Goal: Task Accomplishment & Management: Manage account settings

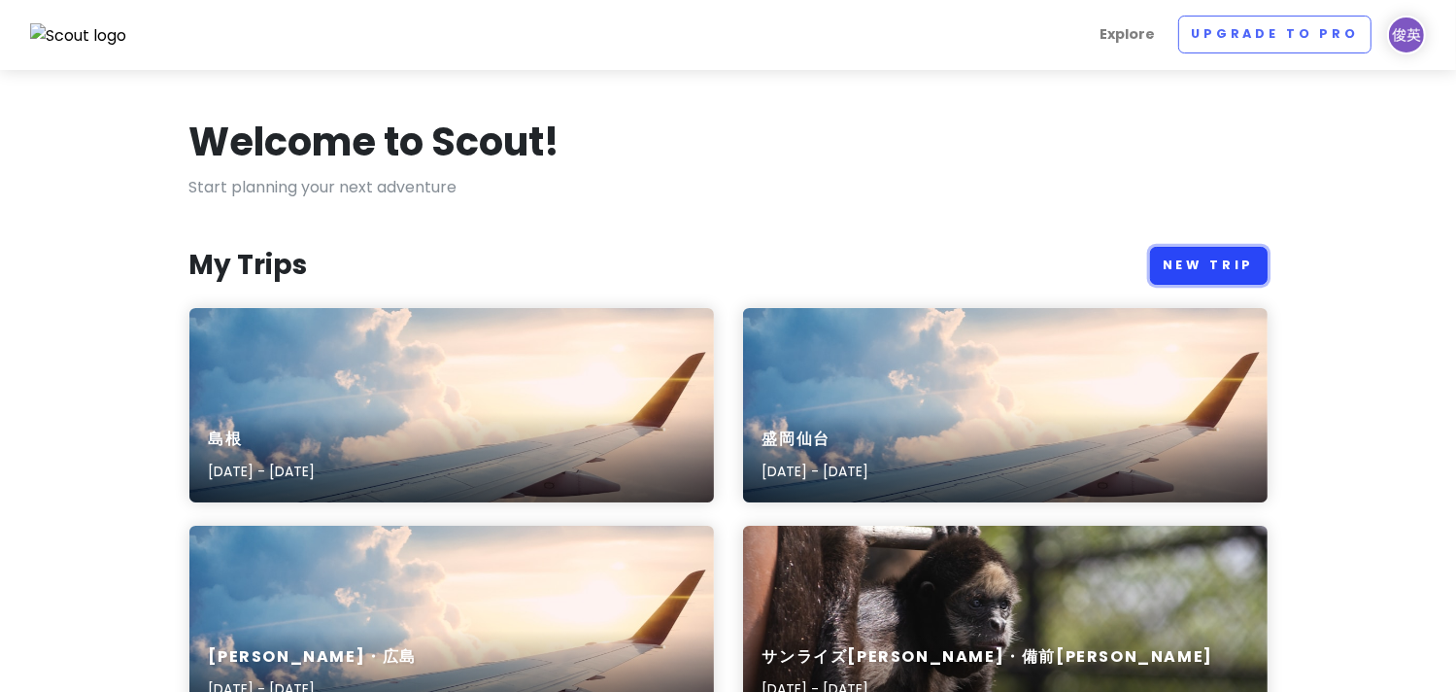
click at [1199, 265] on link "New Trip" at bounding box center [1209, 266] width 118 height 38
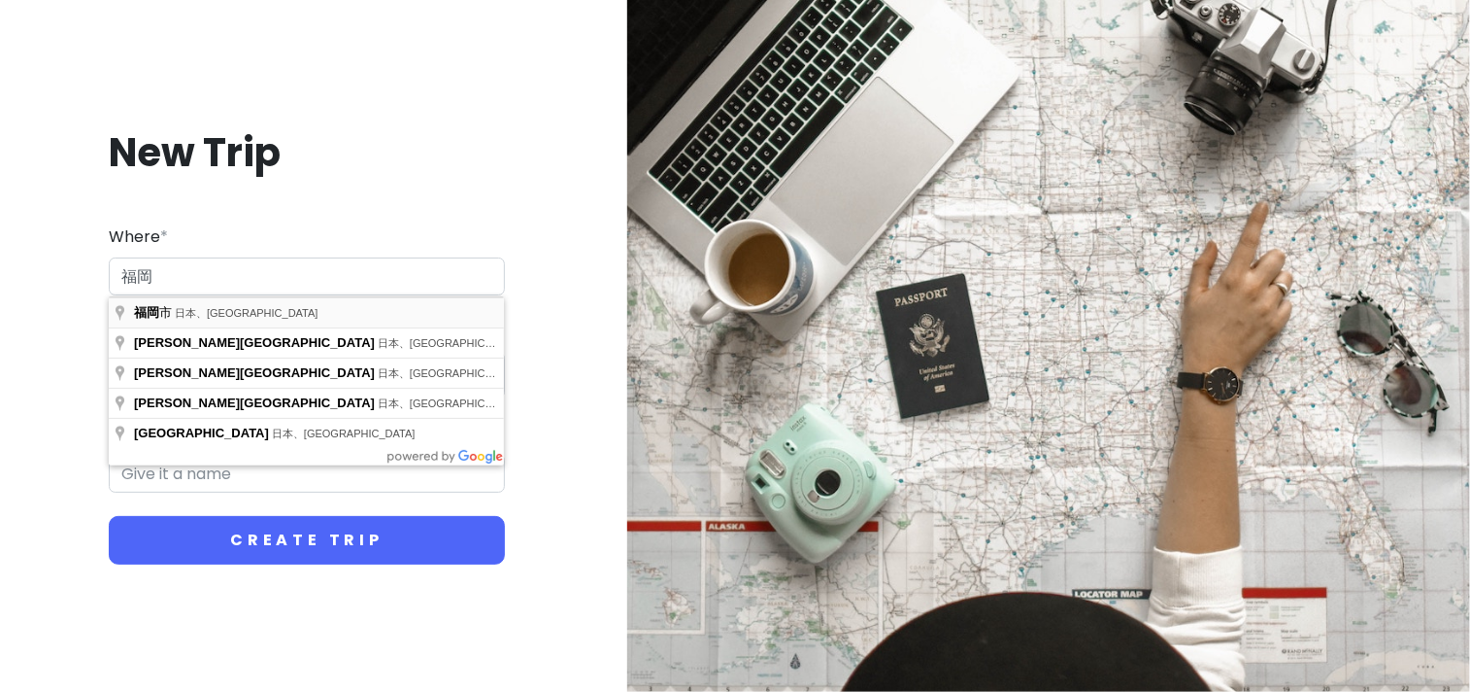
type input "日本、福岡県福岡市"
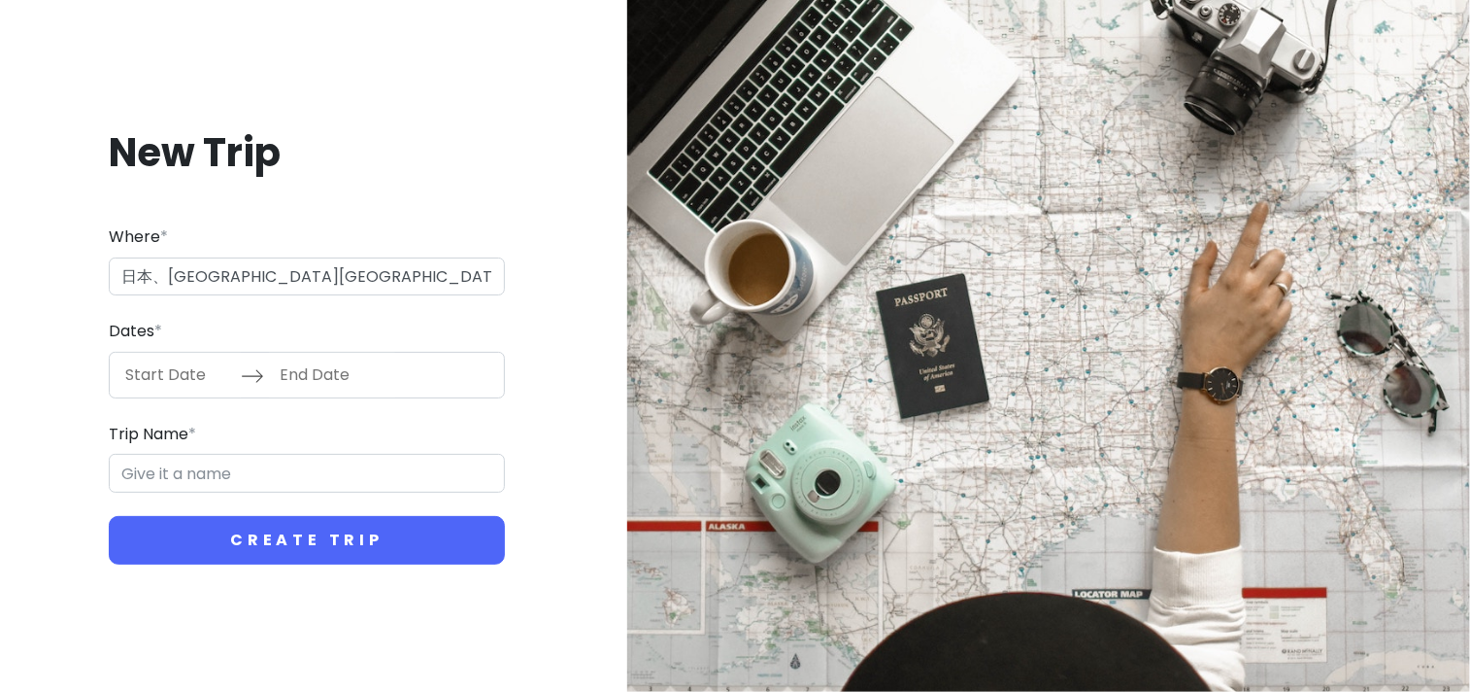
type input "福岡市 Trip"
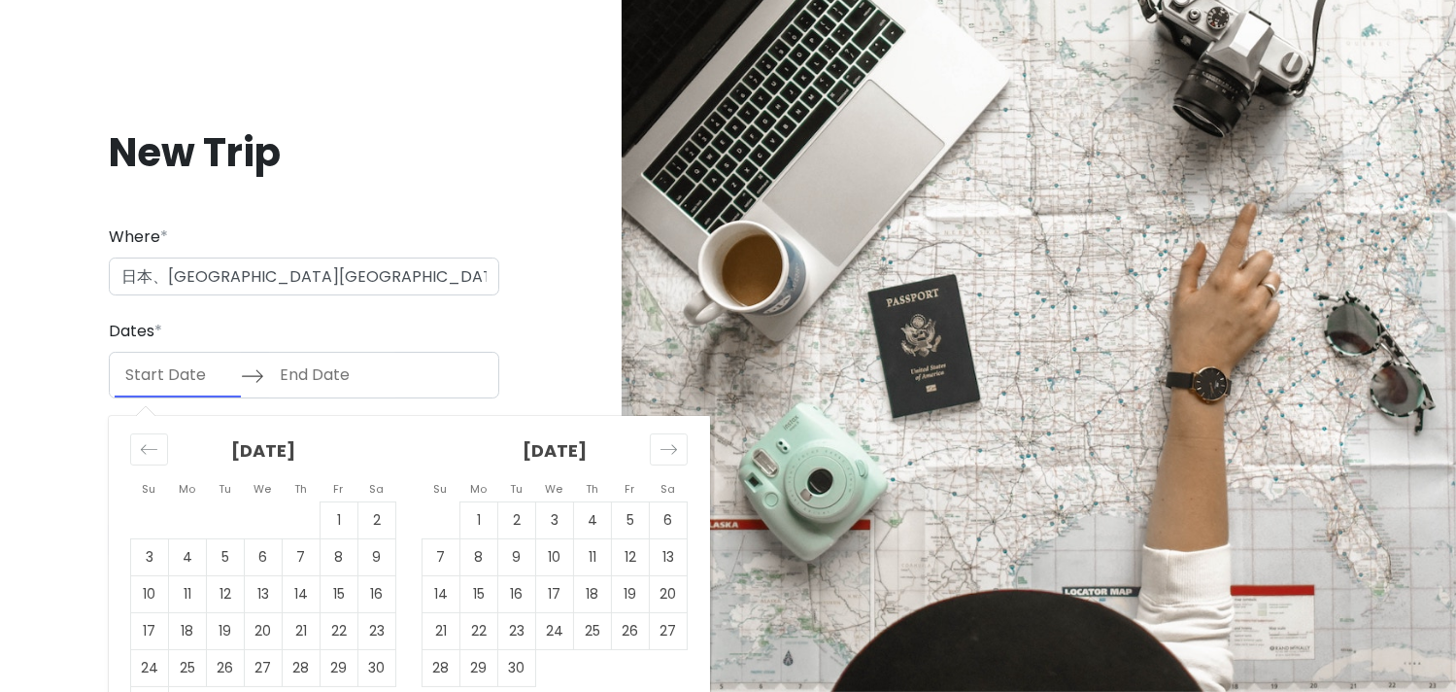
click at [174, 385] on input "Start Date" at bounding box center [178, 375] width 126 height 45
click at [666, 453] on icon "Move forward to switch to the next month." at bounding box center [668, 449] width 18 height 18
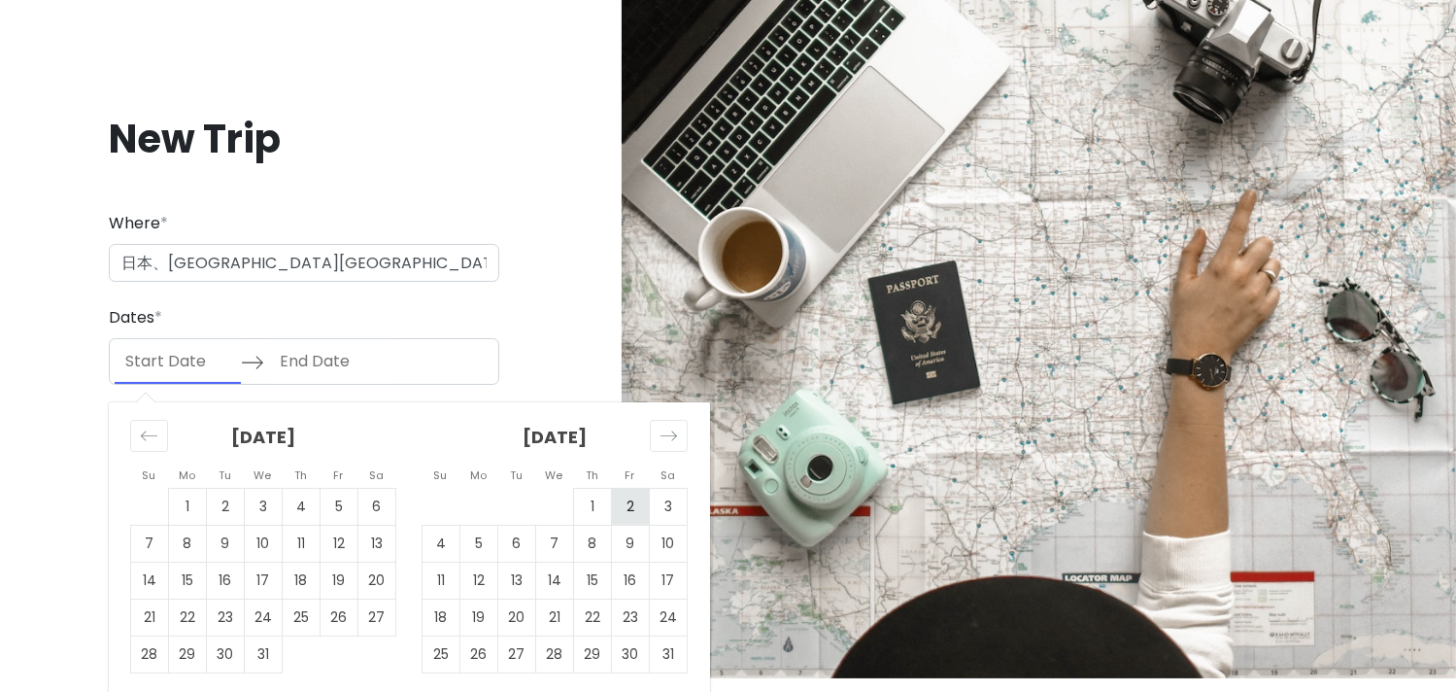
scroll to position [17, 0]
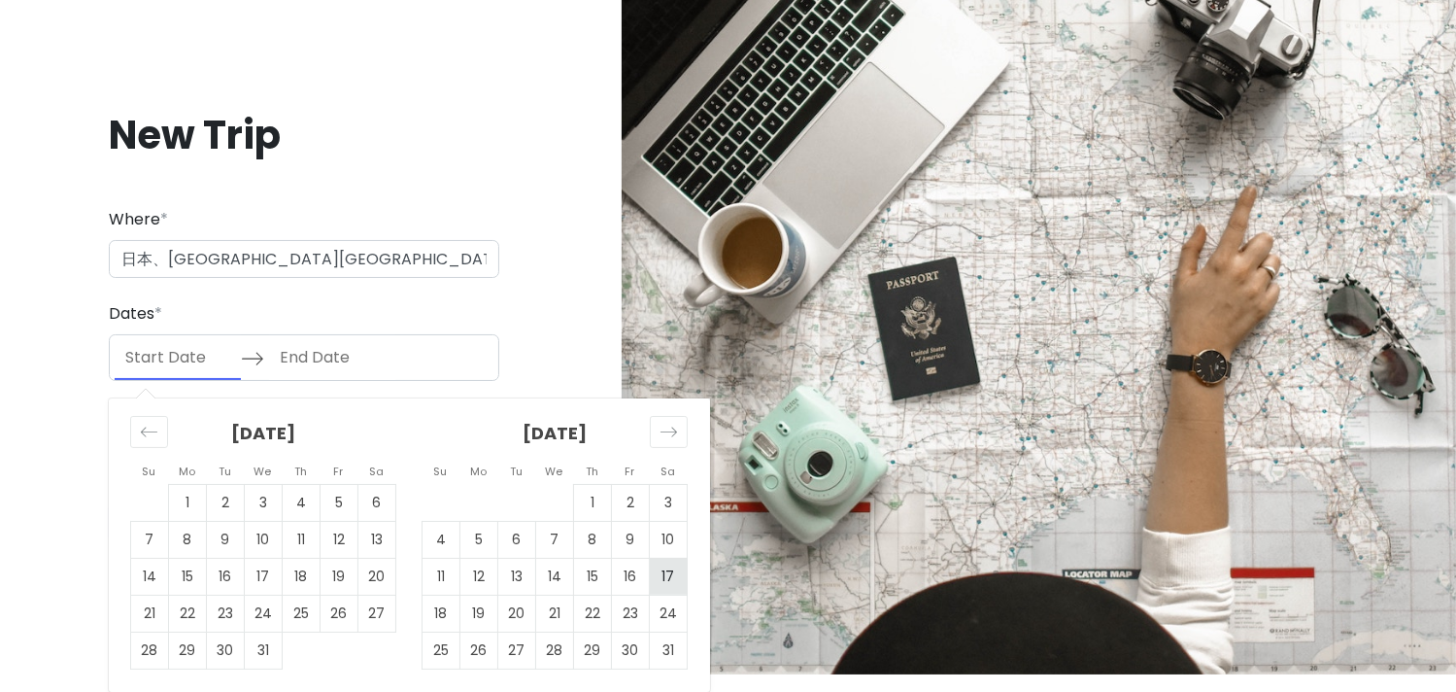
click at [664, 572] on td "17" at bounding box center [669, 575] width 38 height 37
type input "01/17/2026"
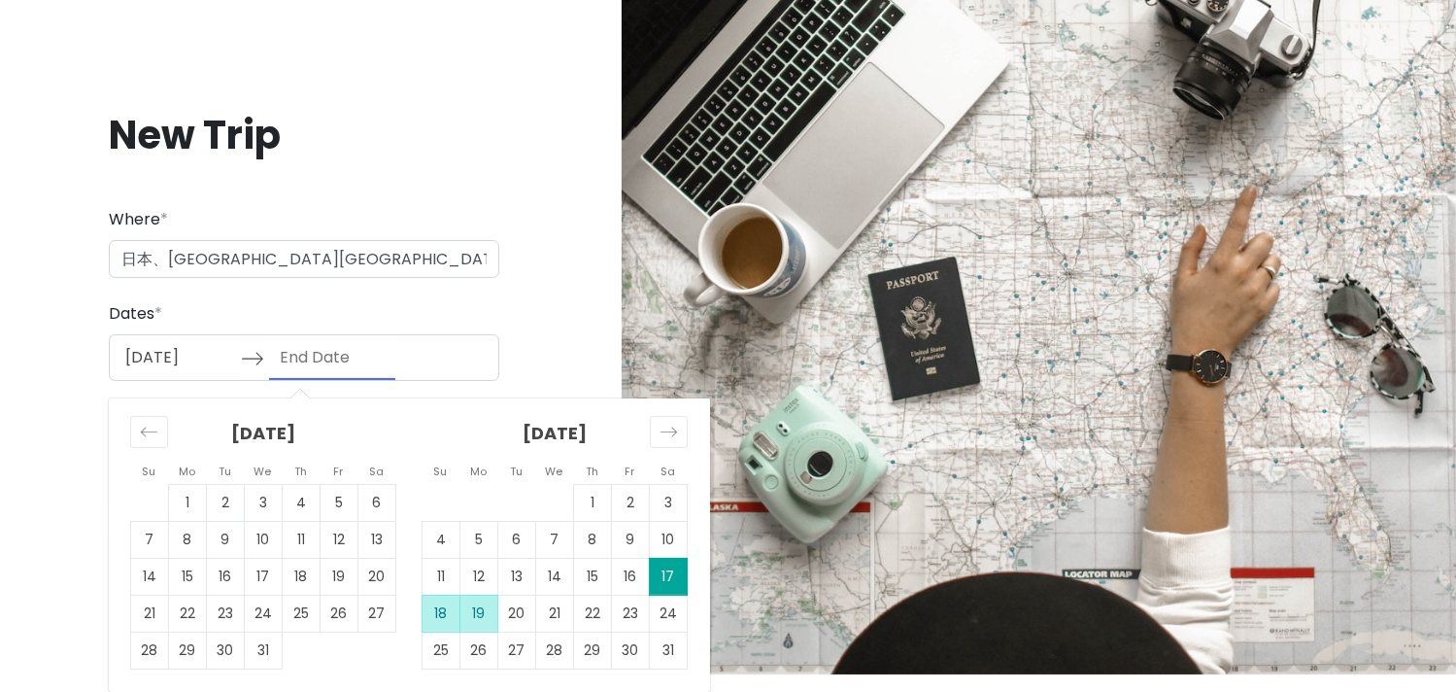
click at [482, 612] on td "19" at bounding box center [479, 612] width 38 height 37
type input "01/19/2026"
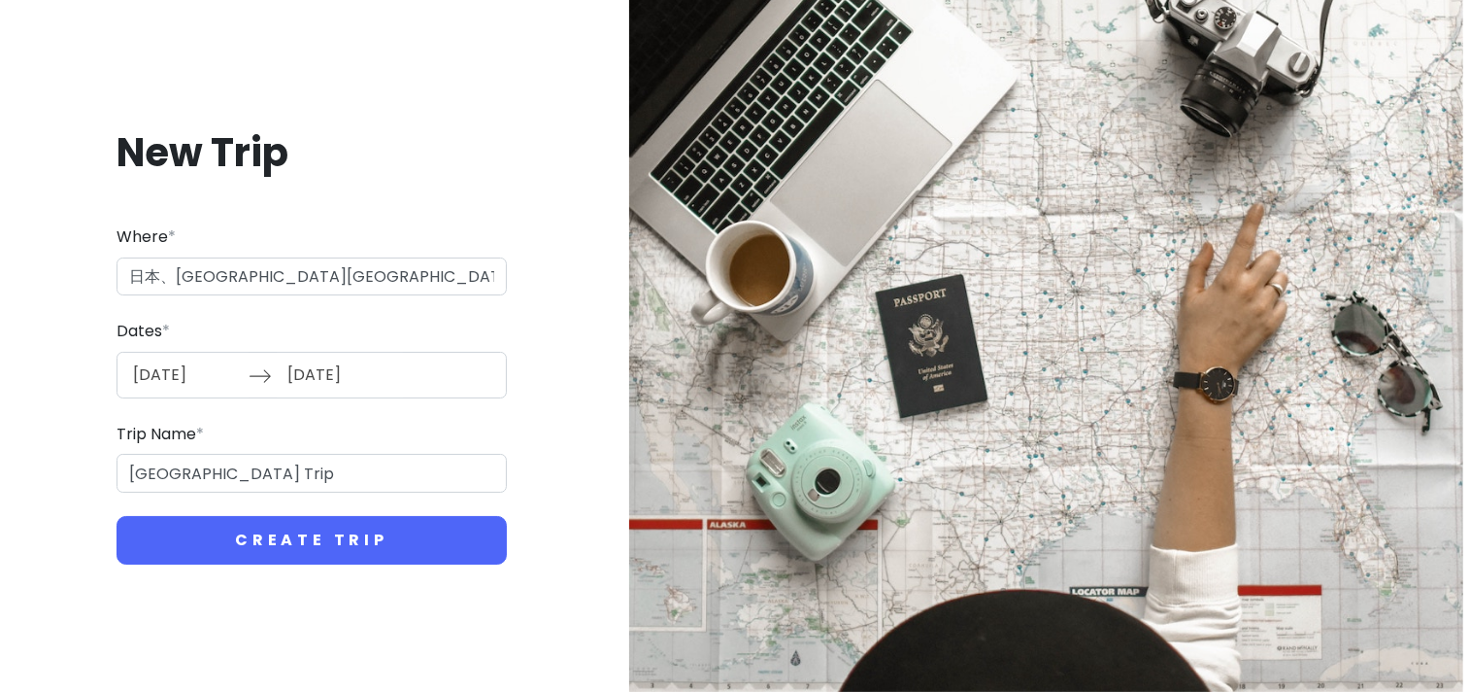
scroll to position [0, 0]
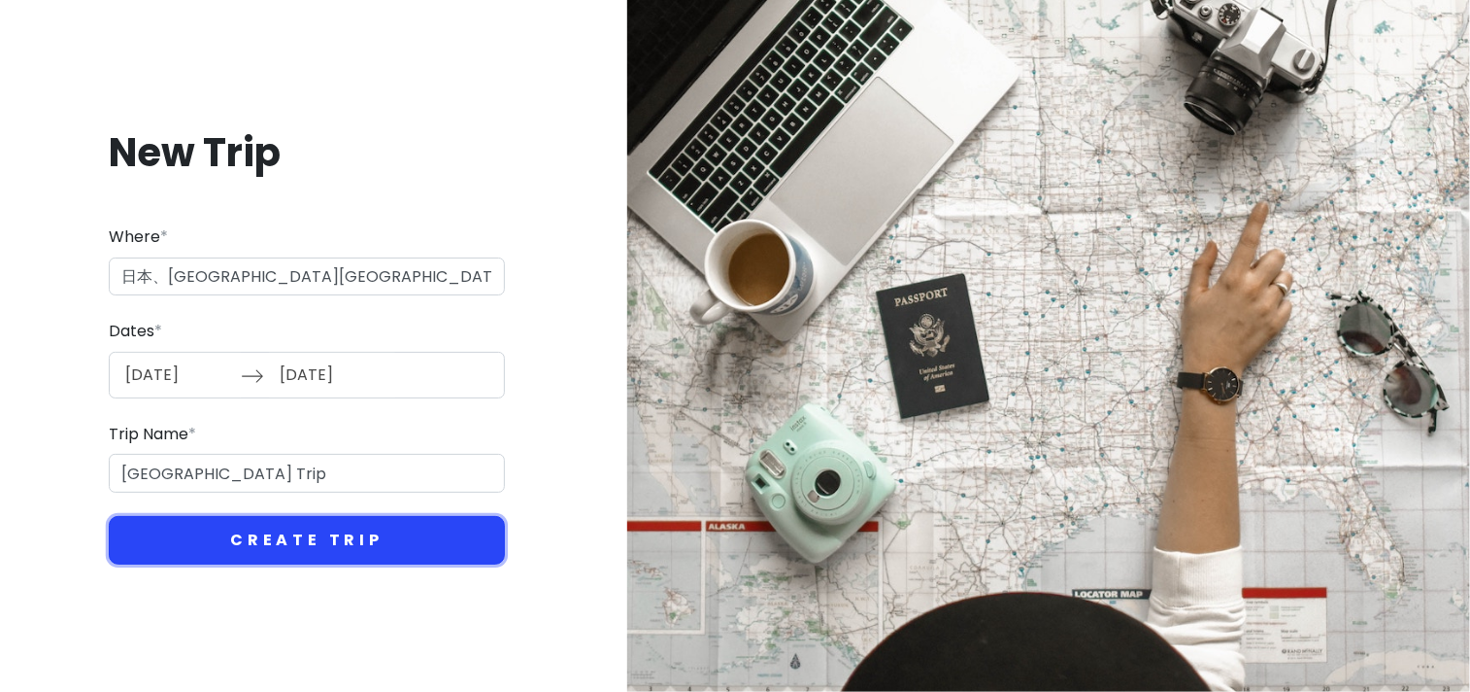
click at [312, 541] on button "Create Trip" at bounding box center [307, 540] width 396 height 49
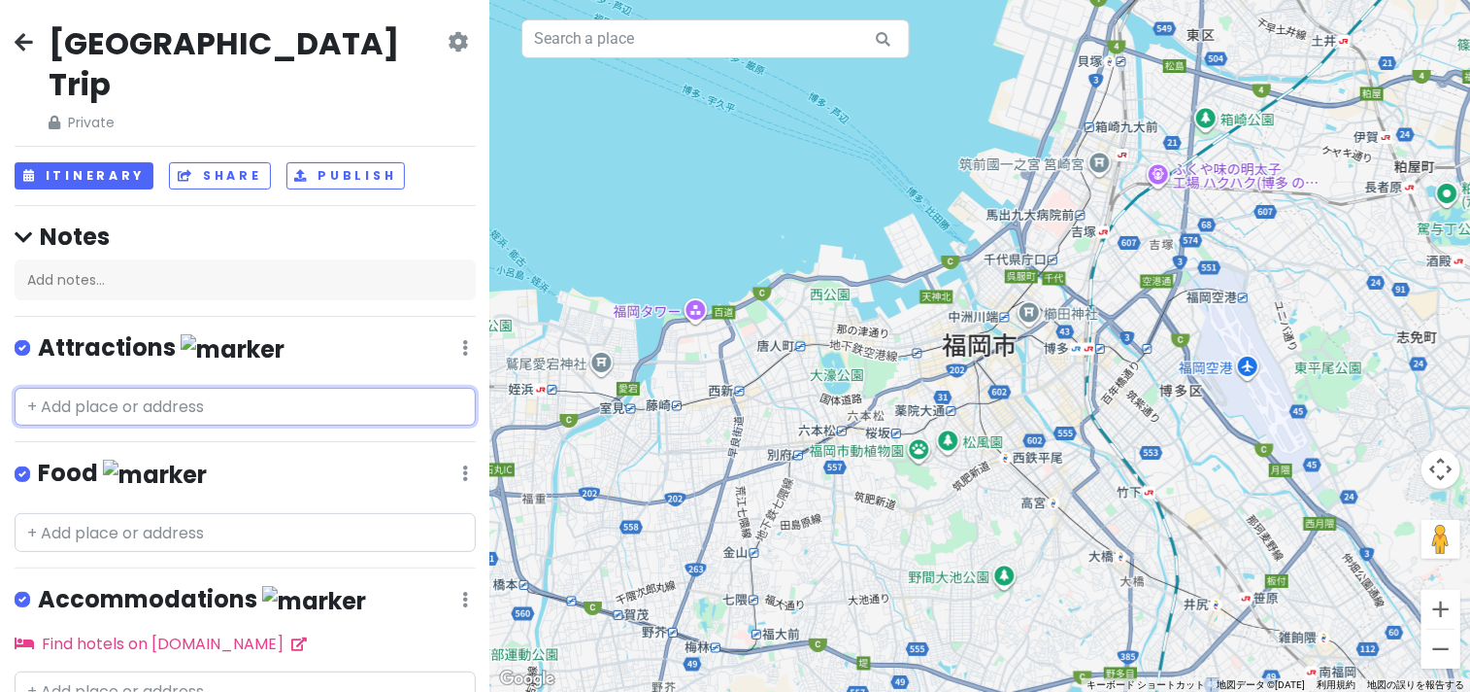
click at [298, 388] on input "text" at bounding box center [245, 407] width 461 height 39
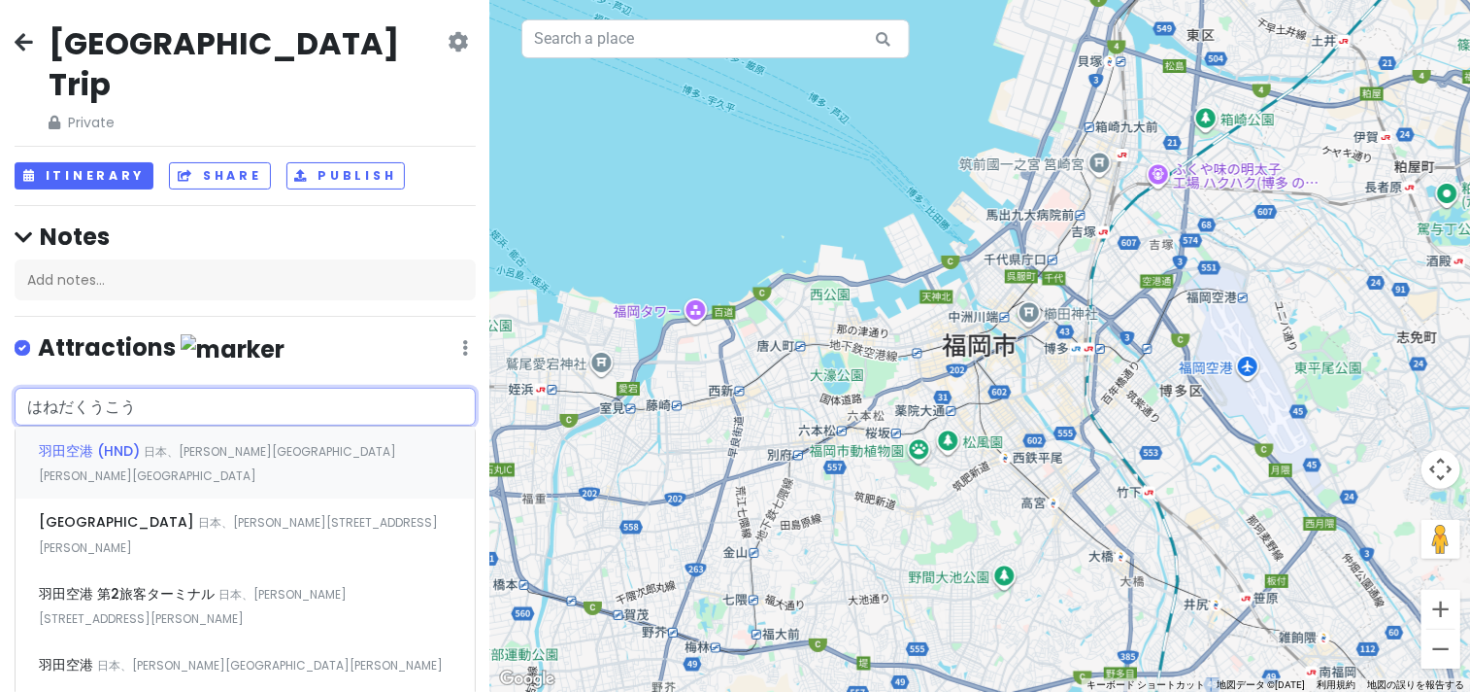
type input "羽田空港"
click at [202, 584] on span "羽田空港 第2旅客ターミナル" at bounding box center [129, 593] width 180 height 19
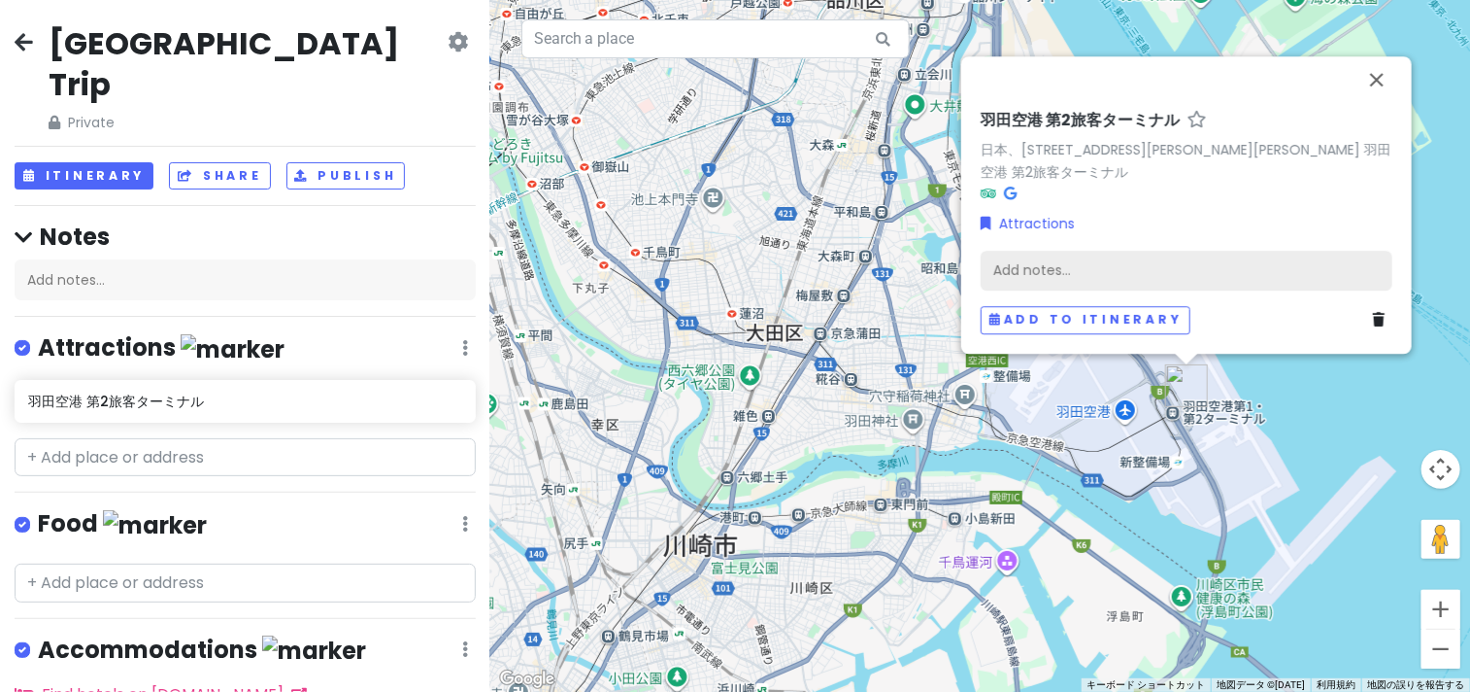
click at [1151, 265] on div "Add notes..." at bounding box center [1187, 271] width 412 height 41
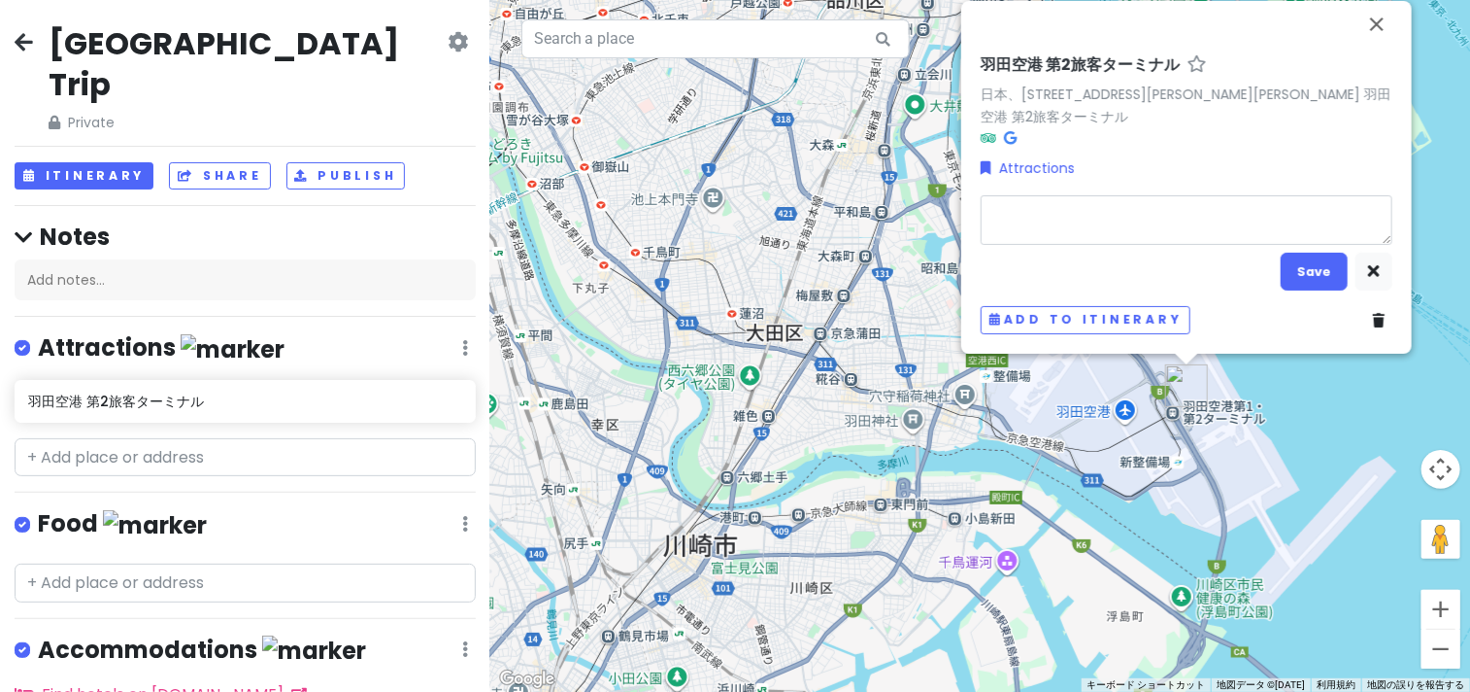
type textarea "x"
type textarea "あ"
type textarea "x"
type textarea "あＮ"
type textarea "x"
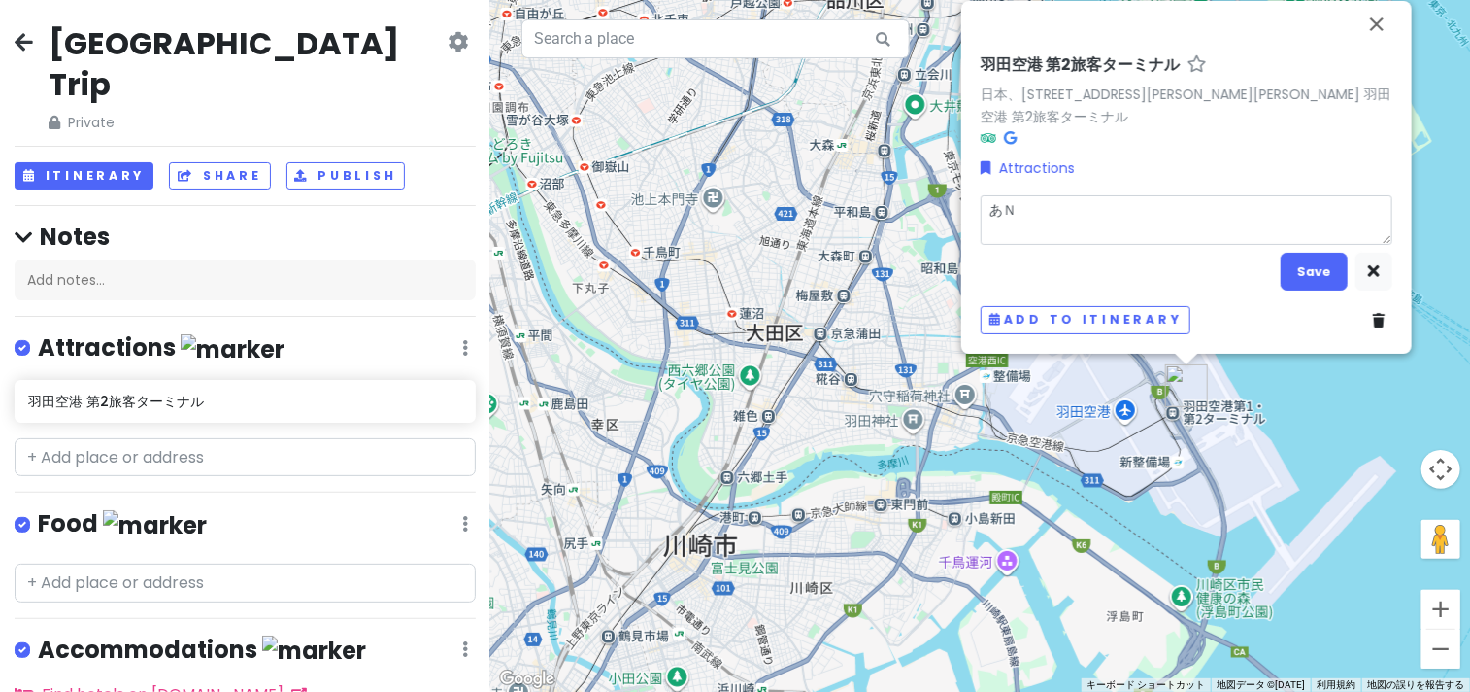
type textarea "あな"
type textarea "x"
type textarea "あな2"
type textarea "x"
type textarea "あな25"
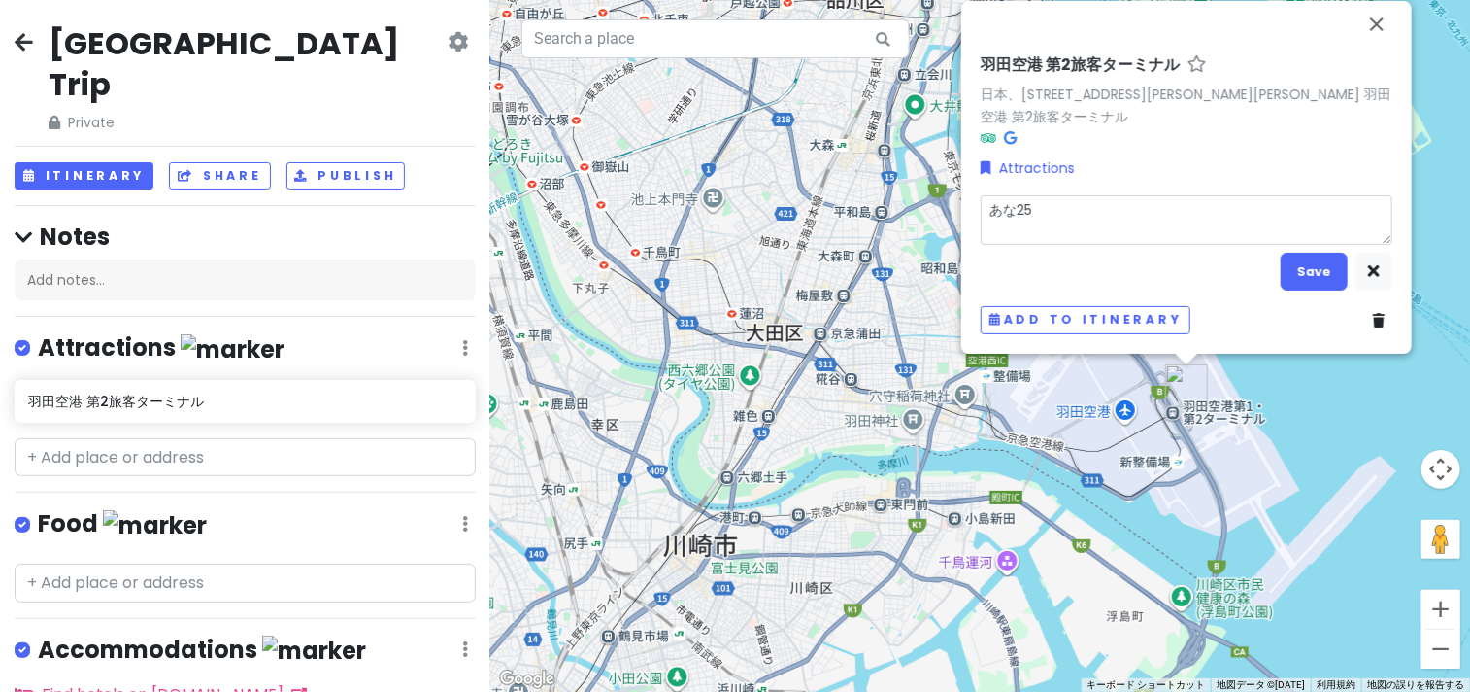
type textarea "x"
type textarea "あな251"
type textarea "x"
type textarea "ANA251"
type textarea "x"
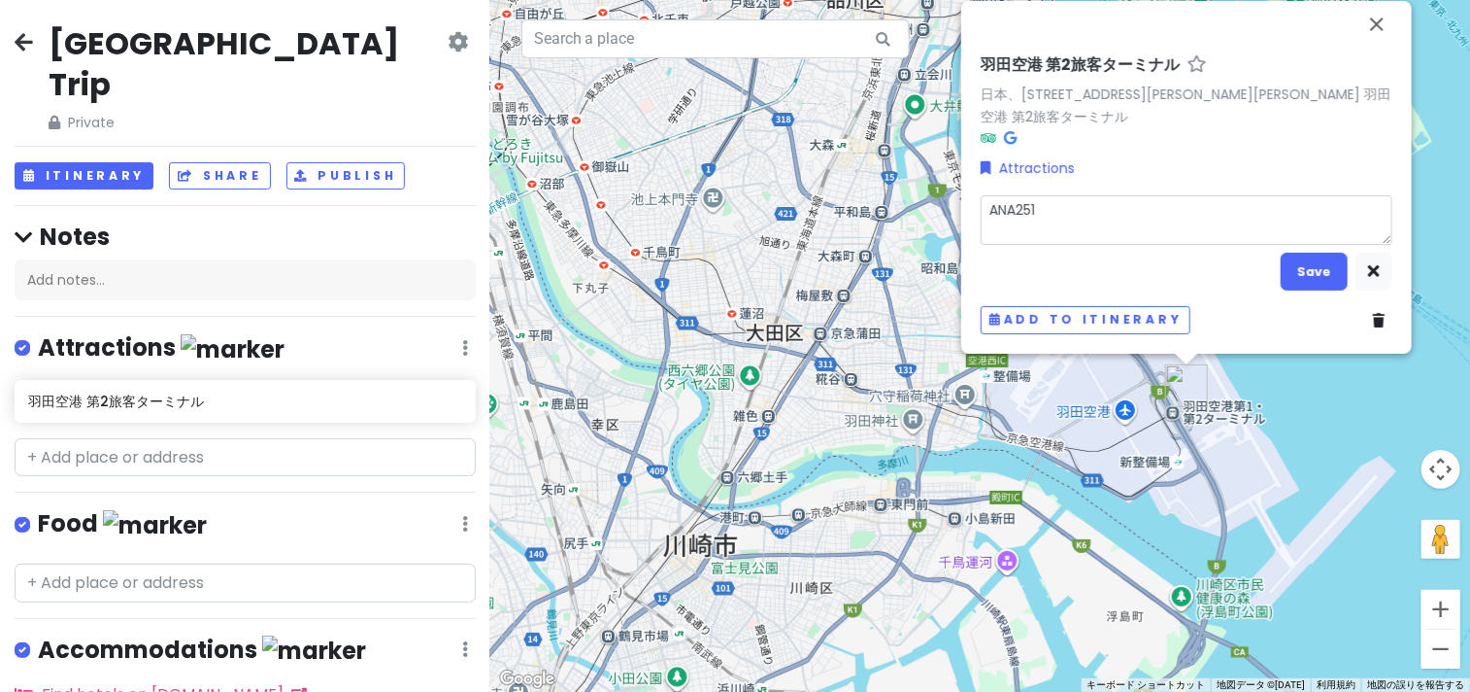
type textarea "ANA251"
type textarea "x"
type textarea "ANA251　1"
type textarea "x"
type textarea "ANA251　11"
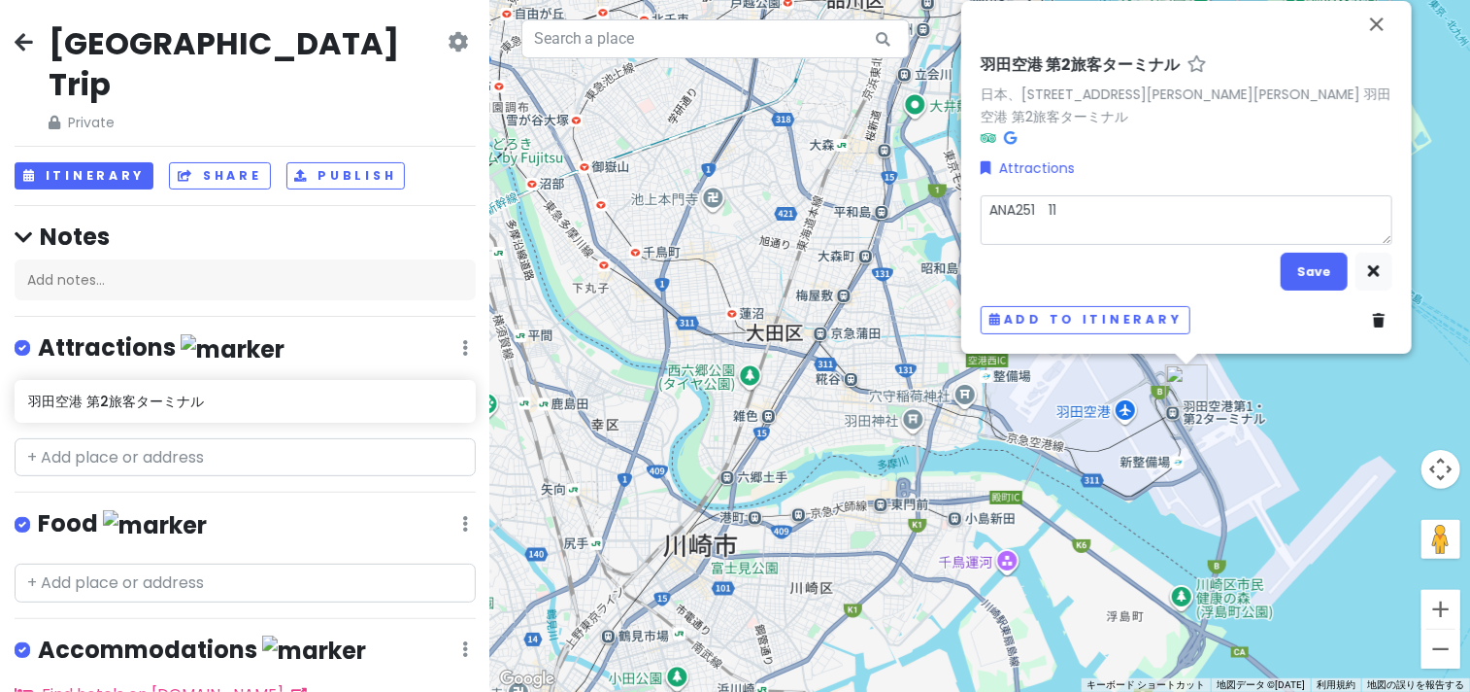
type textarea "x"
type textarea "ANA251　113"
type textarea "x"
type textarea "ANA251　1130"
click at [1126, 320] on button "Add to itinerary" at bounding box center [1086, 320] width 210 height 28
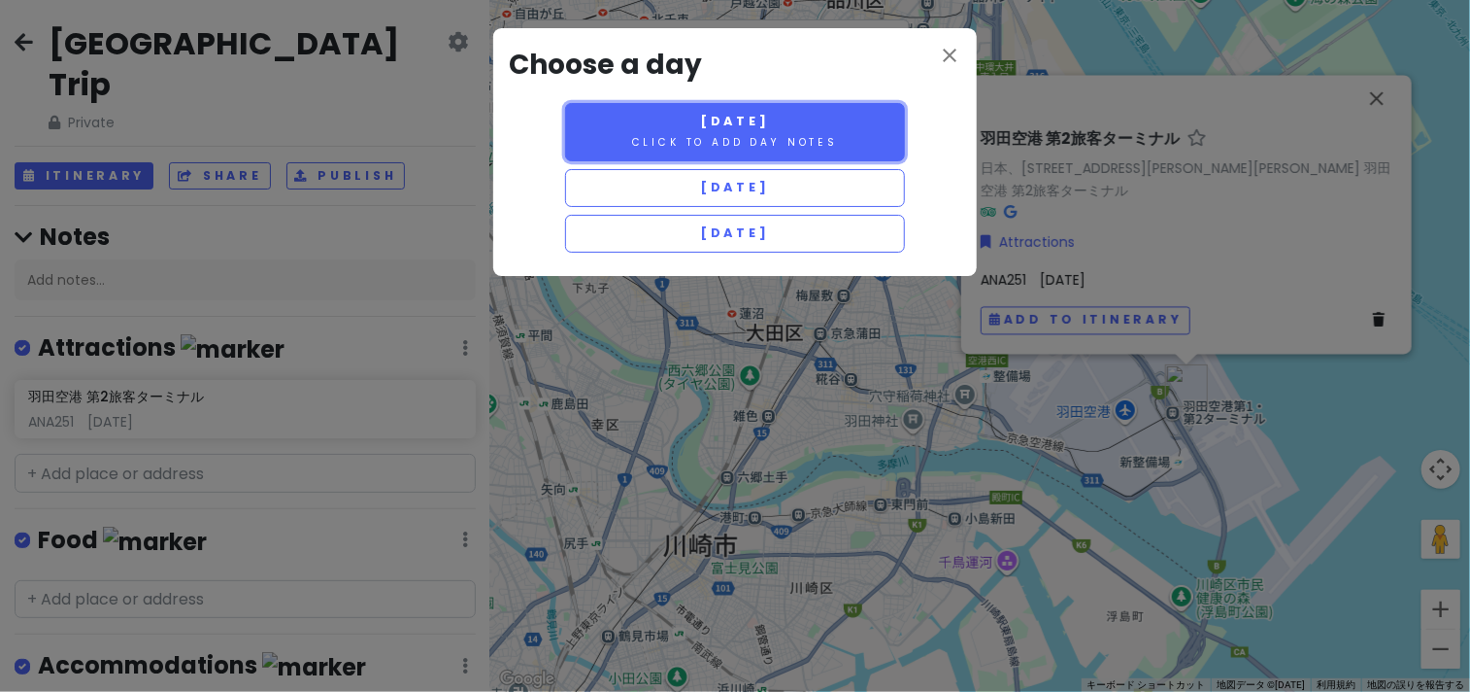
click at [737, 132] on button "Saturday 1/17 Click to add day notes" at bounding box center [735, 132] width 340 height 58
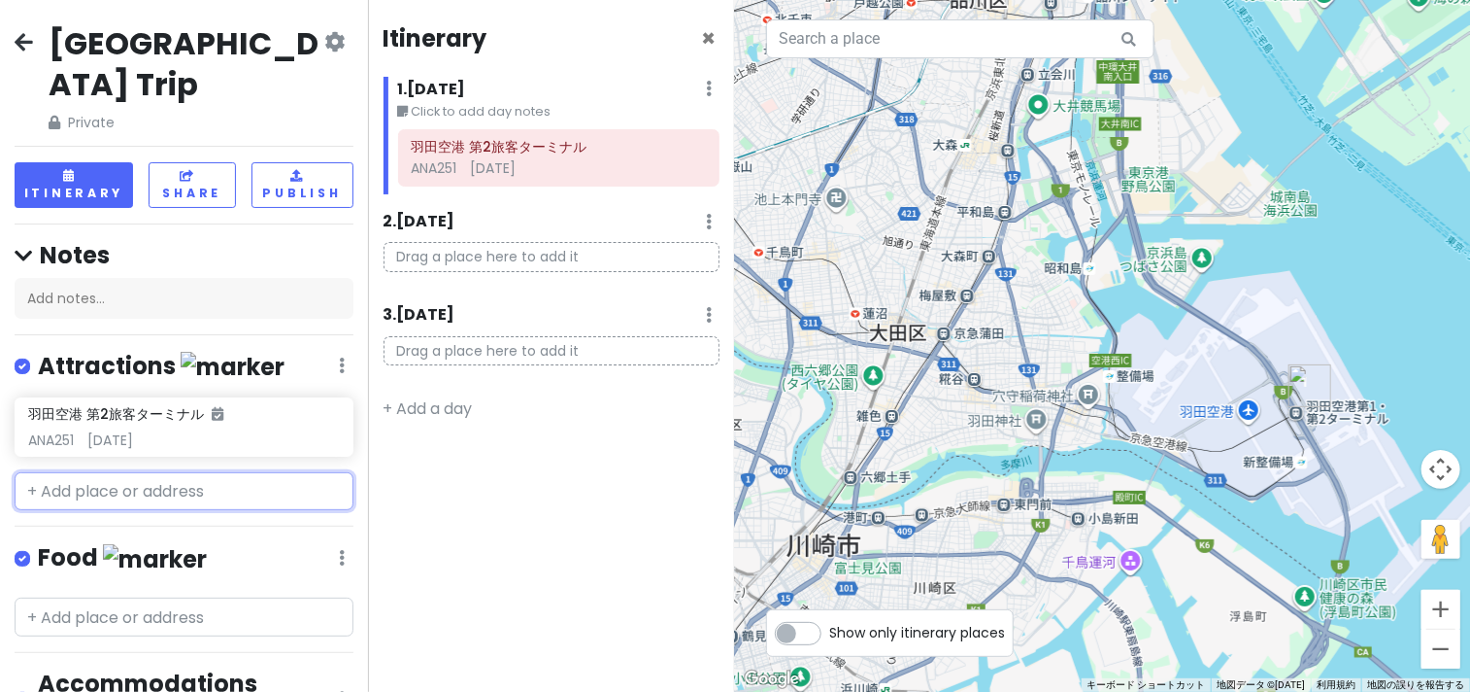
click at [165, 472] on input "text" at bounding box center [184, 491] width 339 height 39
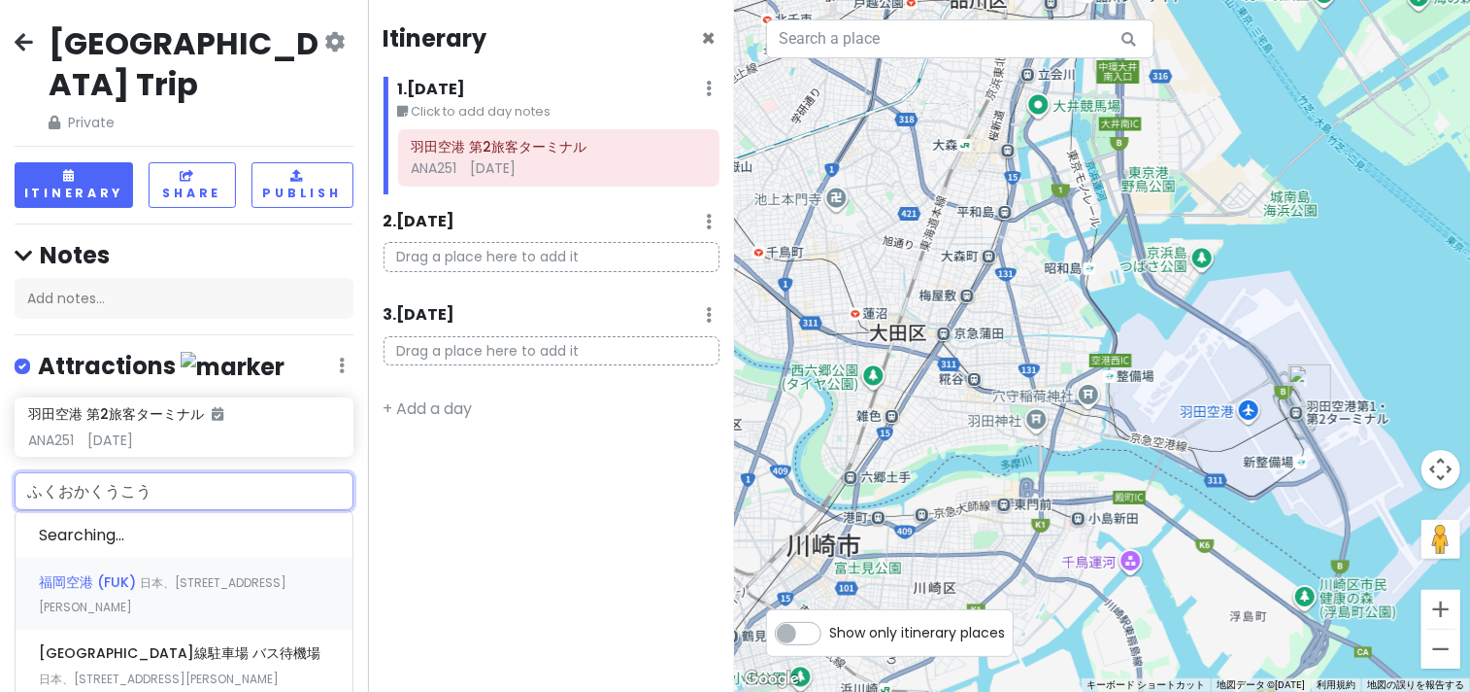
type input "福岡空港"
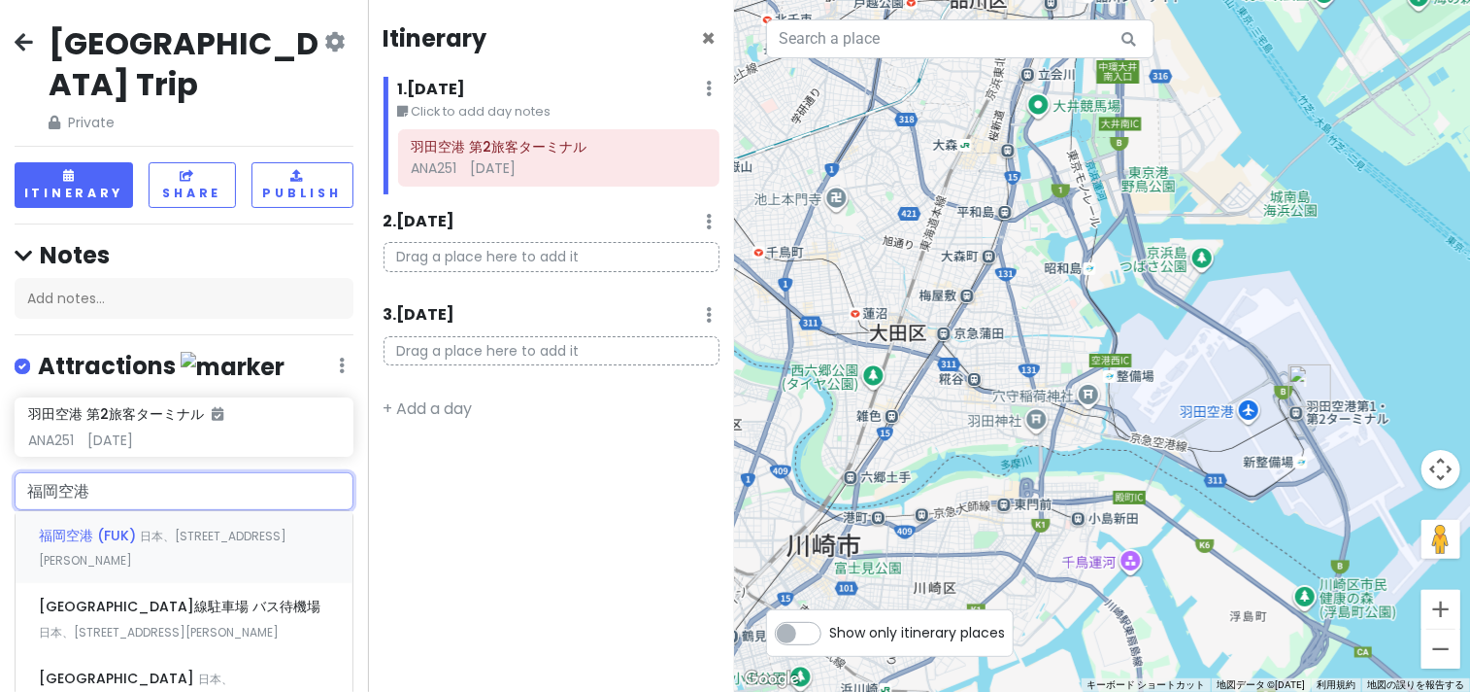
click at [73, 525] on span "福岡空港 (FUK)" at bounding box center [89, 534] width 101 height 19
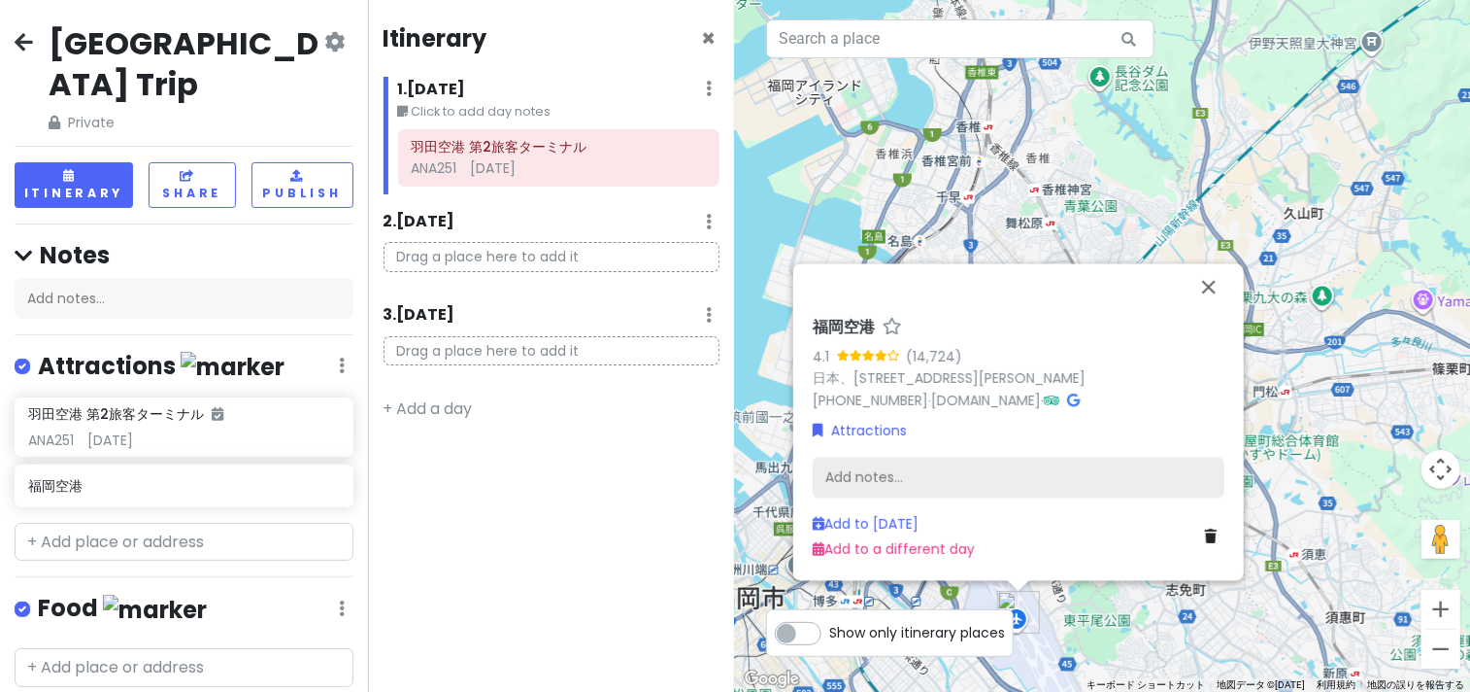
click at [962, 477] on div "Add notes..." at bounding box center [1019, 477] width 412 height 41
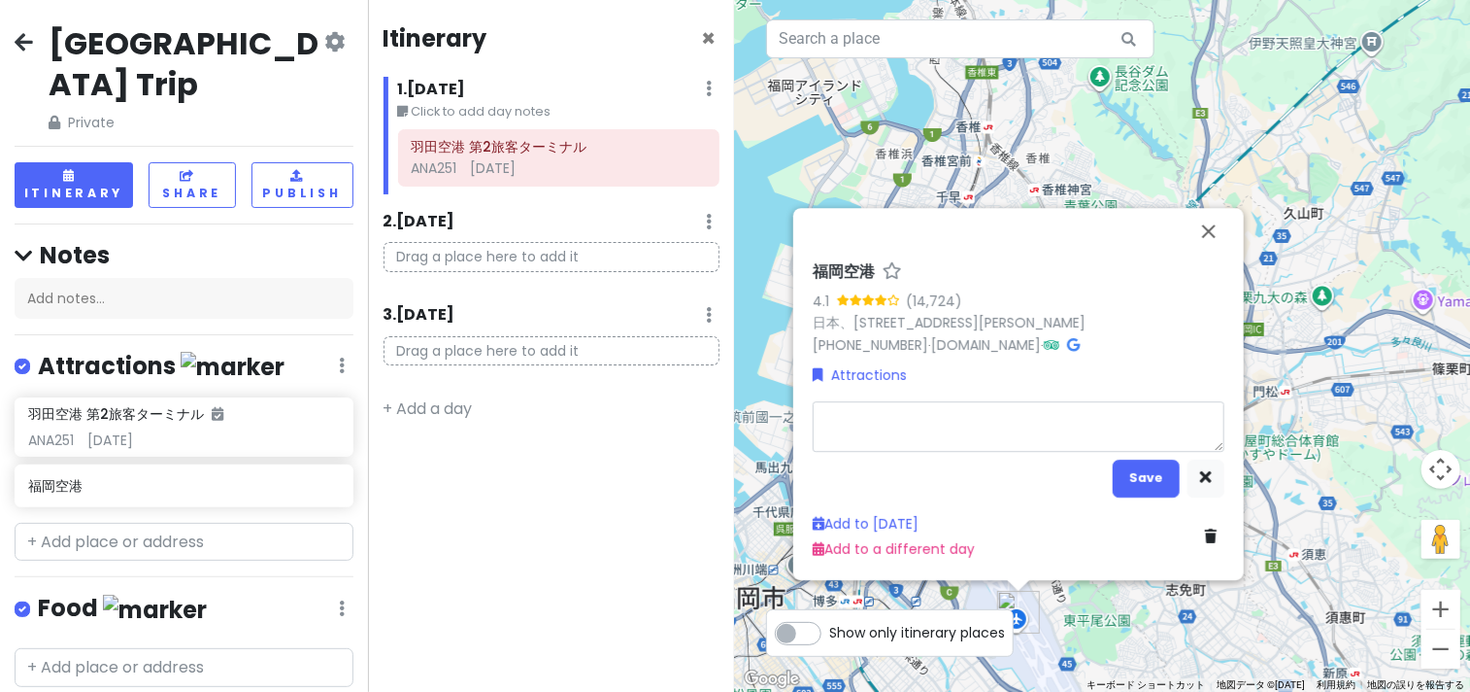
type textarea "x"
type textarea "1"
type textarea "x"
type textarea "13"
type textarea "x"
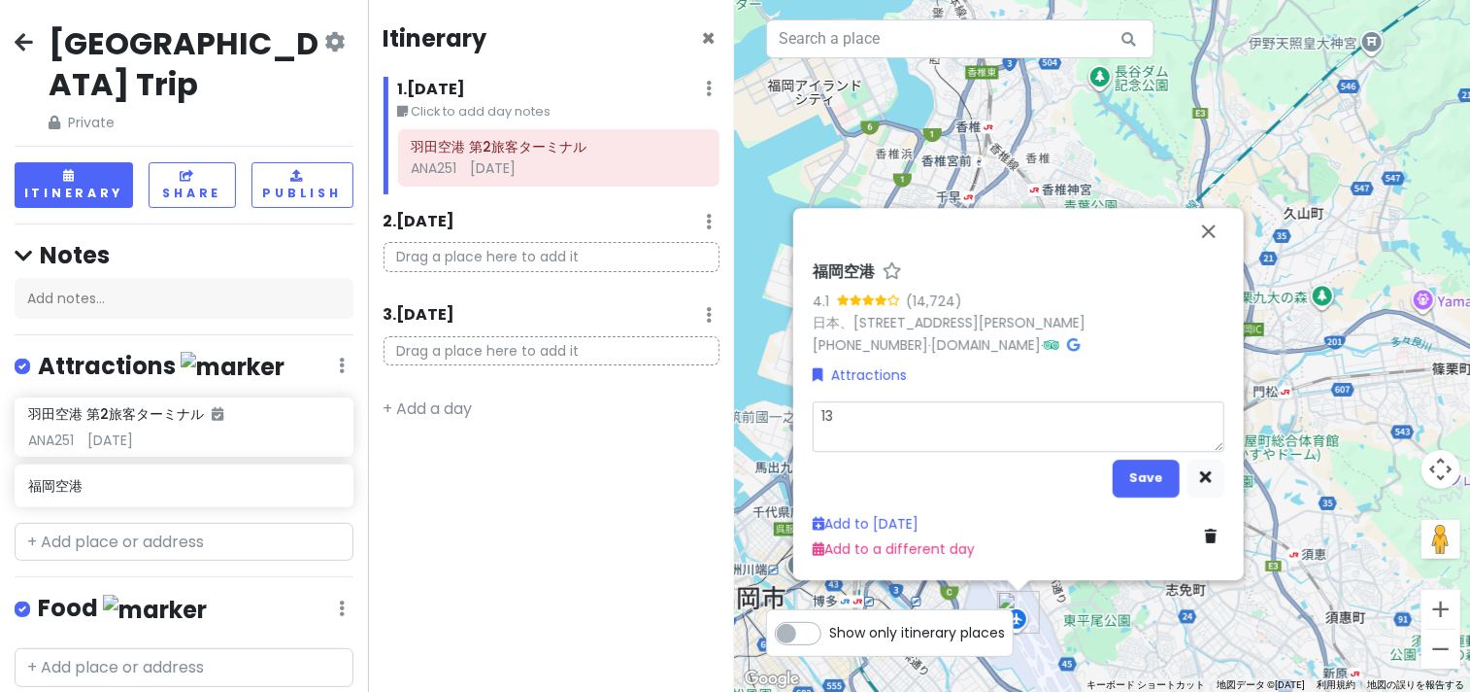
type textarea "133"
type textarea "x"
type textarea "1335"
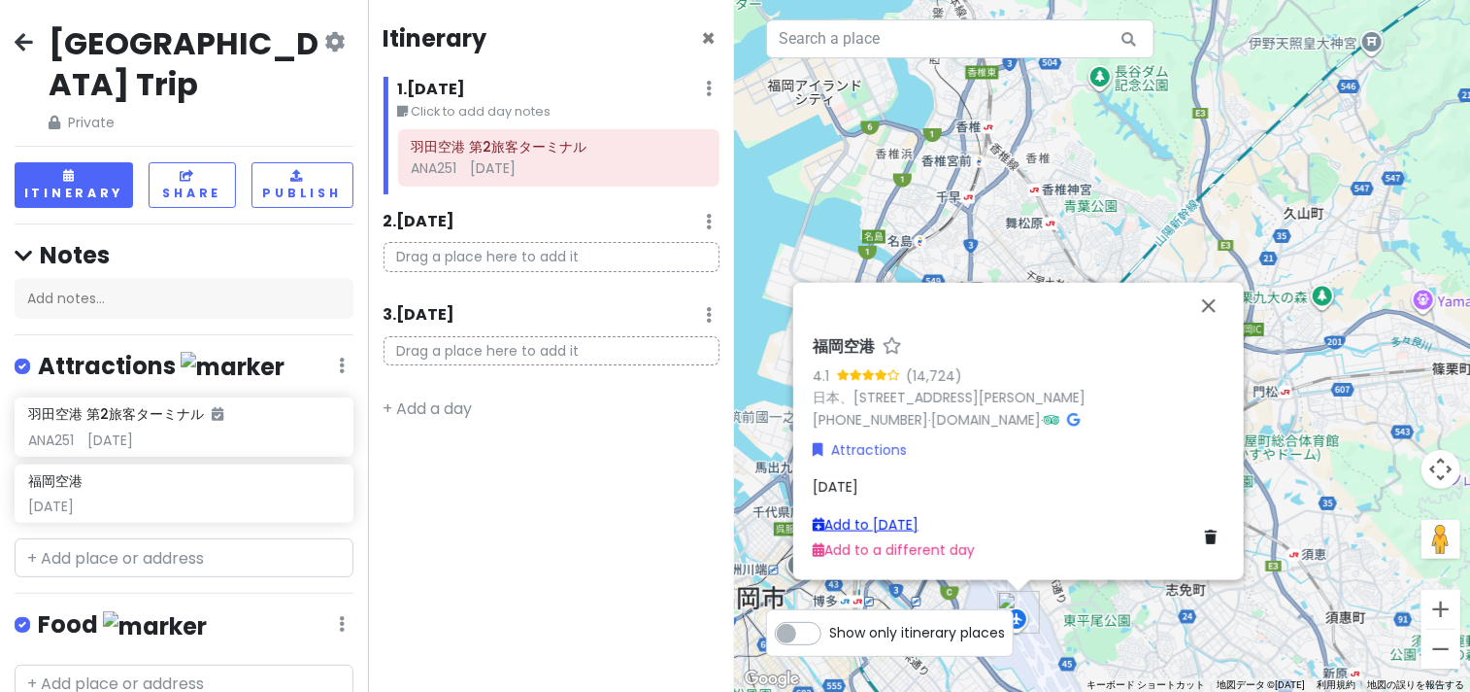
click at [898, 527] on link "Add to Sat 1/17" at bounding box center [866, 523] width 106 height 19
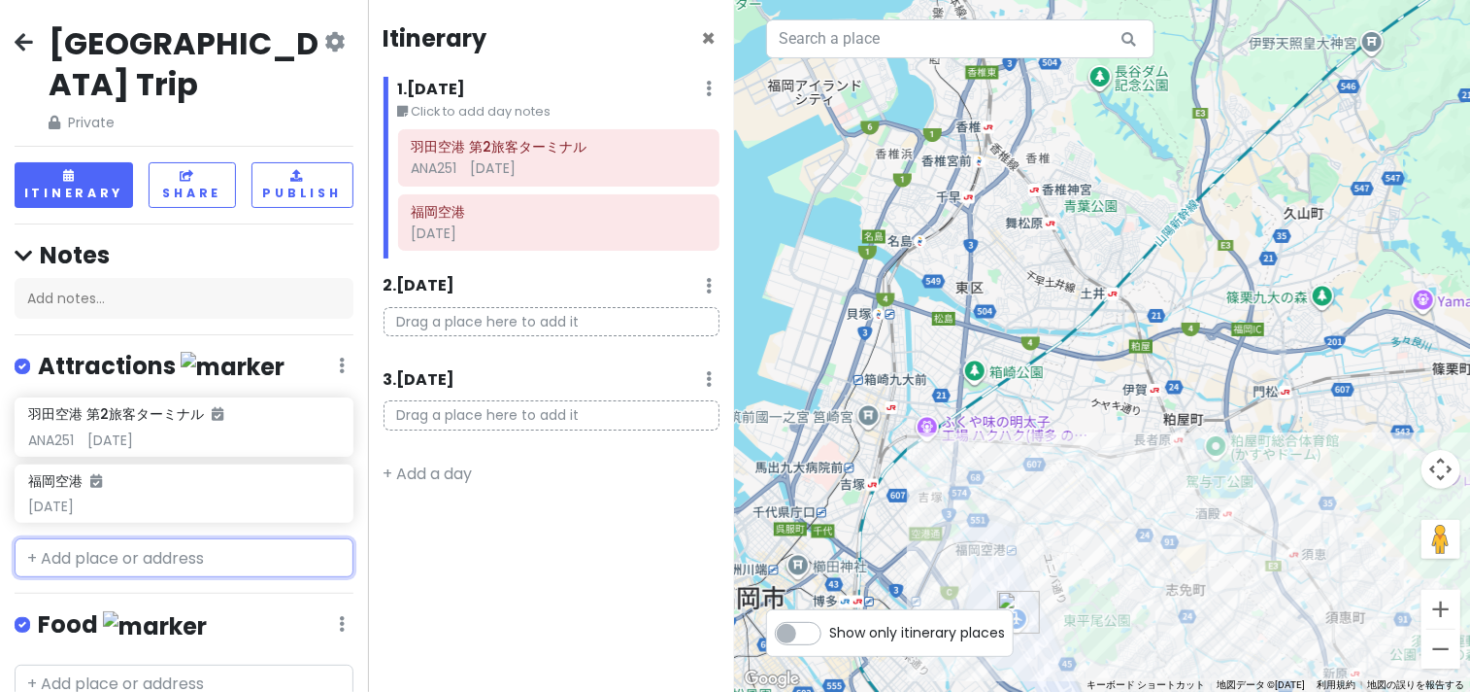
scroll to position [194, 0]
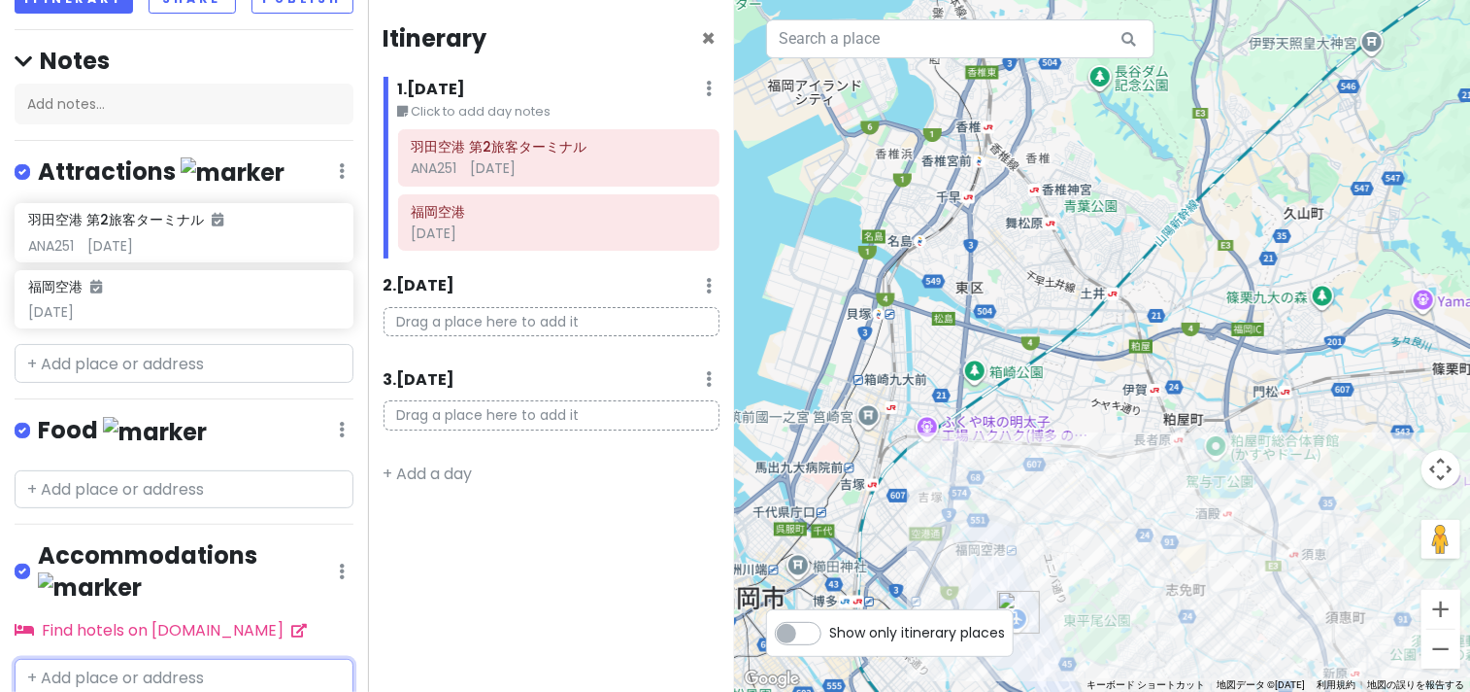
click at [163, 658] on input "text" at bounding box center [184, 677] width 339 height 39
type input "ホテルAZ"
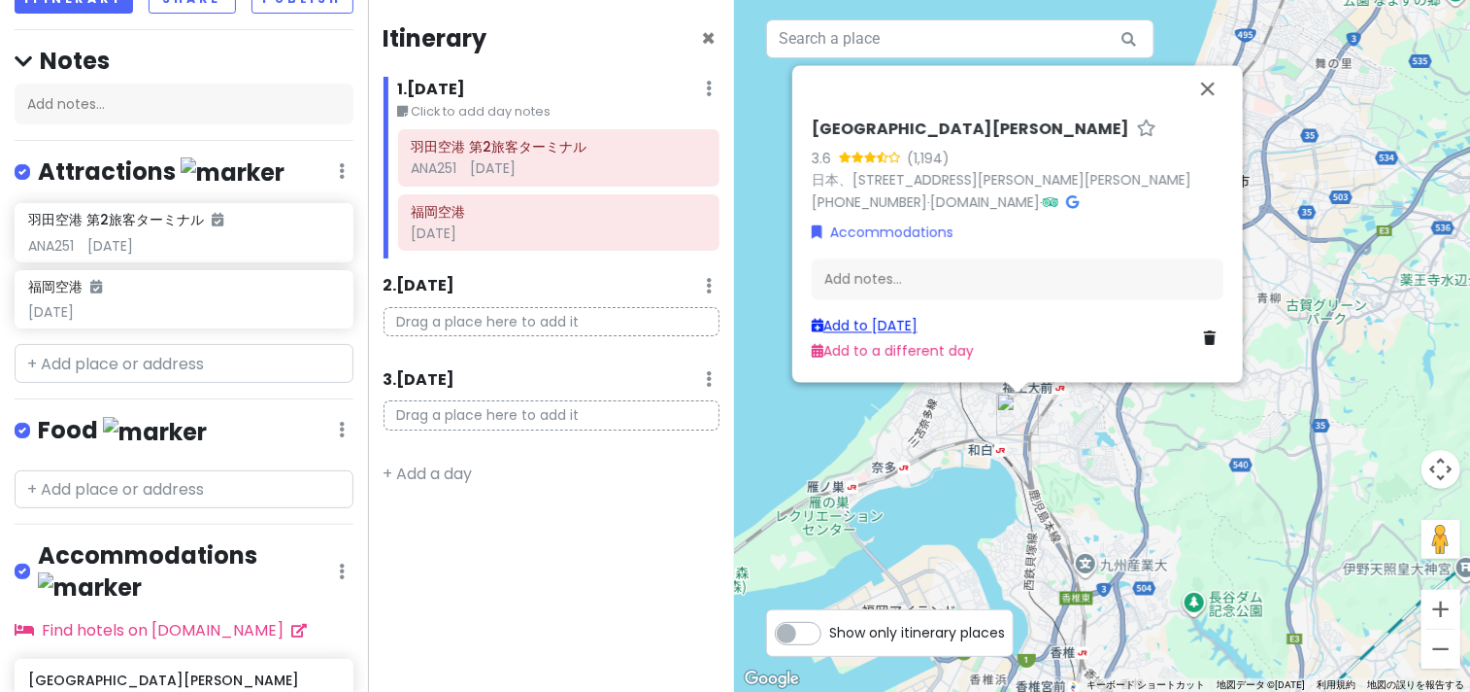
click at [875, 321] on link "Add to Sat 1/17" at bounding box center [865, 325] width 106 height 19
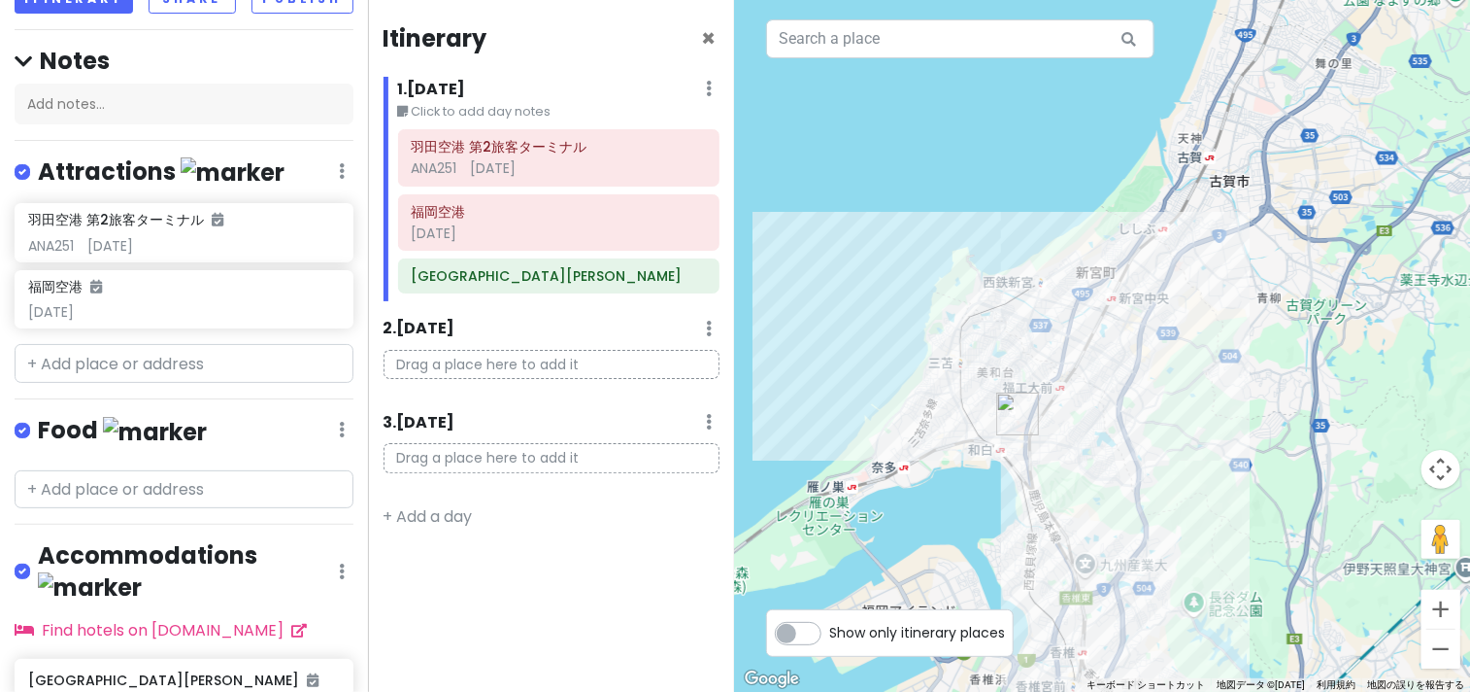
type input "ホテルAZ"
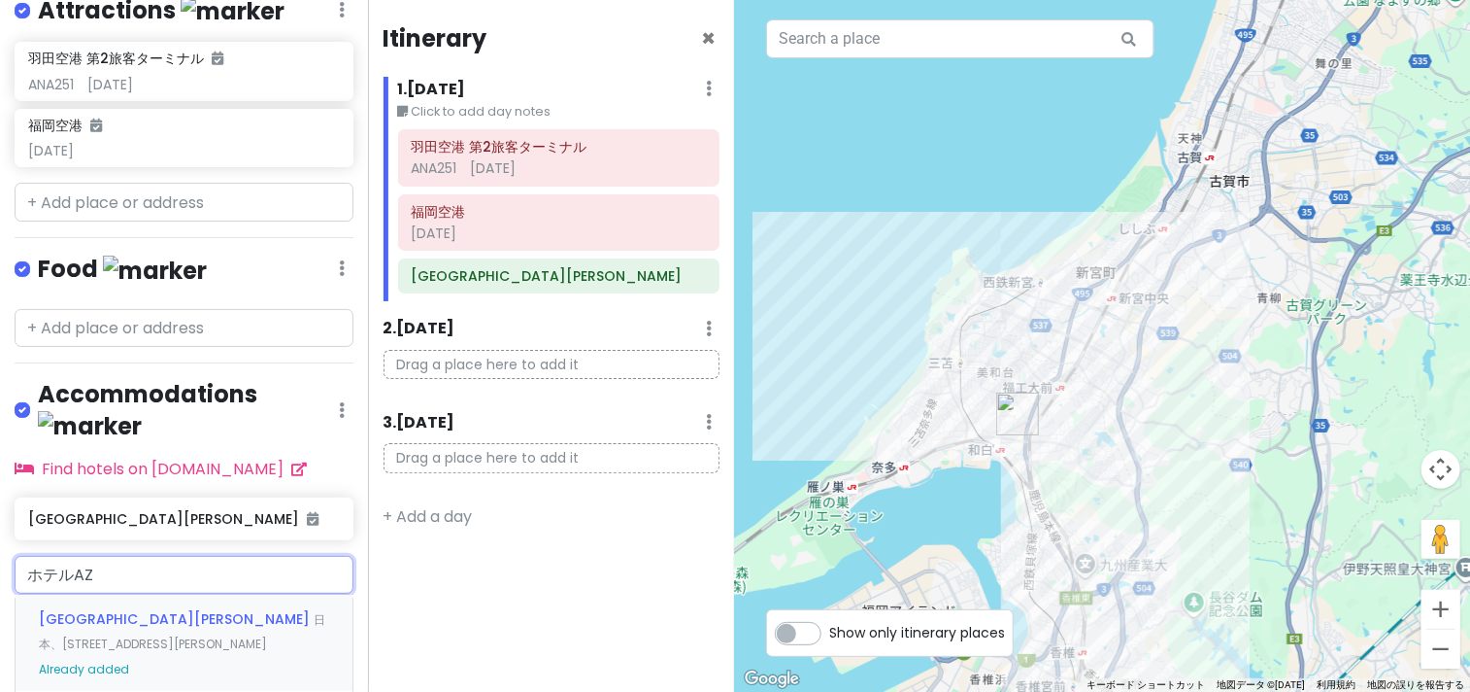
click at [145, 609] on span "HOTEL AZ 福岡和白店" at bounding box center [176, 618] width 275 height 19
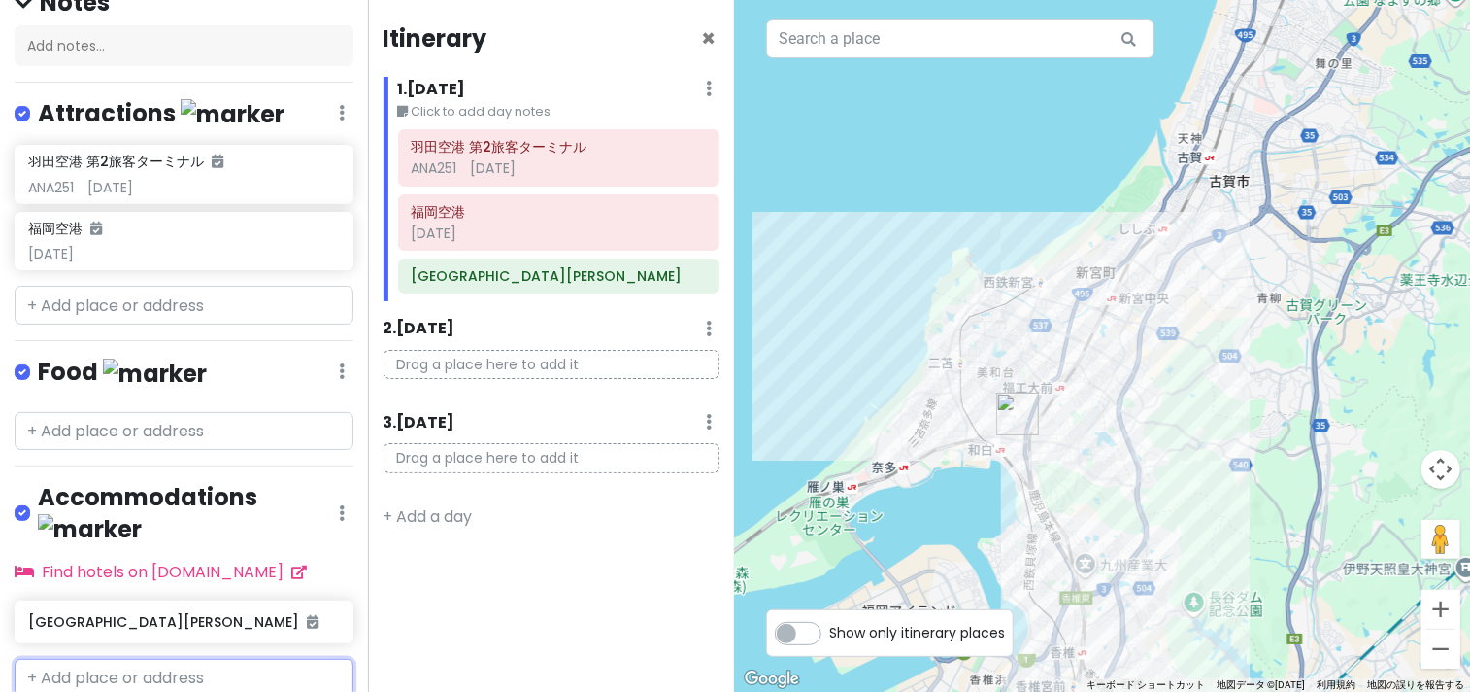
scroll to position [303, 0]
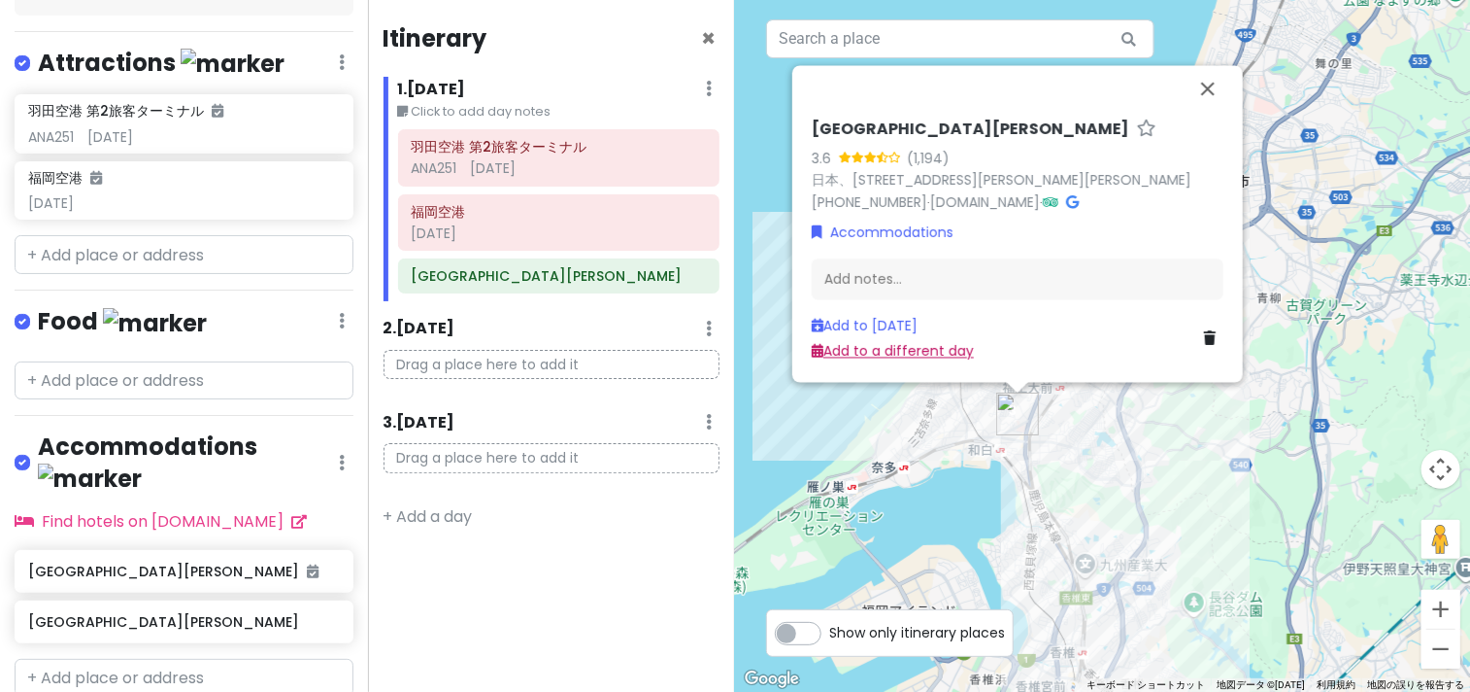
click at [928, 356] on link "Add to a different day" at bounding box center [893, 351] width 162 height 19
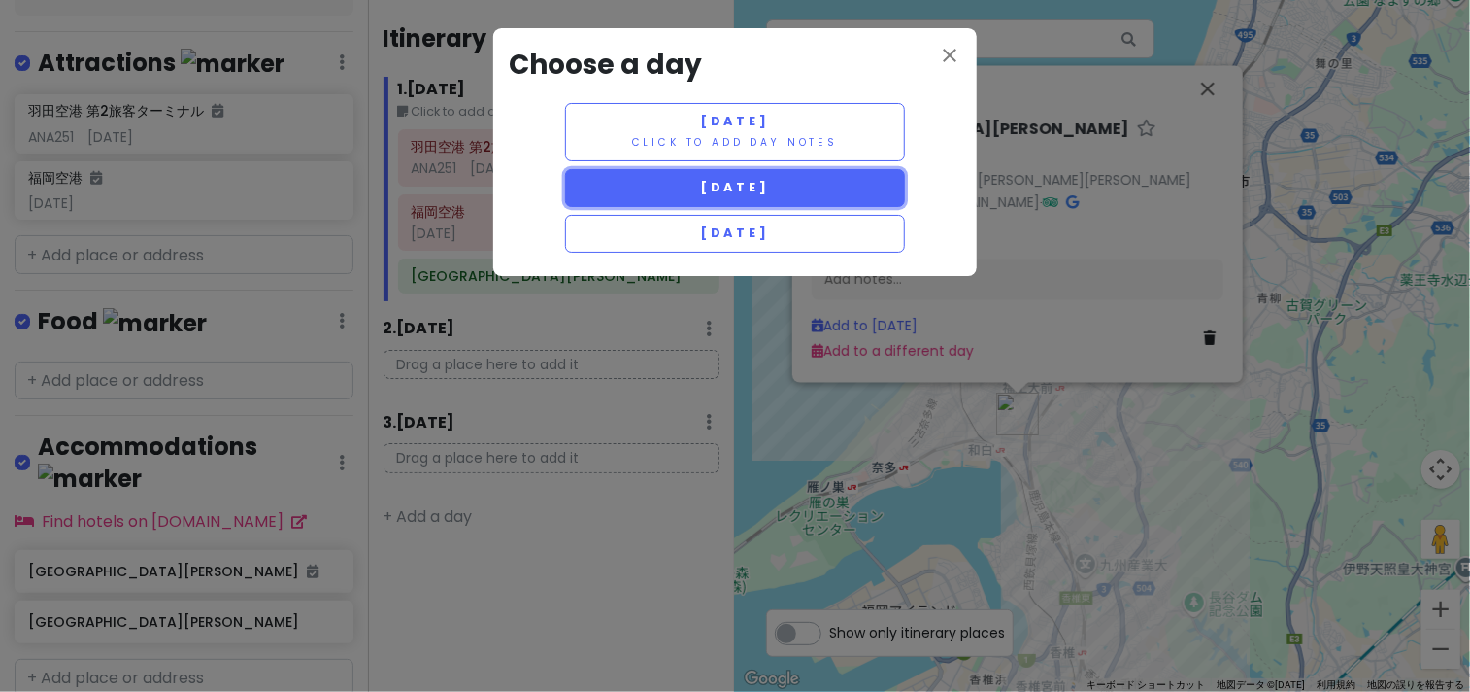
click at [770, 187] on span "Sunday 1/18" at bounding box center [735, 187] width 70 height 17
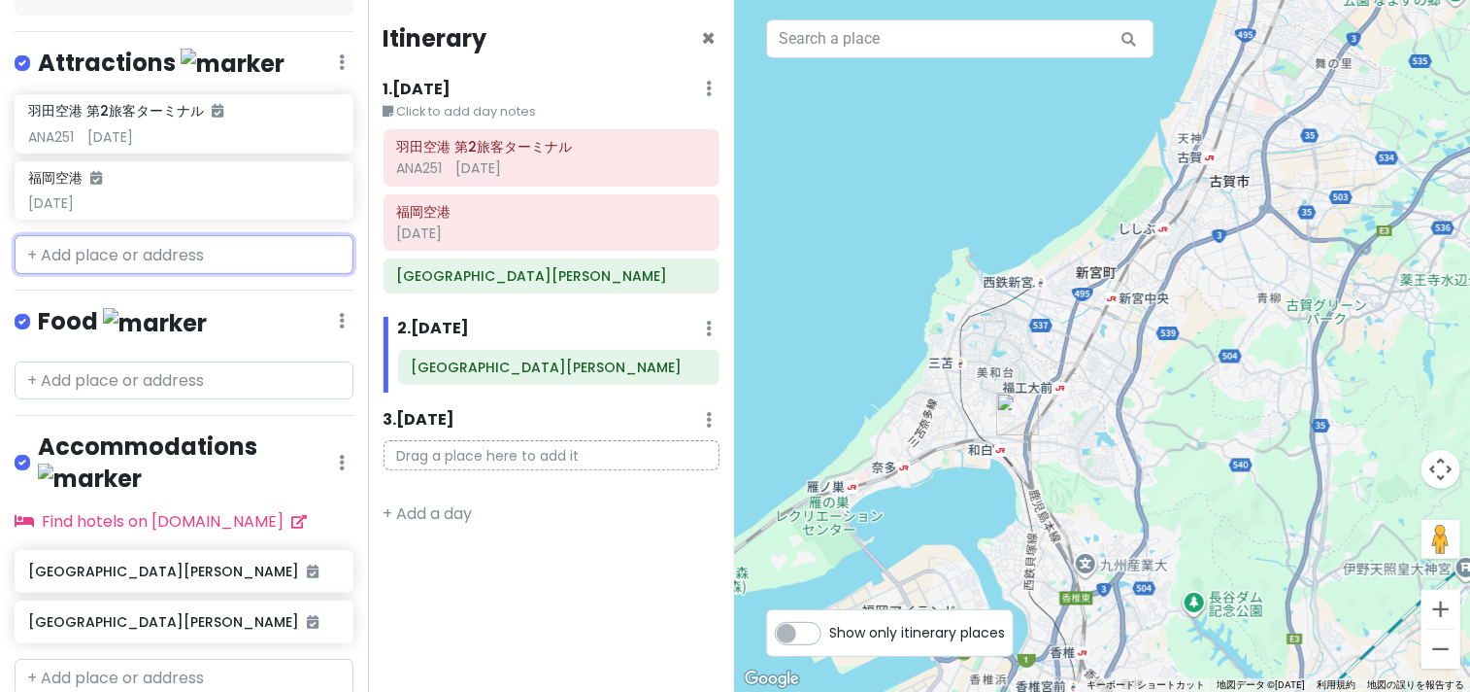
click at [160, 235] on input "text" at bounding box center [184, 254] width 339 height 39
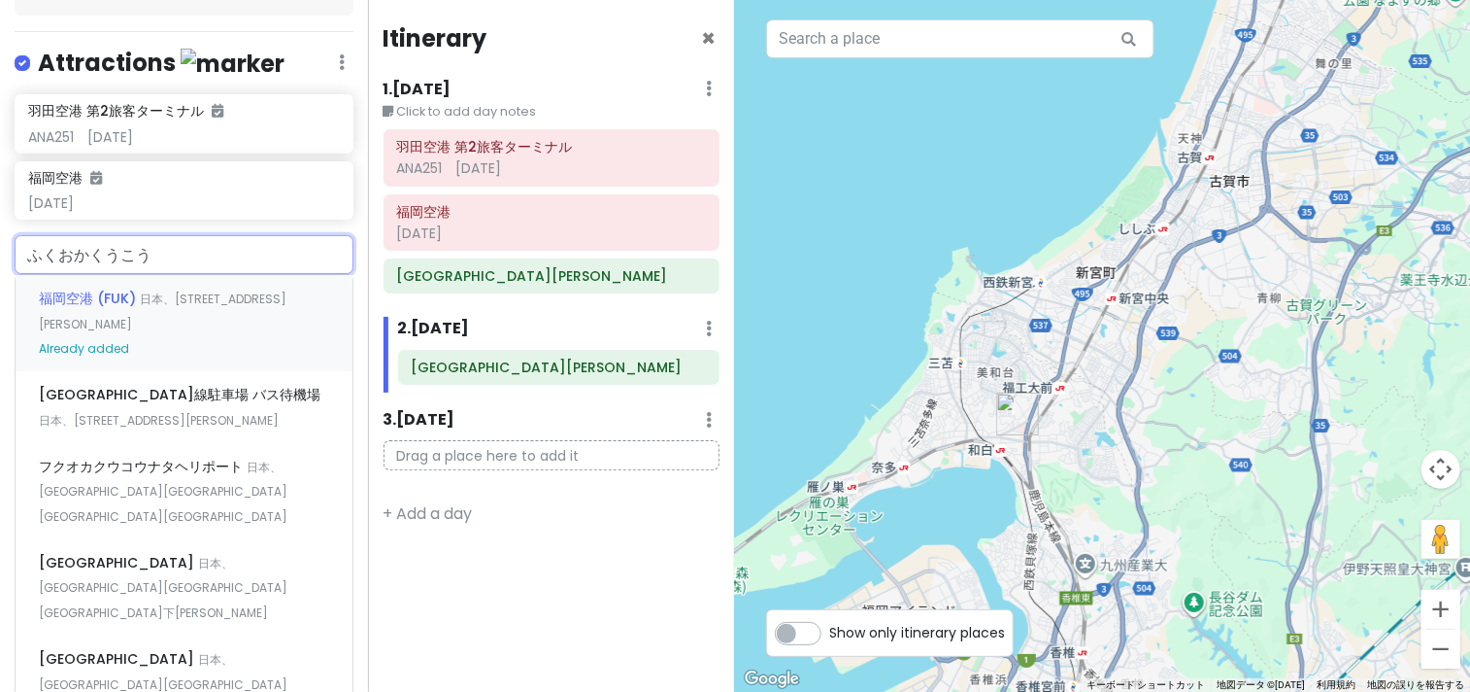
type input "福岡空港"
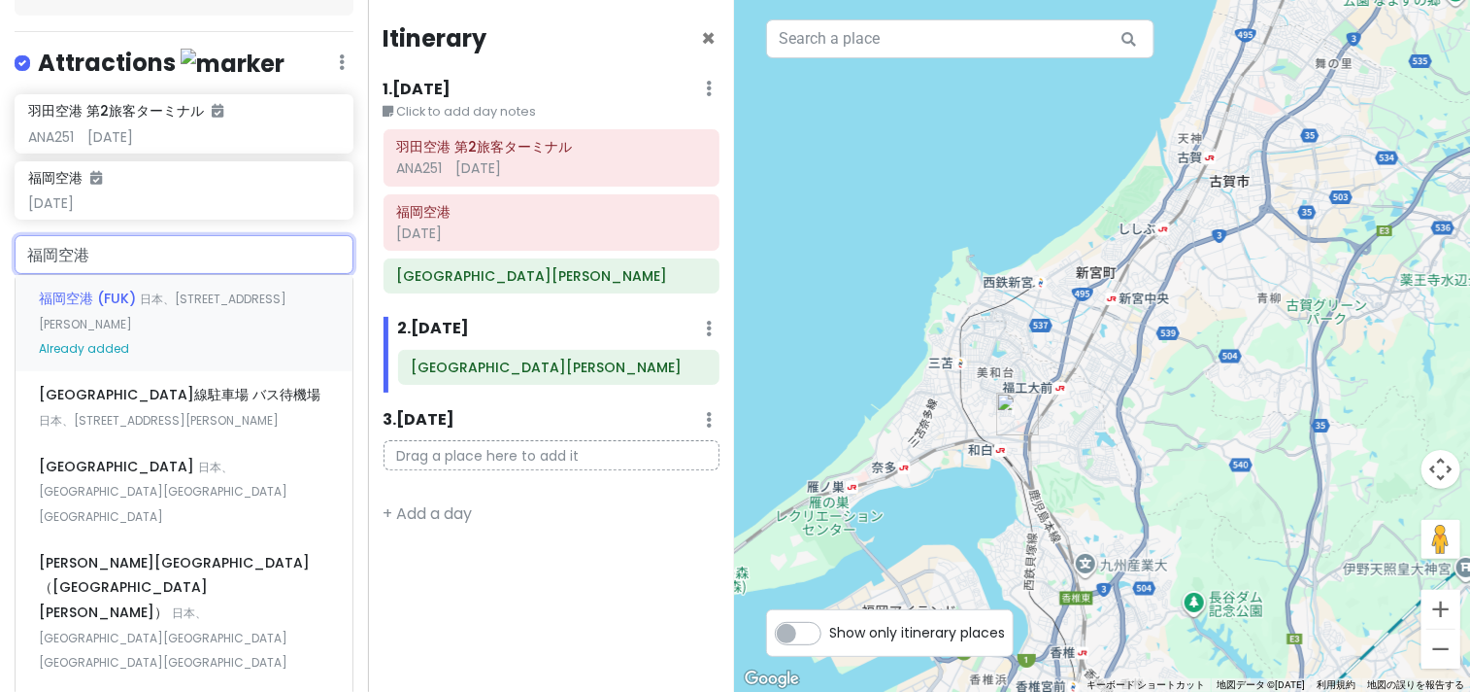
click at [115, 288] on span "福岡空港 (FUK)" at bounding box center [89, 297] width 101 height 19
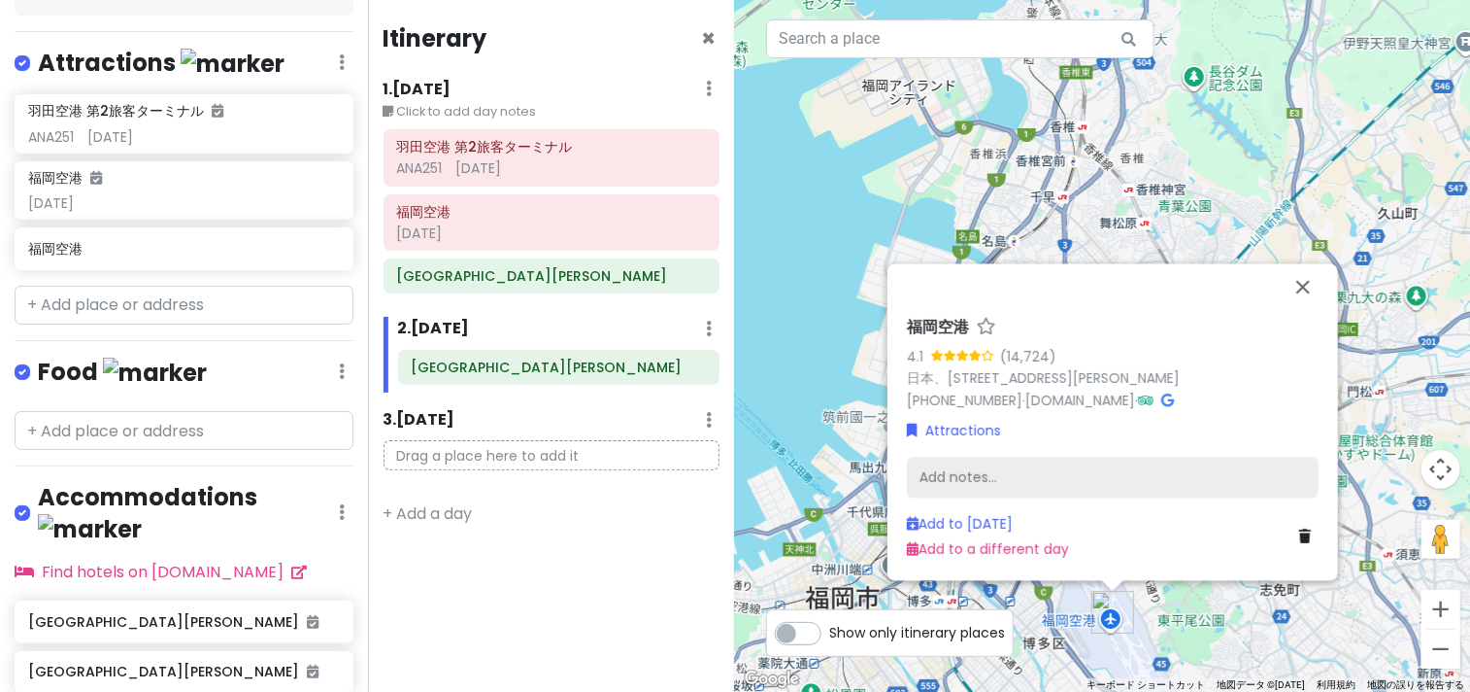
click at [954, 477] on div "Add notes..." at bounding box center [1113, 477] width 412 height 41
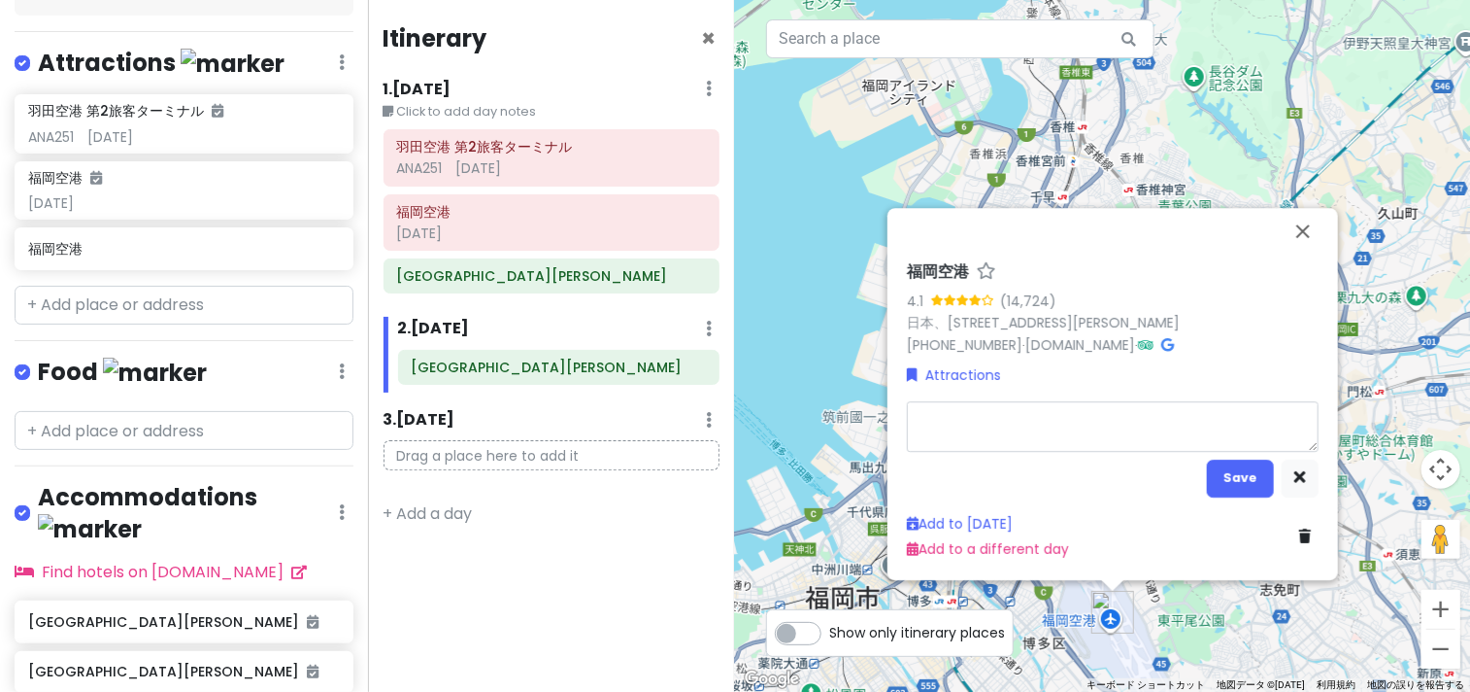
type textarea "x"
type textarea "あ"
type textarea "x"
type textarea "ANA251"
type textarea "x"
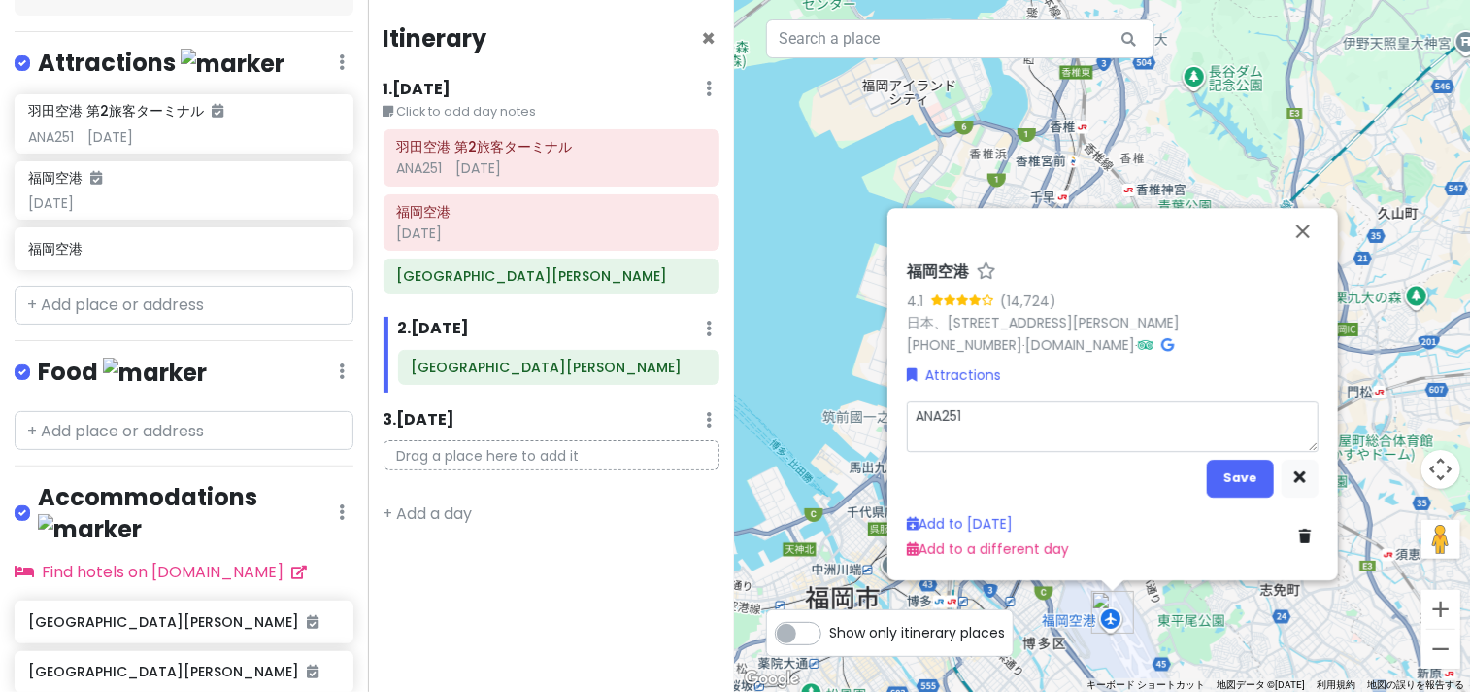
type textarea "ANA25"
type textarea "x"
type textarea "ANA256"
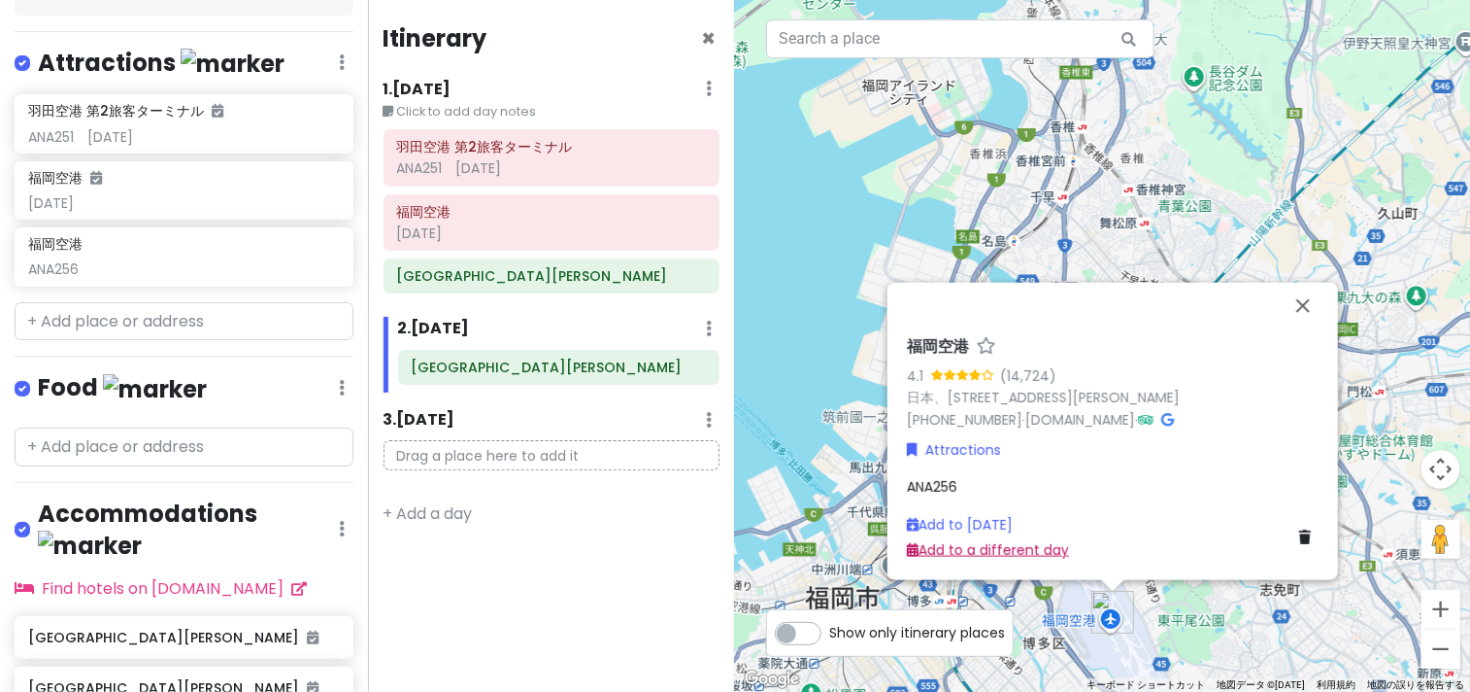
click at [1000, 551] on link "Add to a different day" at bounding box center [988, 549] width 162 height 19
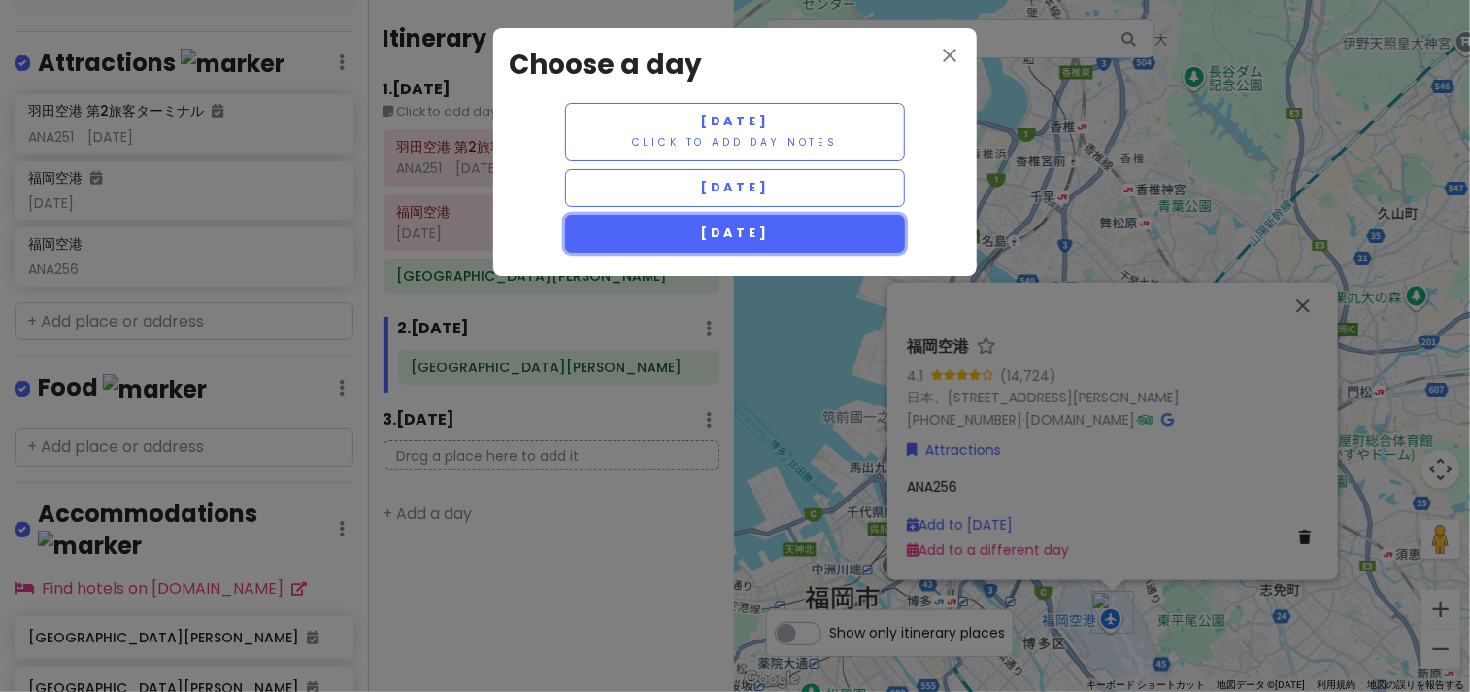
click at [727, 243] on button "Monday 1/19" at bounding box center [735, 234] width 340 height 38
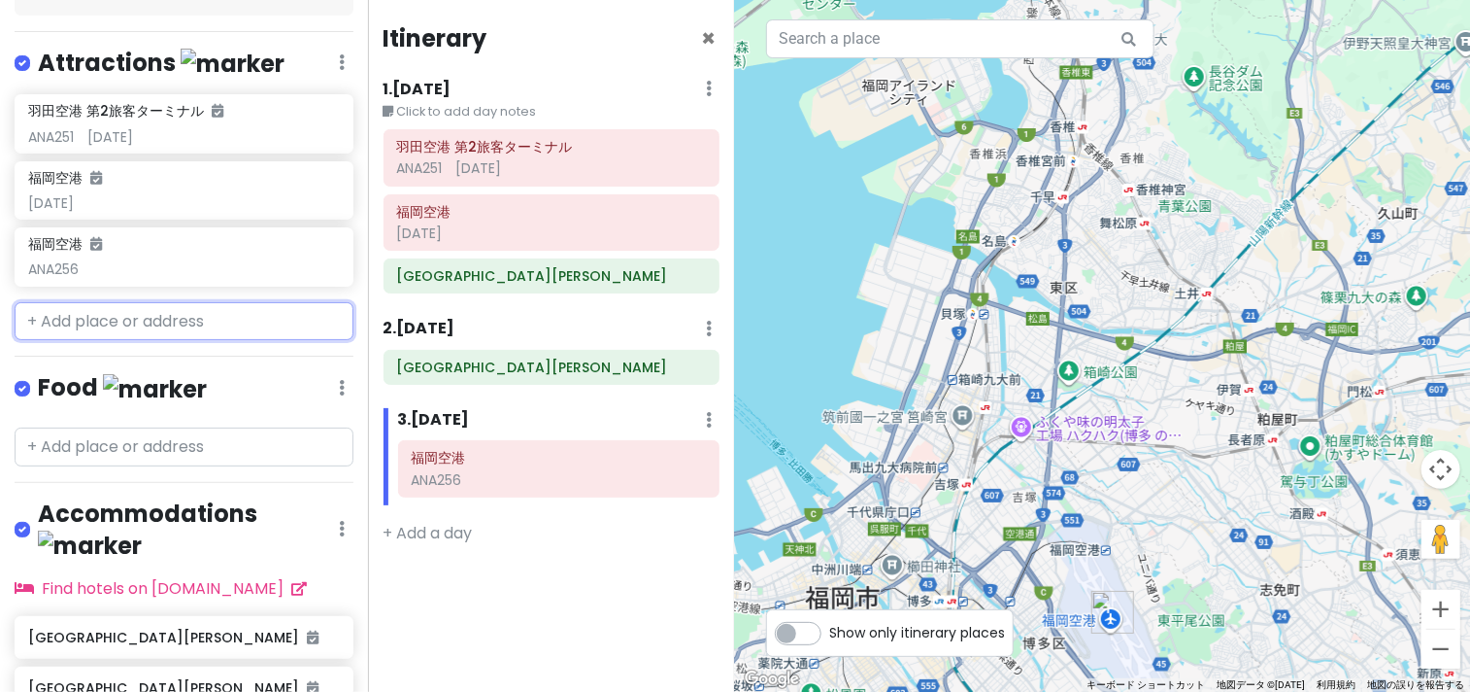
click at [163, 302] on input "text" at bounding box center [184, 321] width 339 height 39
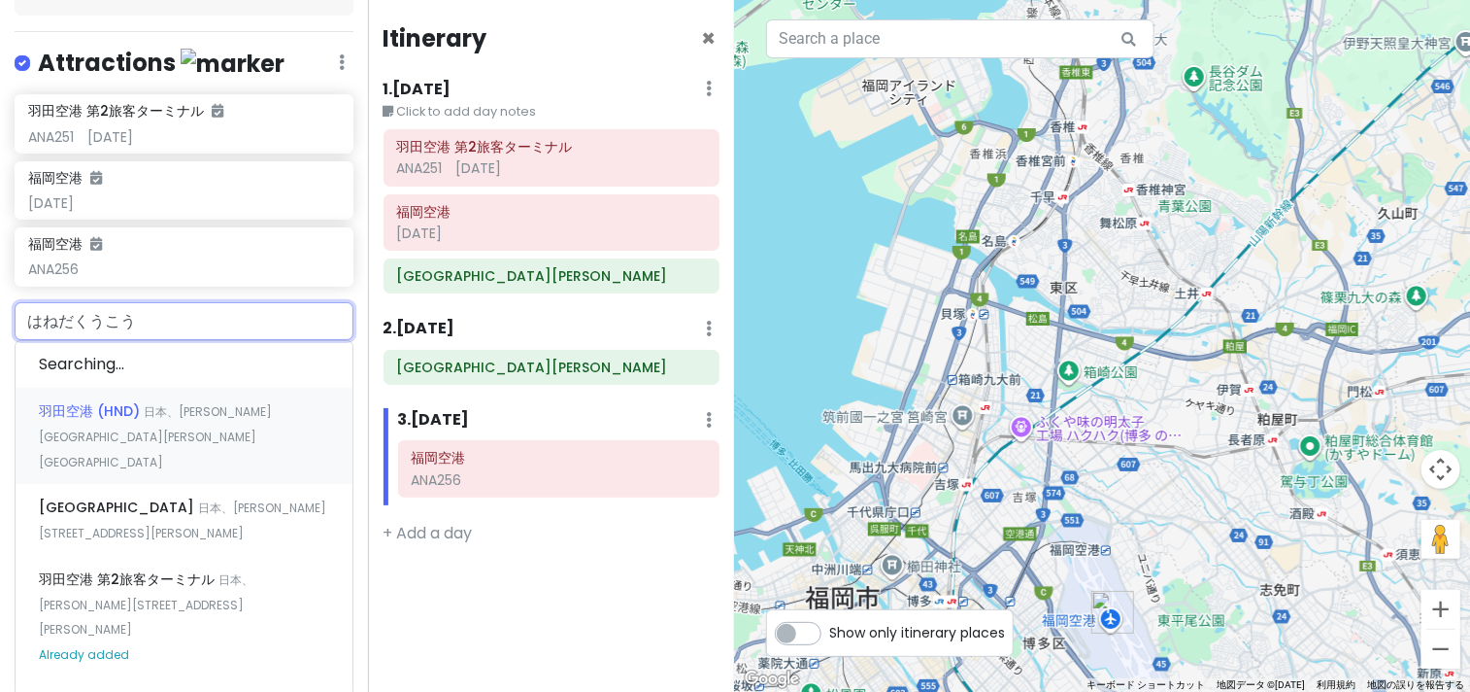
type input "羽田空港"
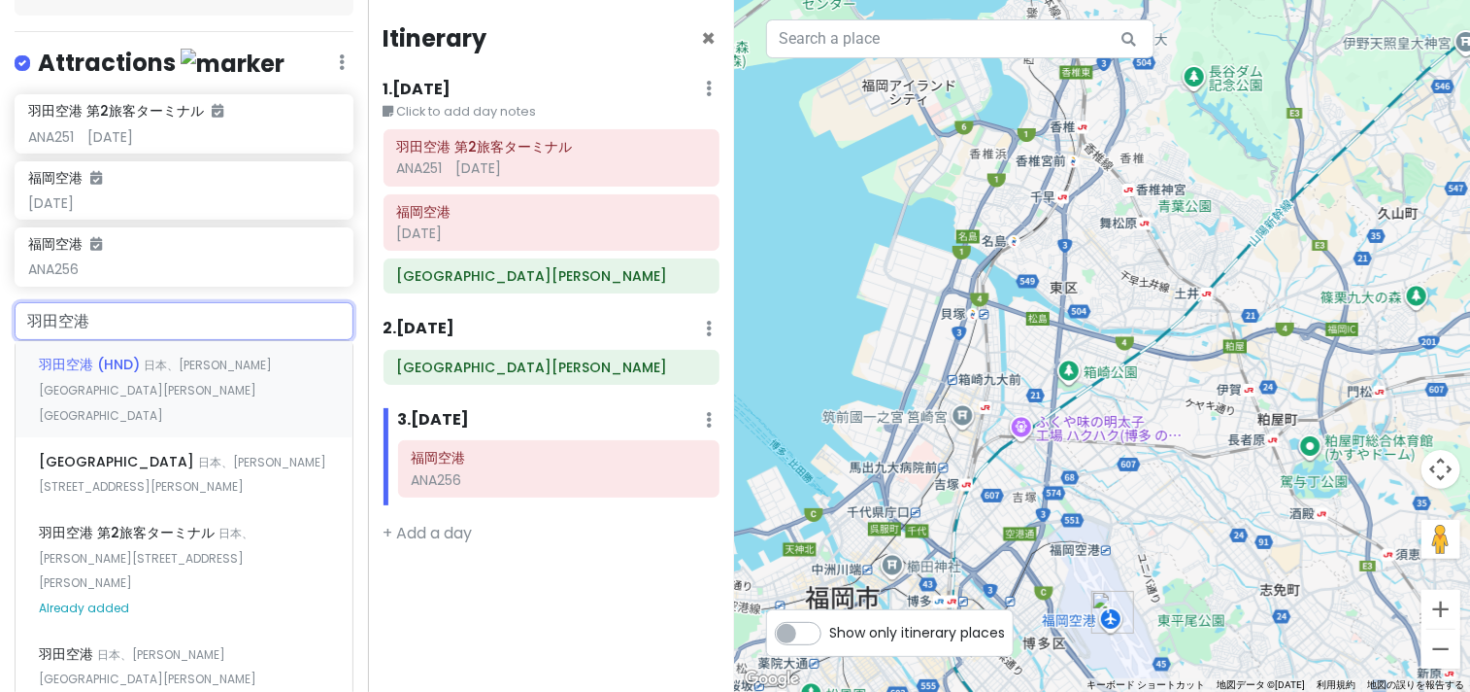
click at [123, 354] on span "羽田空港 (HND)" at bounding box center [91, 363] width 105 height 19
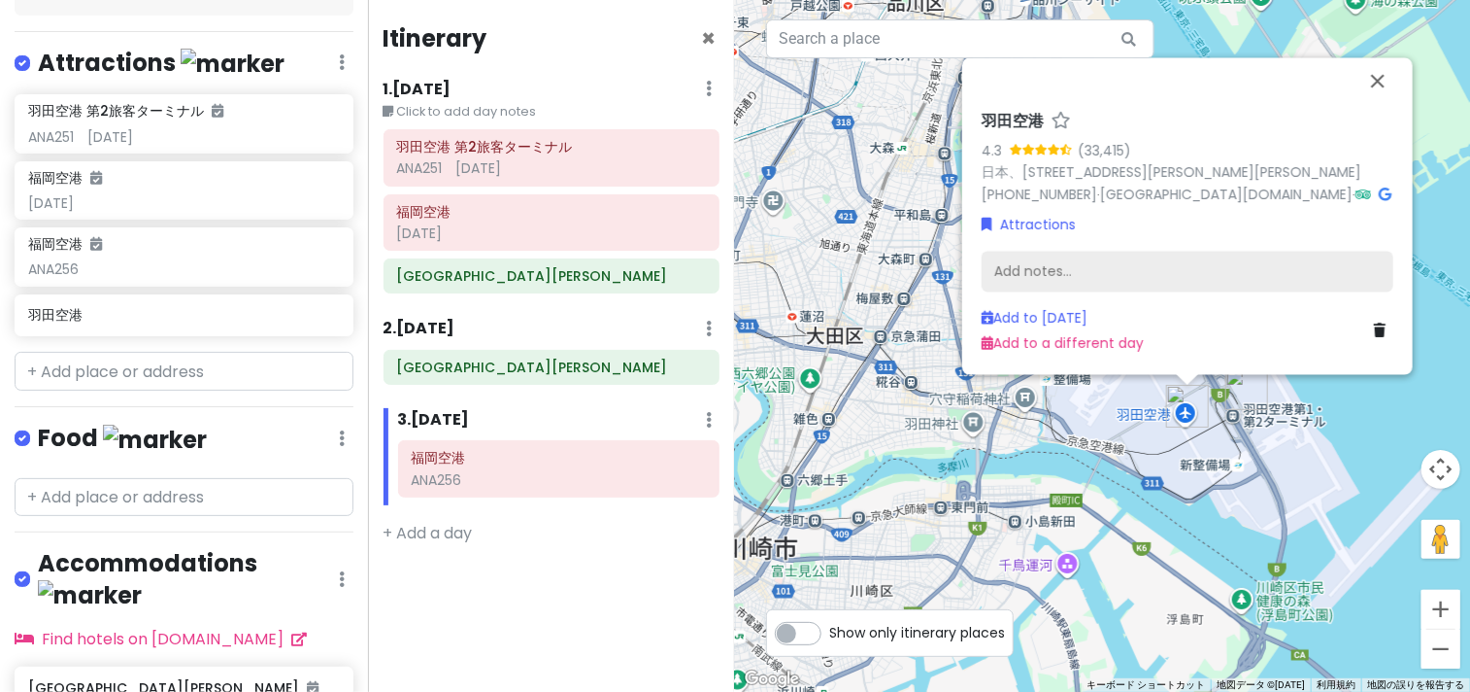
click at [1041, 272] on div "Add notes..." at bounding box center [1188, 272] width 412 height 41
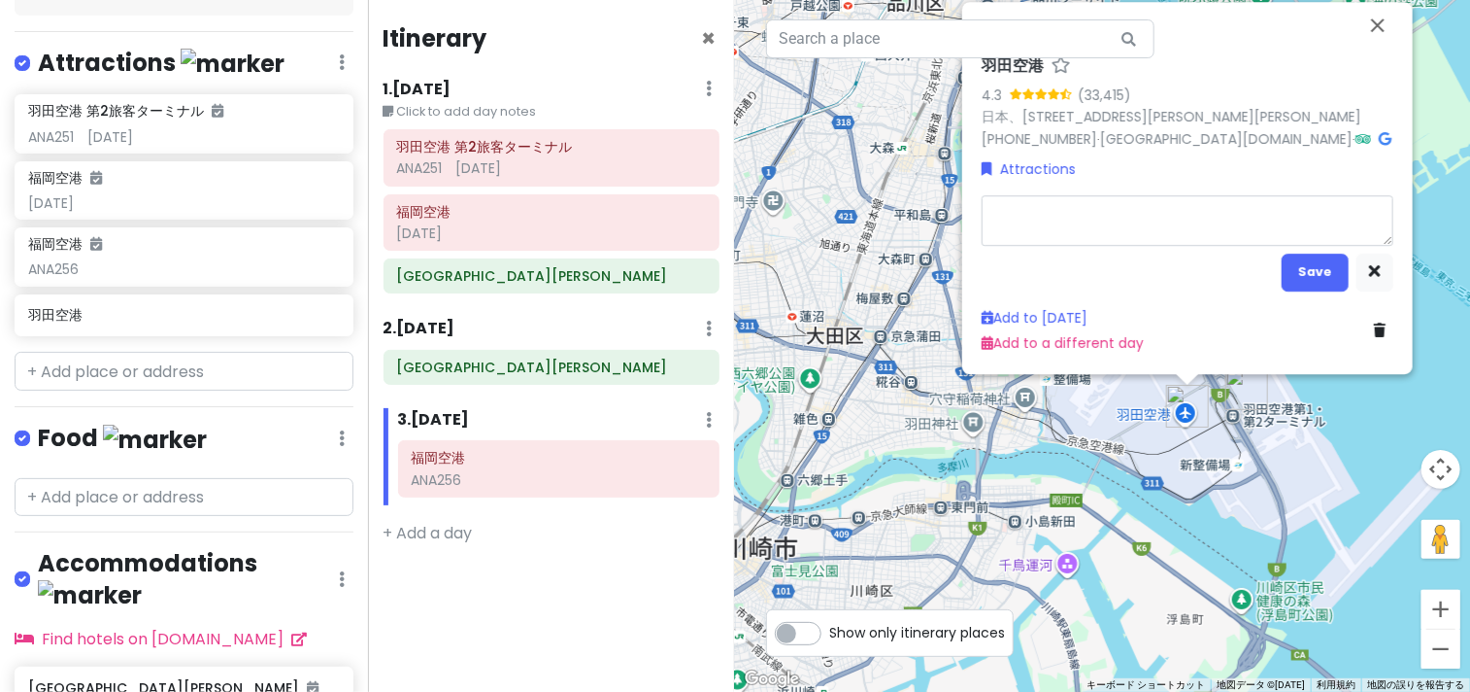
type textarea "x"
type textarea "1"
type textarea "x"
type textarea "15"
type textarea "x"
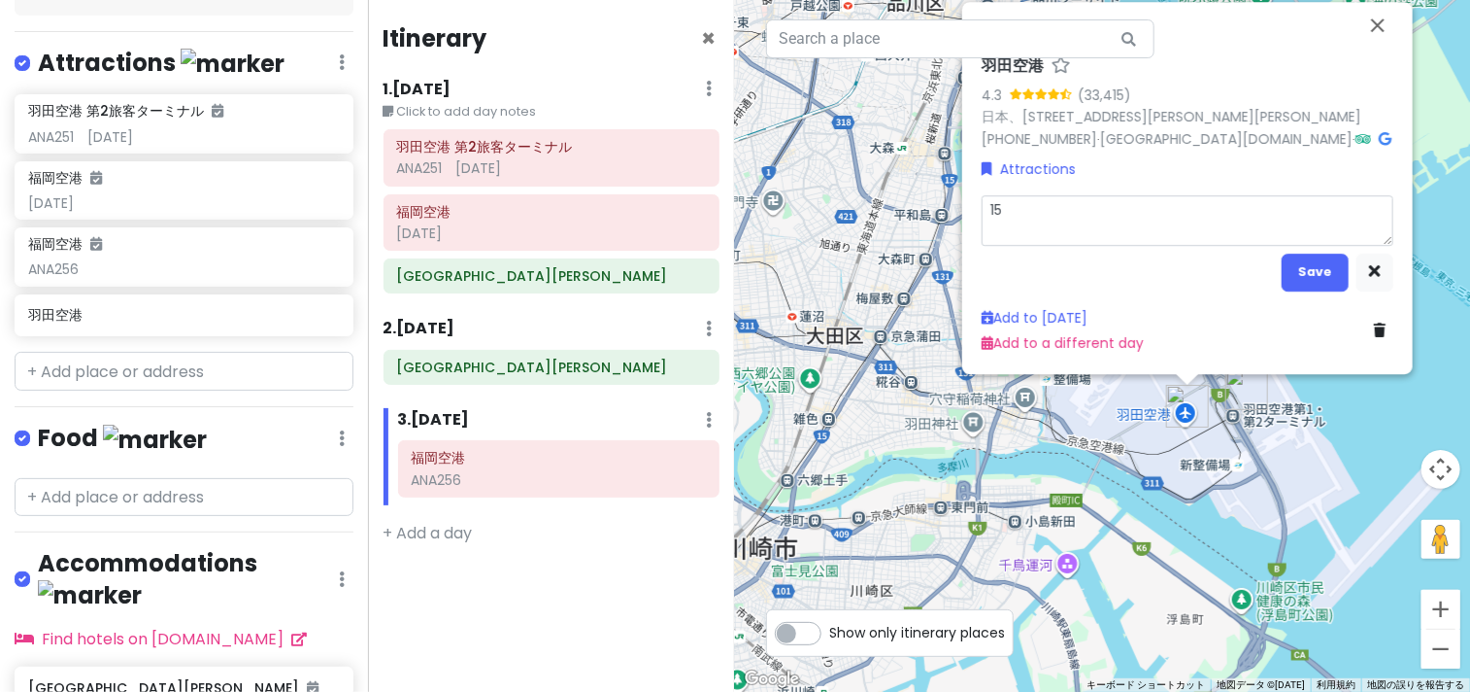
type textarea "155"
type textarea "x"
type textarea "1555"
click at [1305, 268] on button "Save" at bounding box center [1315, 272] width 67 height 38
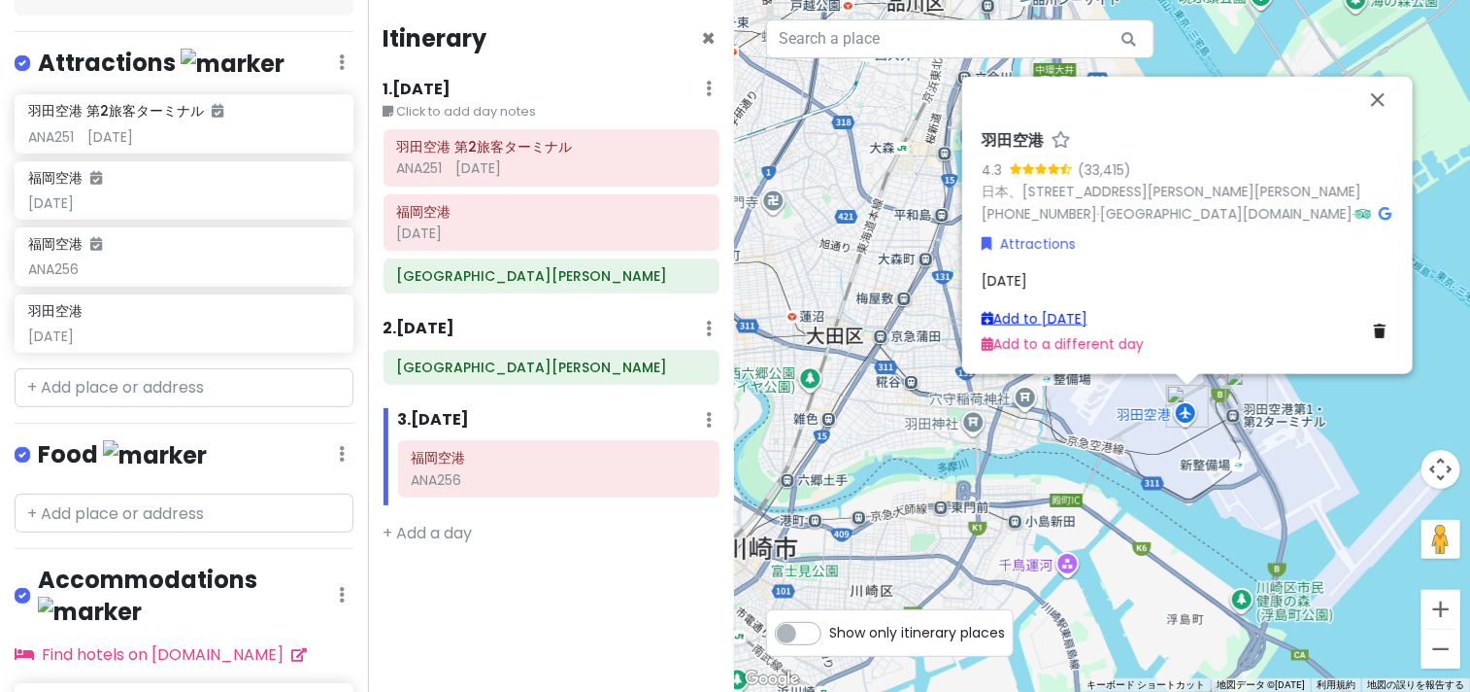
click at [1055, 316] on link "Add to Mon 1/19" at bounding box center [1035, 317] width 106 height 19
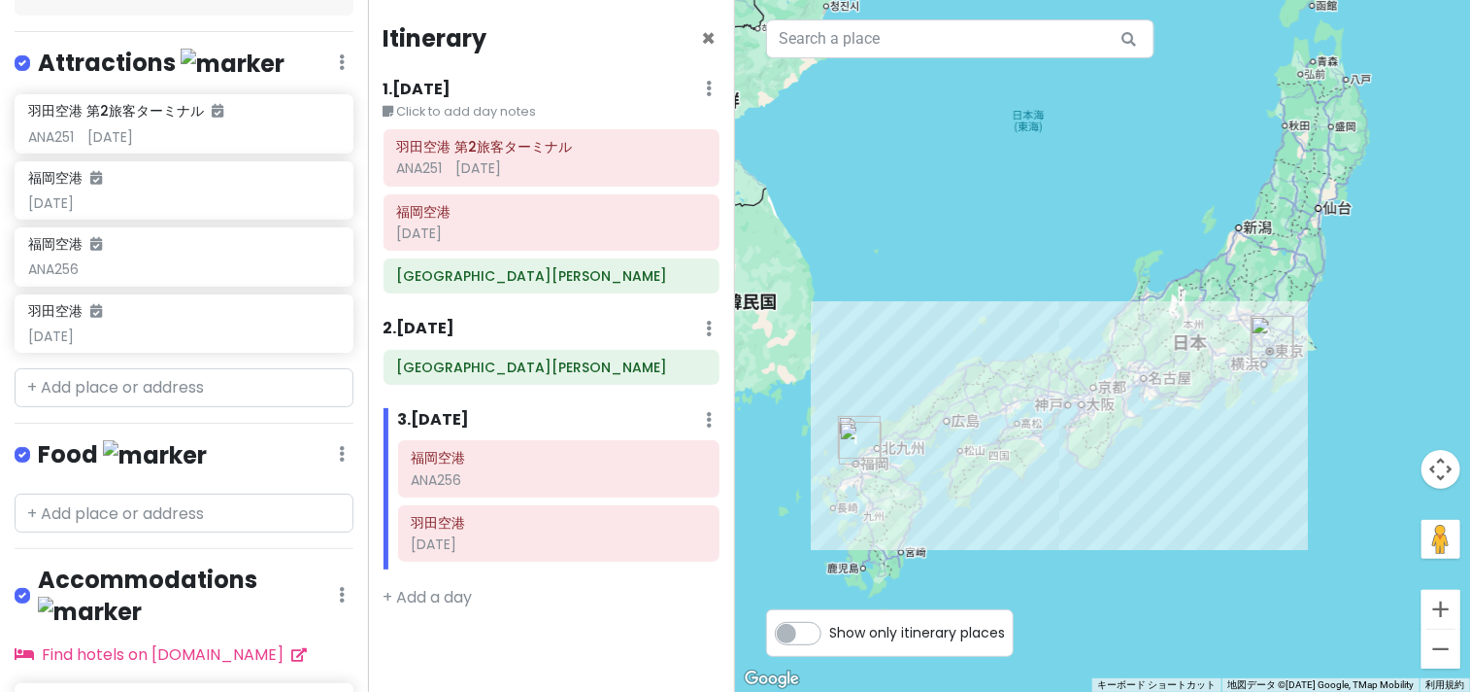
drag, startPoint x: 943, startPoint y: 446, endPoint x: 1070, endPoint y: 303, distance: 191.2
click at [1070, 303] on div at bounding box center [1102, 346] width 735 height 692
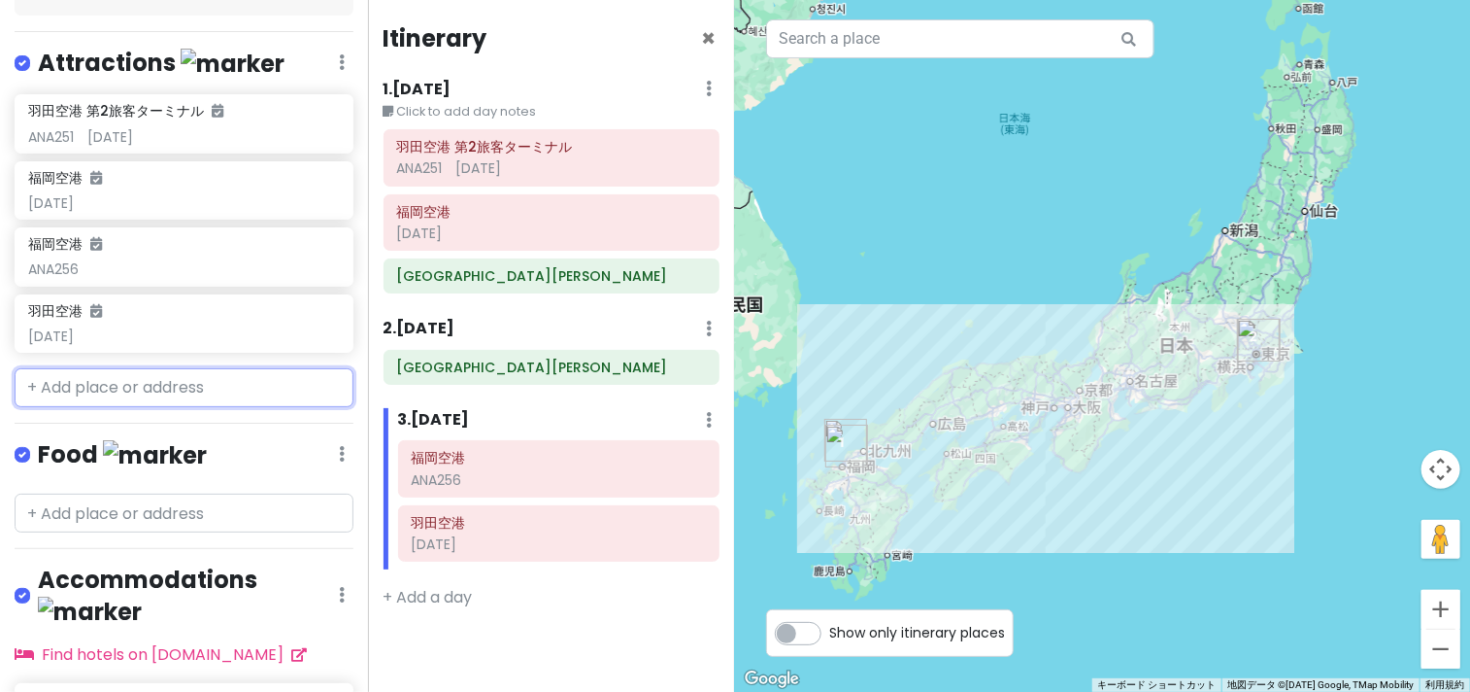
click at [80, 368] on input "text" at bounding box center [184, 387] width 339 height 39
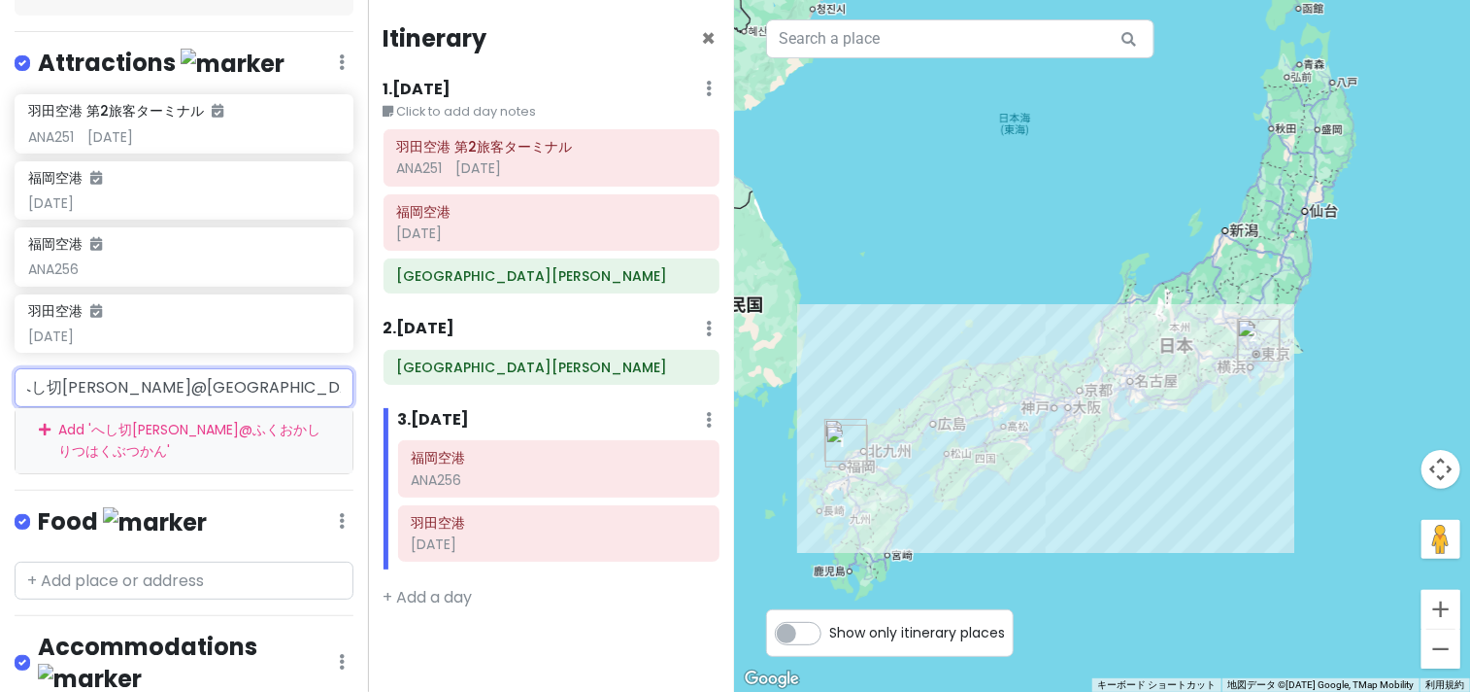
scroll to position [0, 0]
drag, startPoint x: 138, startPoint y: 342, endPoint x: 27, endPoint y: 341, distance: 110.7
click at [27, 368] on input "へし切長谷部@福岡市立博物館" at bounding box center [184, 387] width 339 height 39
type input "福岡市立博物館"
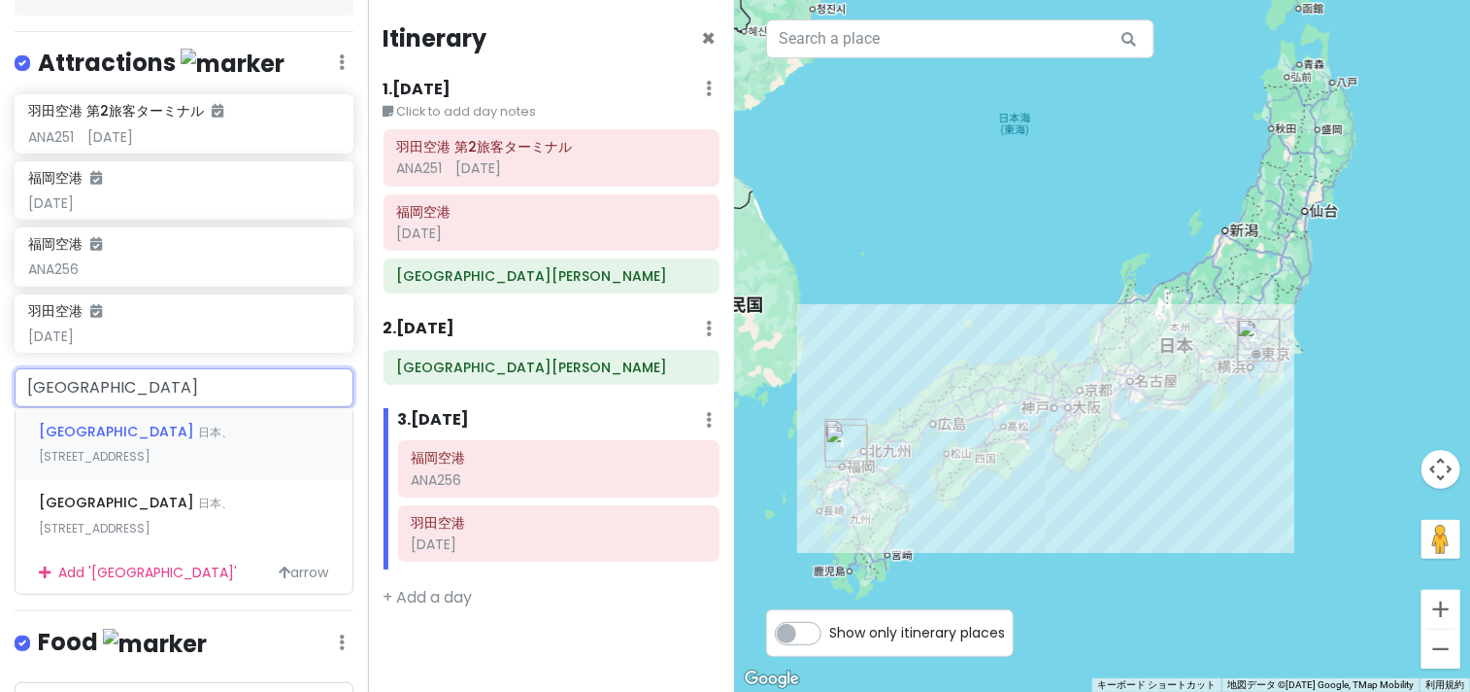
click at [101, 422] on span "福岡市博物館" at bounding box center [118, 431] width 159 height 19
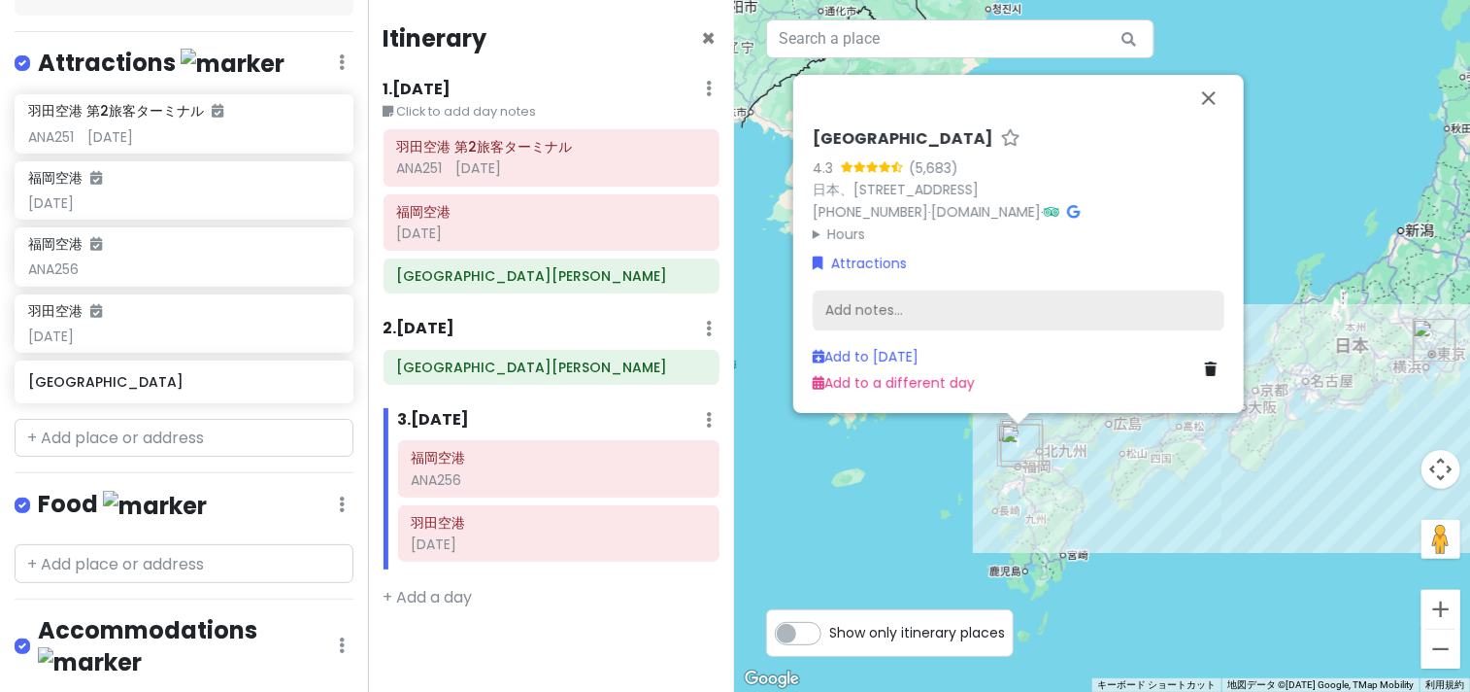
click at [893, 305] on div "Add notes..." at bounding box center [1019, 310] width 412 height 41
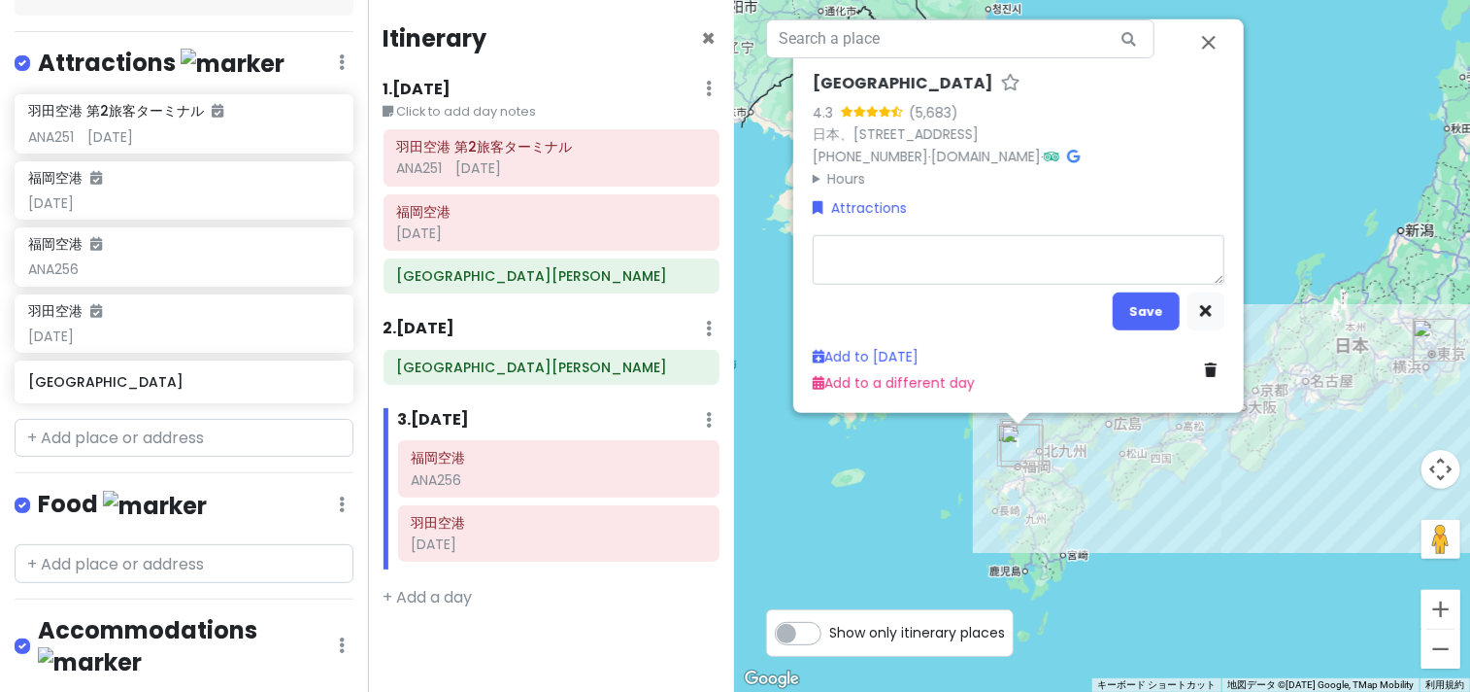
type textarea "x"
type textarea "へし切長谷部@"
type textarea "x"
type textarea "へし切長谷部"
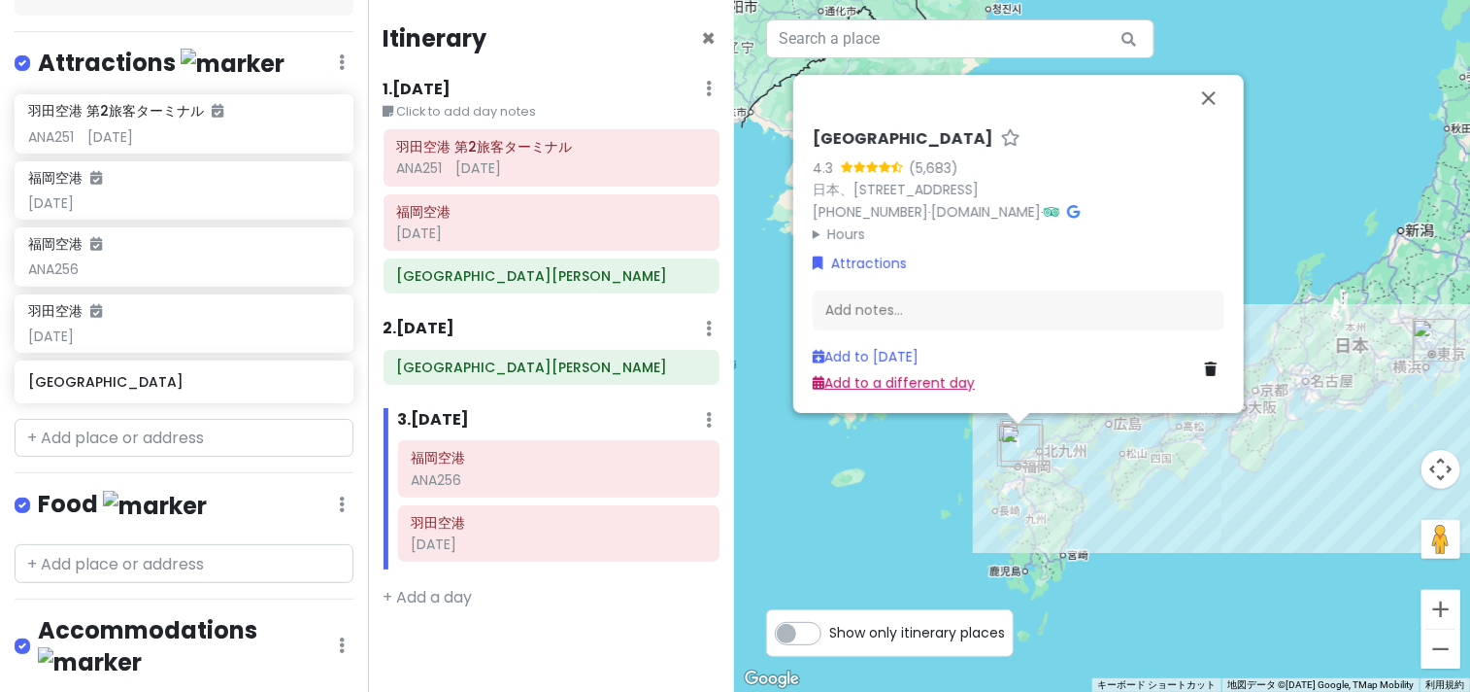
click at [913, 384] on link "Add to a different day" at bounding box center [894, 382] width 162 height 19
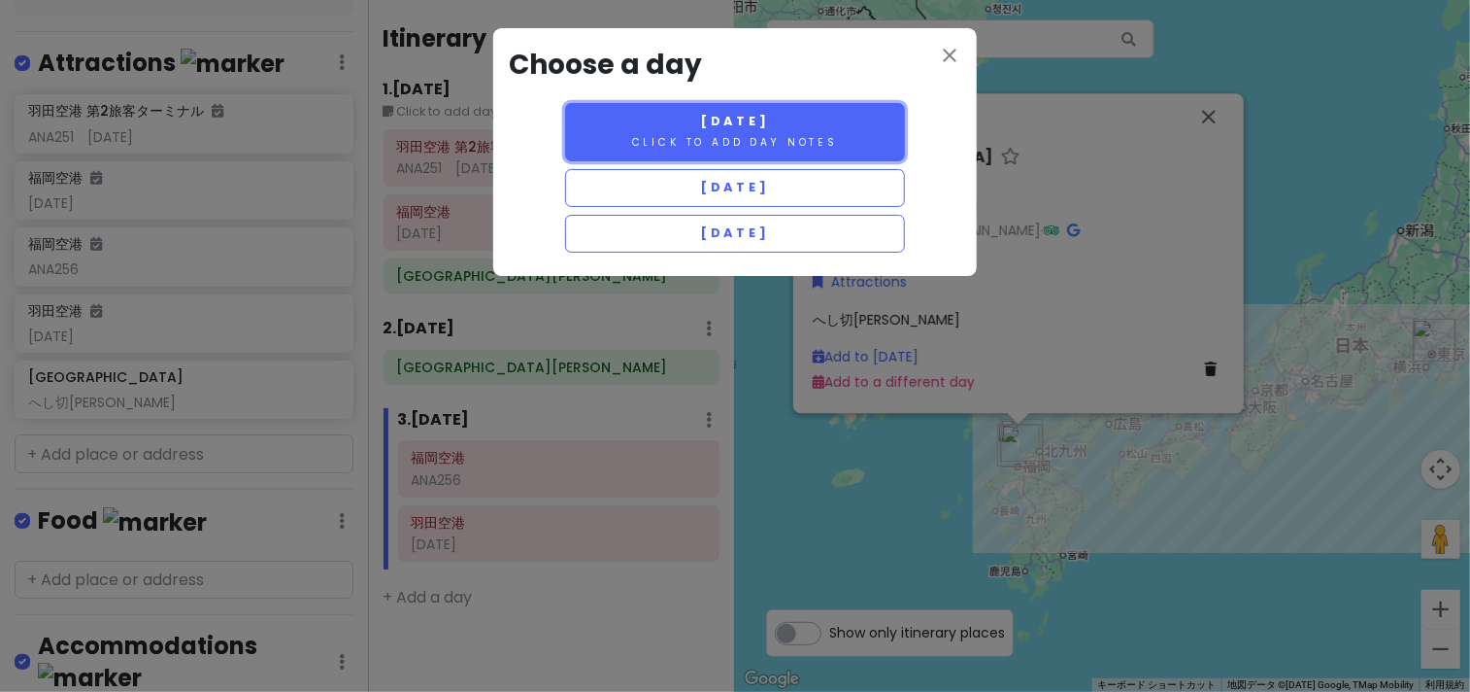
click at [769, 124] on span "Saturday 1/17" at bounding box center [735, 121] width 70 height 17
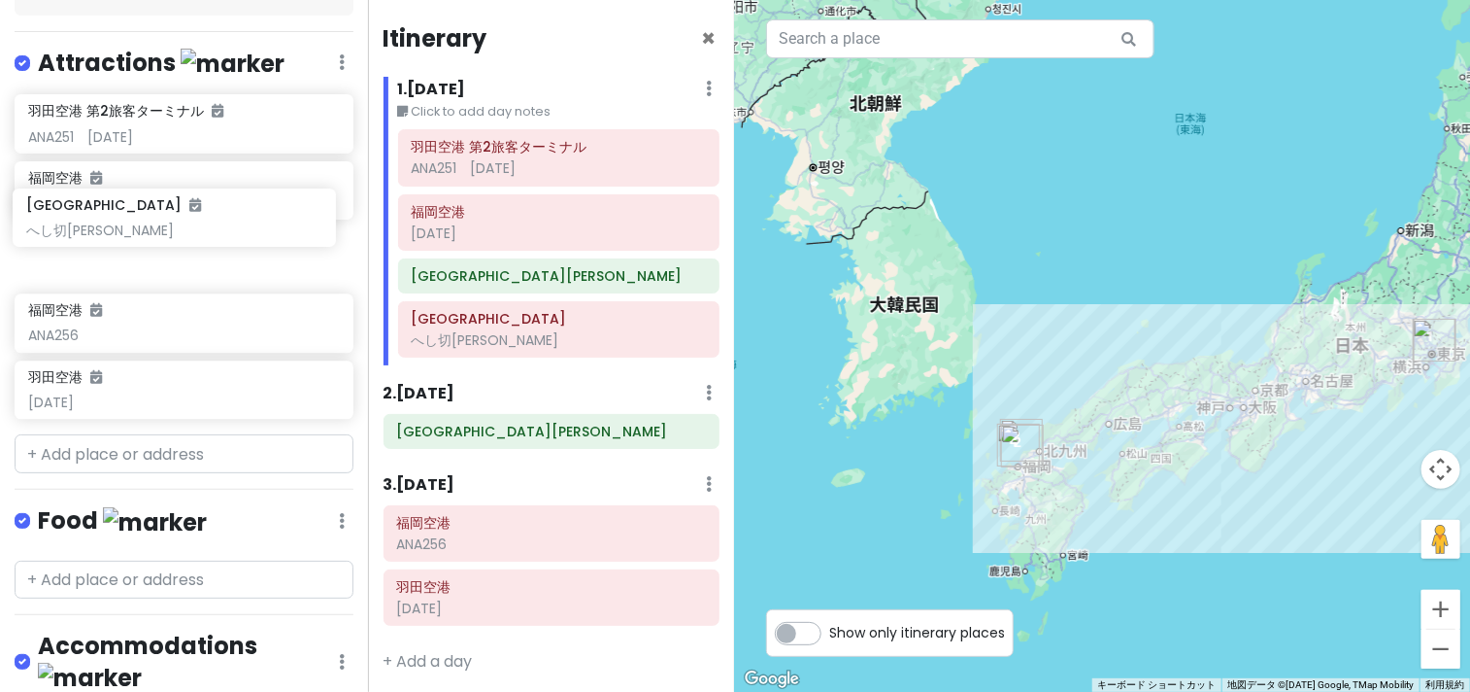
drag, startPoint x: 198, startPoint y: 357, endPoint x: 196, endPoint y: 228, distance: 129.2
click at [196, 228] on div "羽田空港 第2旅客ターミナル ANA251　1130 福岡空港 1335 福岡空港 ANA256 羽田空港 1555 福岡市博物館 へし切長谷部" at bounding box center [184, 260] width 368 height 332
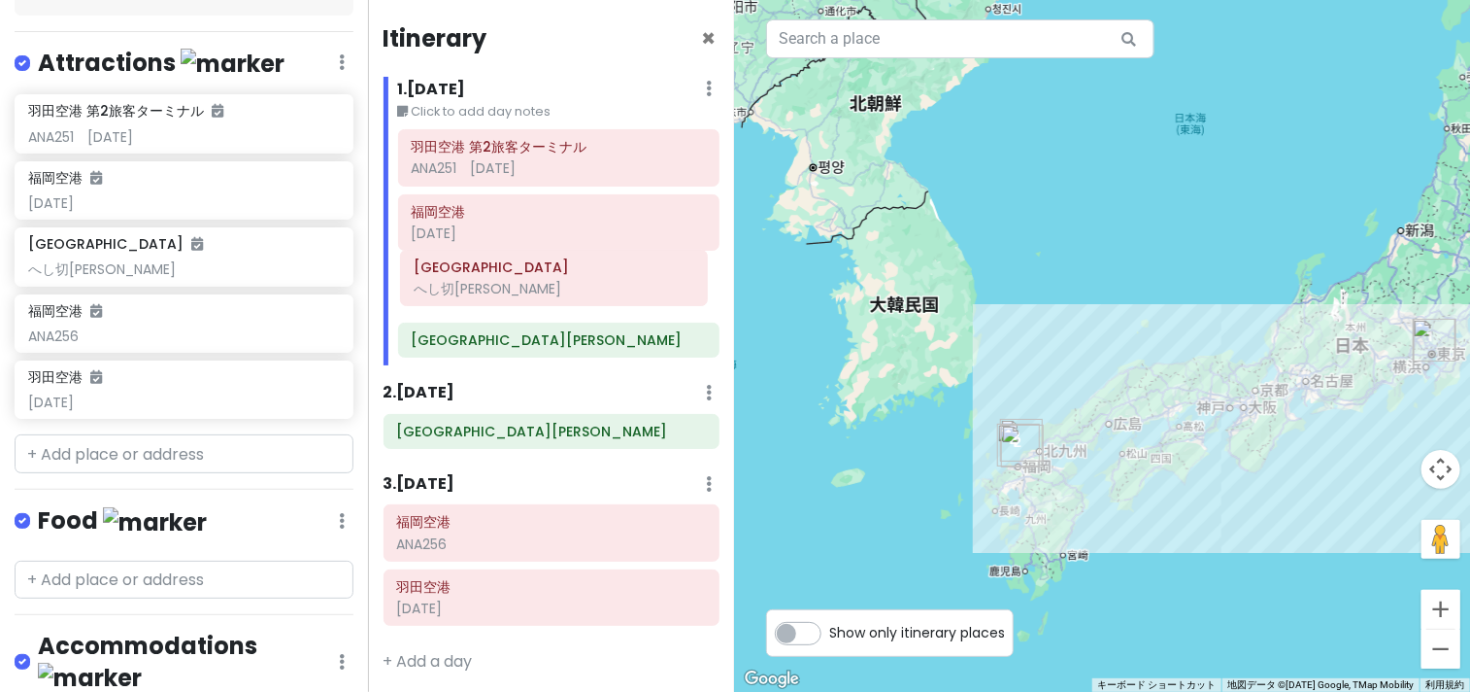
drag, startPoint x: 535, startPoint y: 335, endPoint x: 538, endPoint y: 285, distance: 50.6
click at [538, 285] on div "羽田空港 第2旅客ターミナル ANA251　1130 福岡空港 1335 HOTEL AZ 福岡和白店 福岡市博物館 へし切長谷部" at bounding box center [560, 247] width 352 height 236
click at [175, 260] on div "へし切長谷部" at bounding box center [183, 268] width 311 height 17
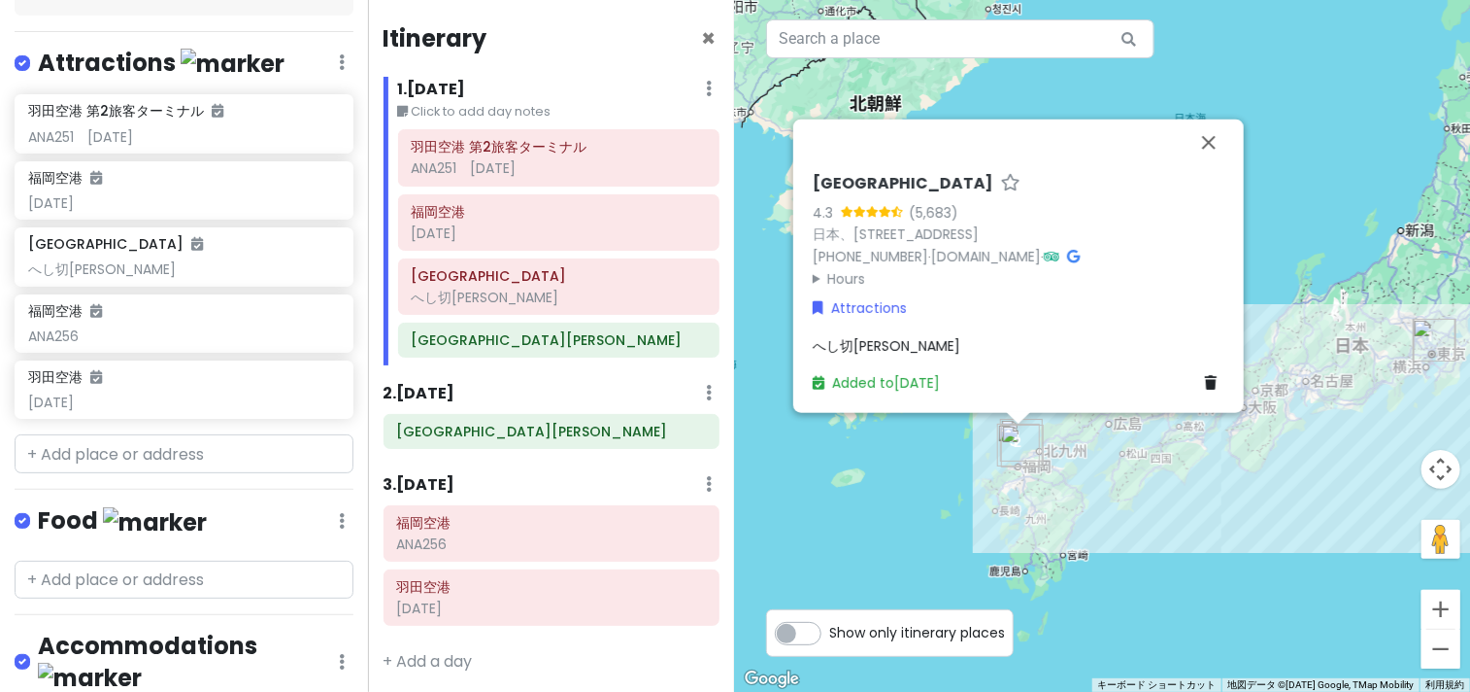
click at [977, 344] on div "へし切長谷部" at bounding box center [1019, 344] width 412 height 21
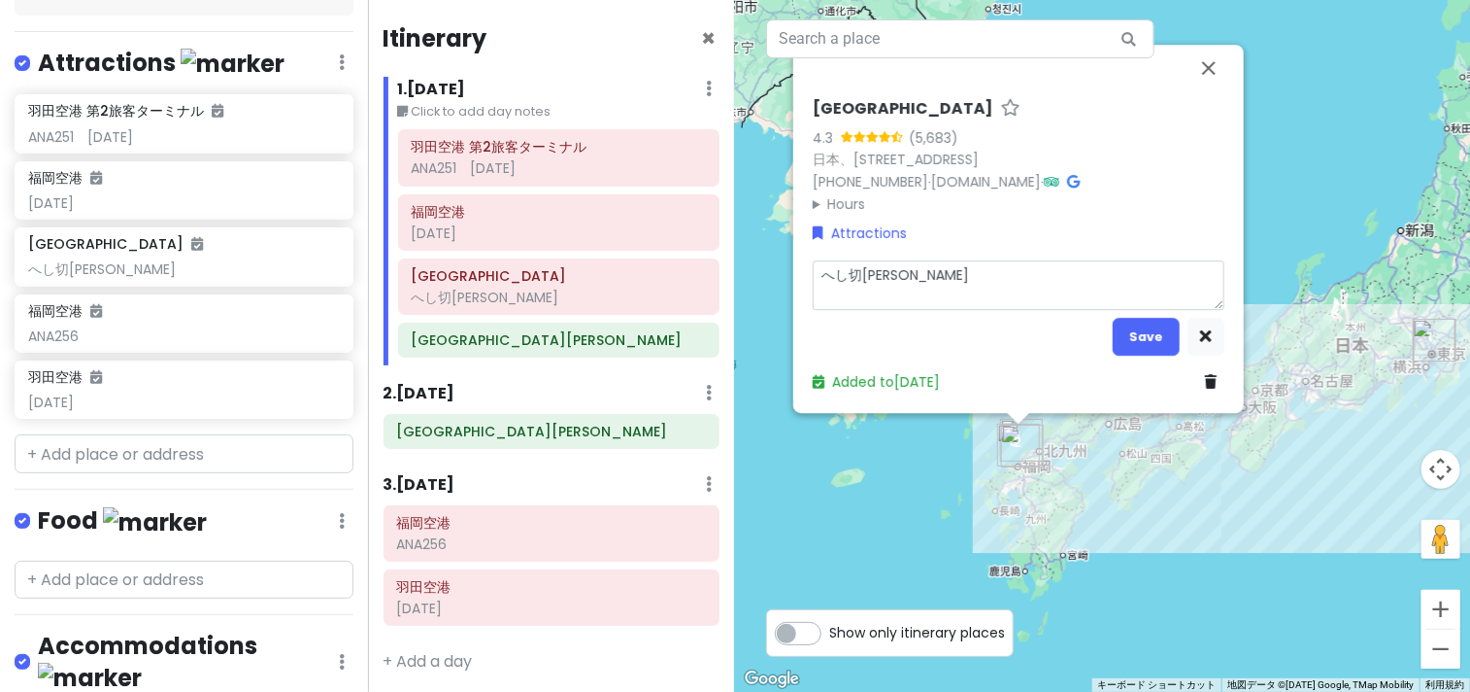
click at [967, 264] on textarea "へし切長谷部" at bounding box center [1019, 285] width 412 height 51
type textarea "x"
type textarea "へし切長谷部1"
type textarea "x"
type textarea "へし切長谷部17"
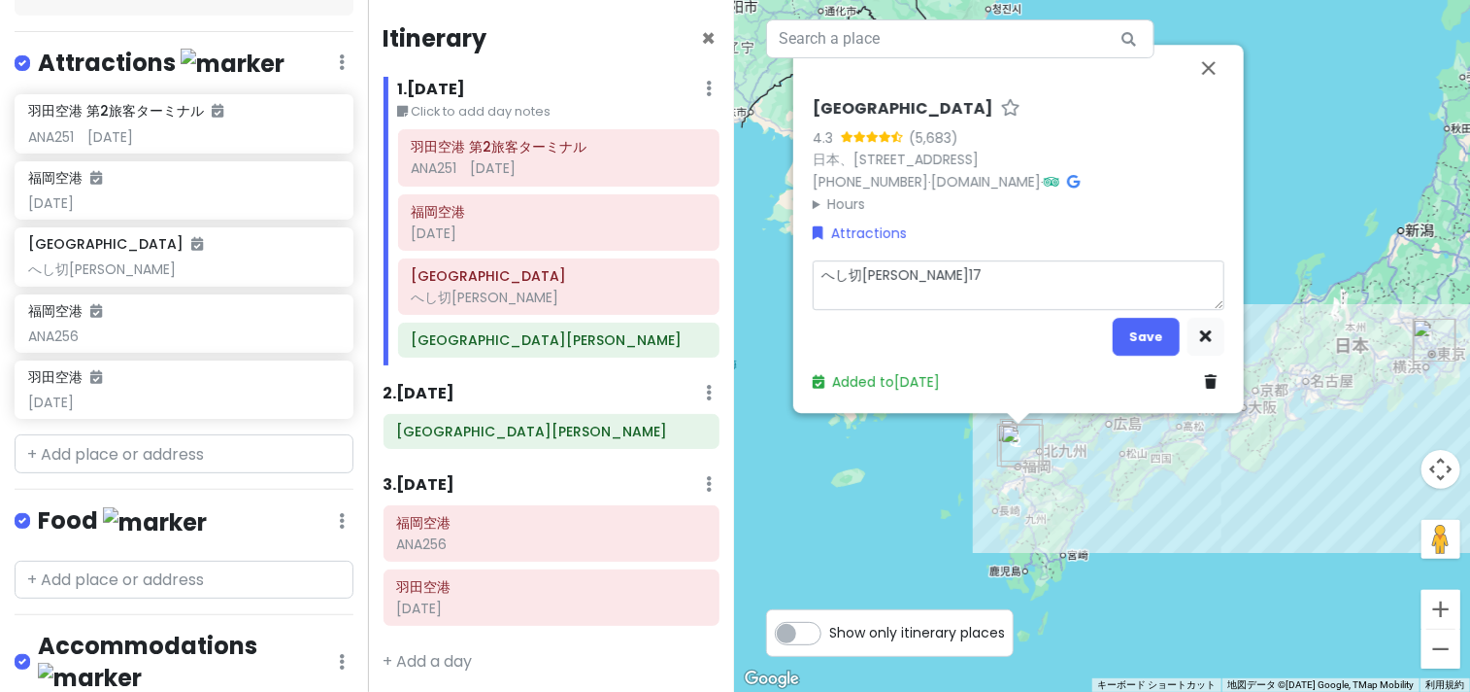
type textarea "x"
type textarea "へし切長谷部173"
type textarea "x"
type textarea "へし切長谷部1730"
type textarea "x"
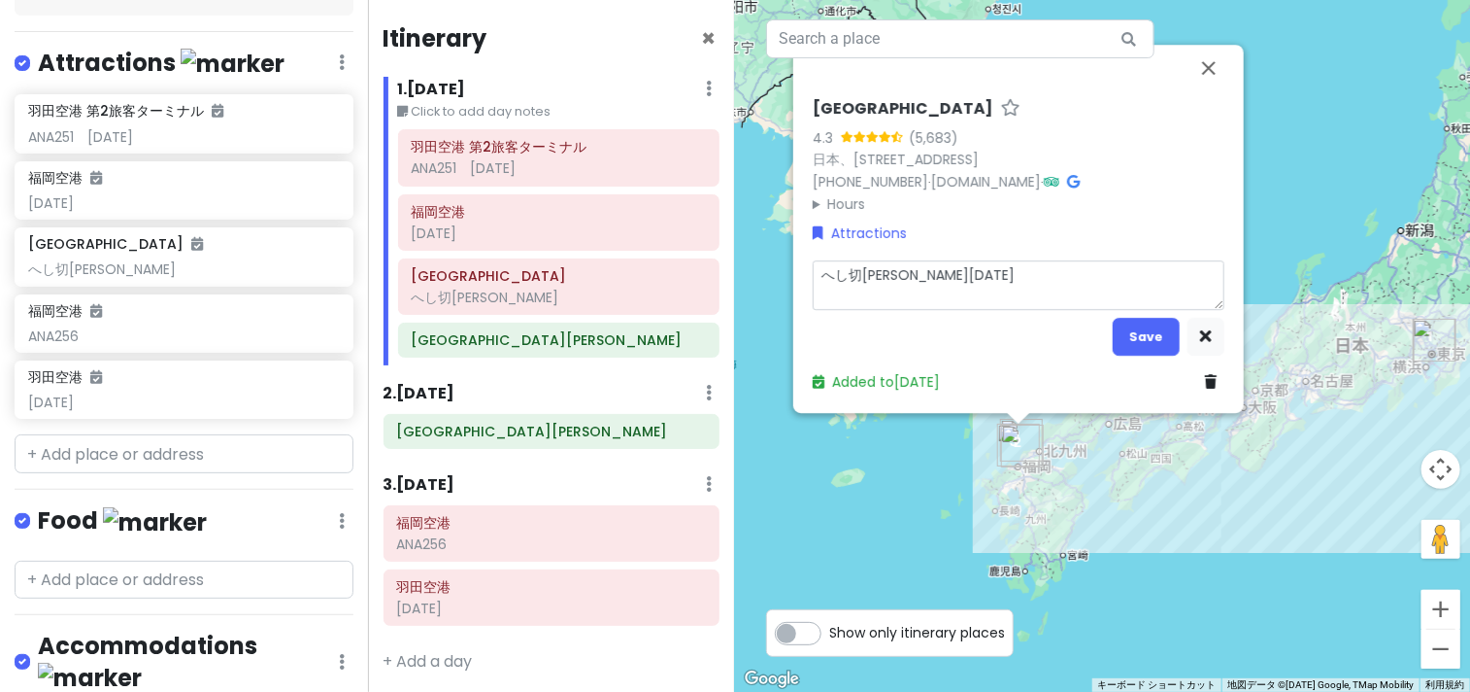
type textarea "へし切長谷部～1730"
type textarea "x"
type textarea "へし切長谷部~1730"
click at [1158, 336] on button "Save" at bounding box center [1146, 337] width 67 height 38
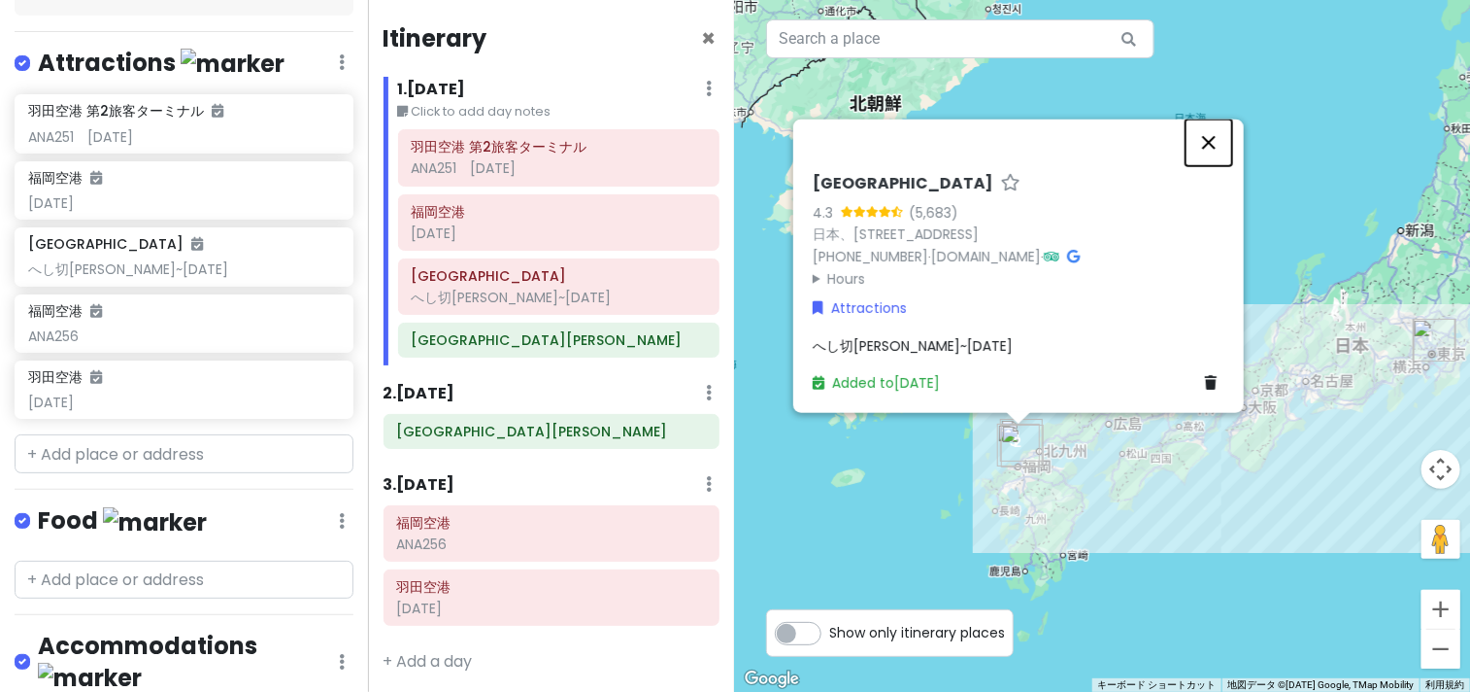
click at [1211, 144] on button "閉じる" at bounding box center [1209, 142] width 47 height 47
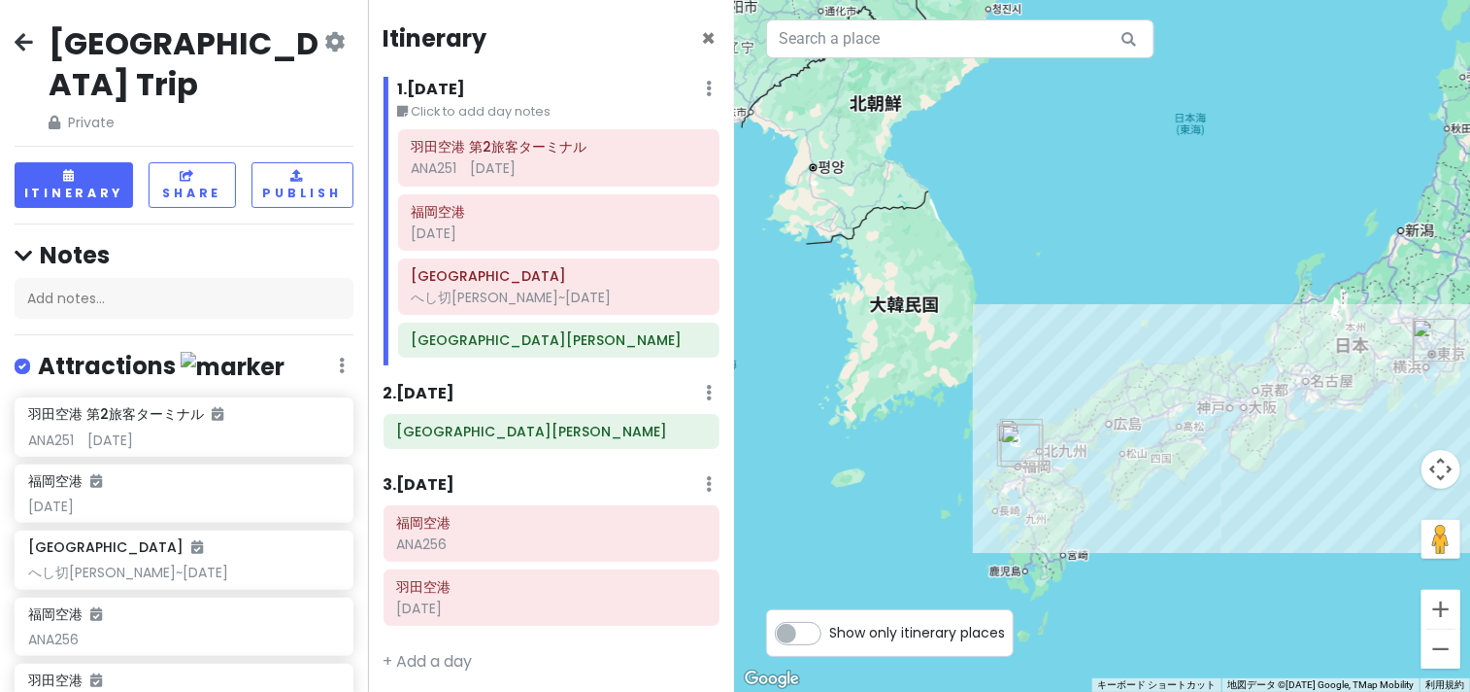
click at [27, 34] on icon at bounding box center [24, 42] width 18 height 16
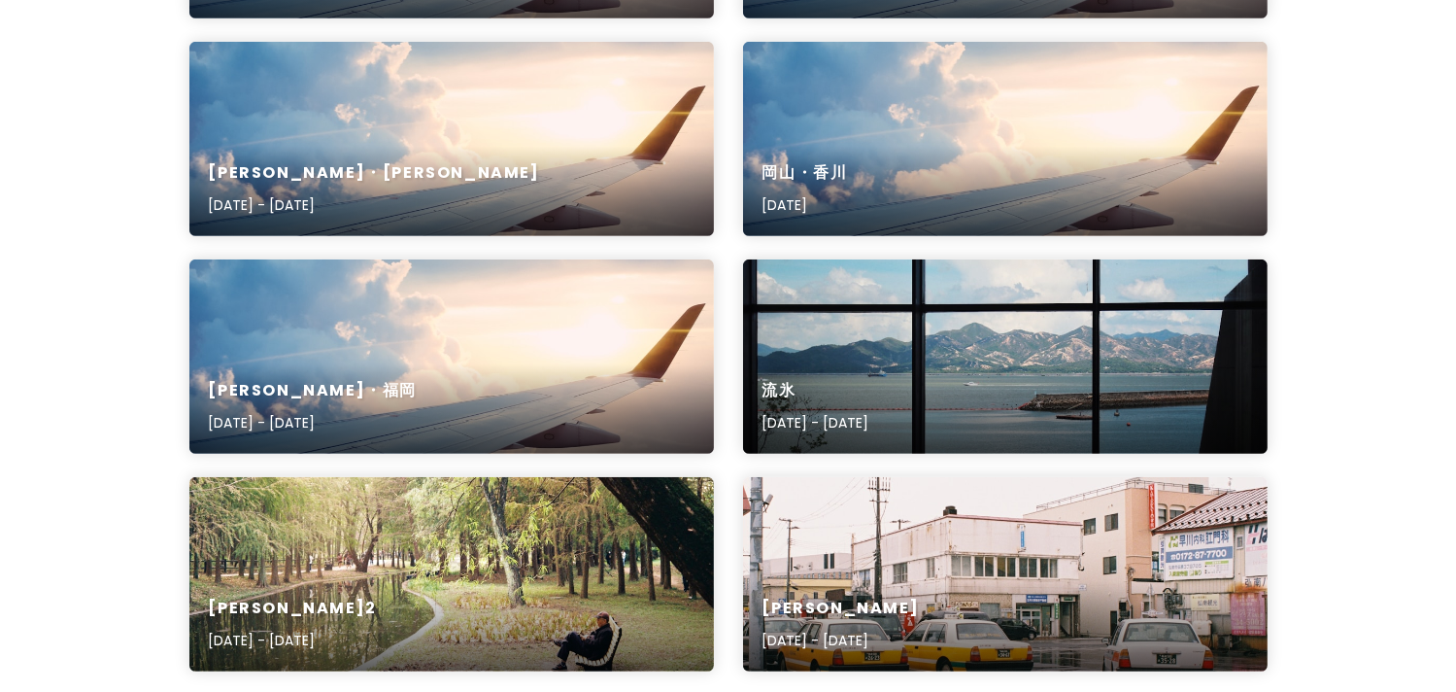
scroll to position [1295, 0]
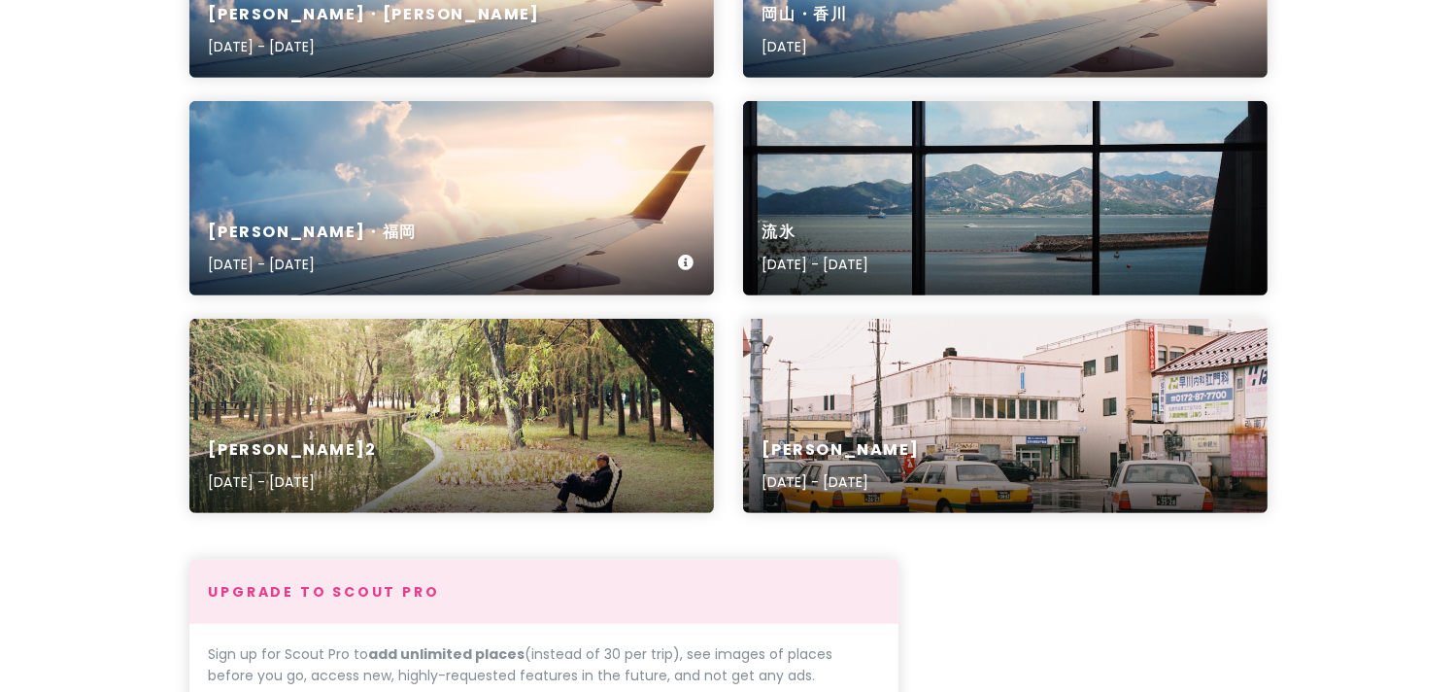
click at [563, 215] on div "山口・福岡 May 19, 2023 - May 22, 2023" at bounding box center [451, 249] width 524 height 92
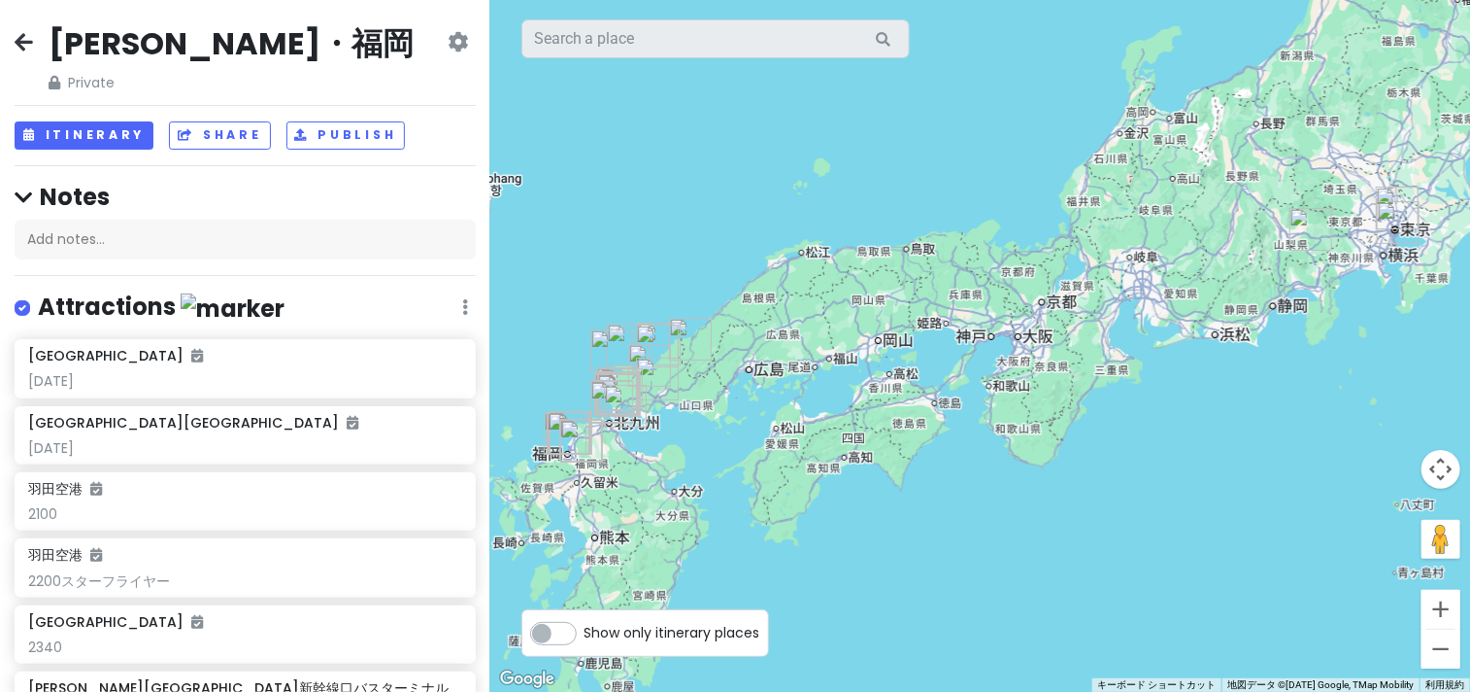
click at [16, 44] on icon at bounding box center [24, 42] width 18 height 16
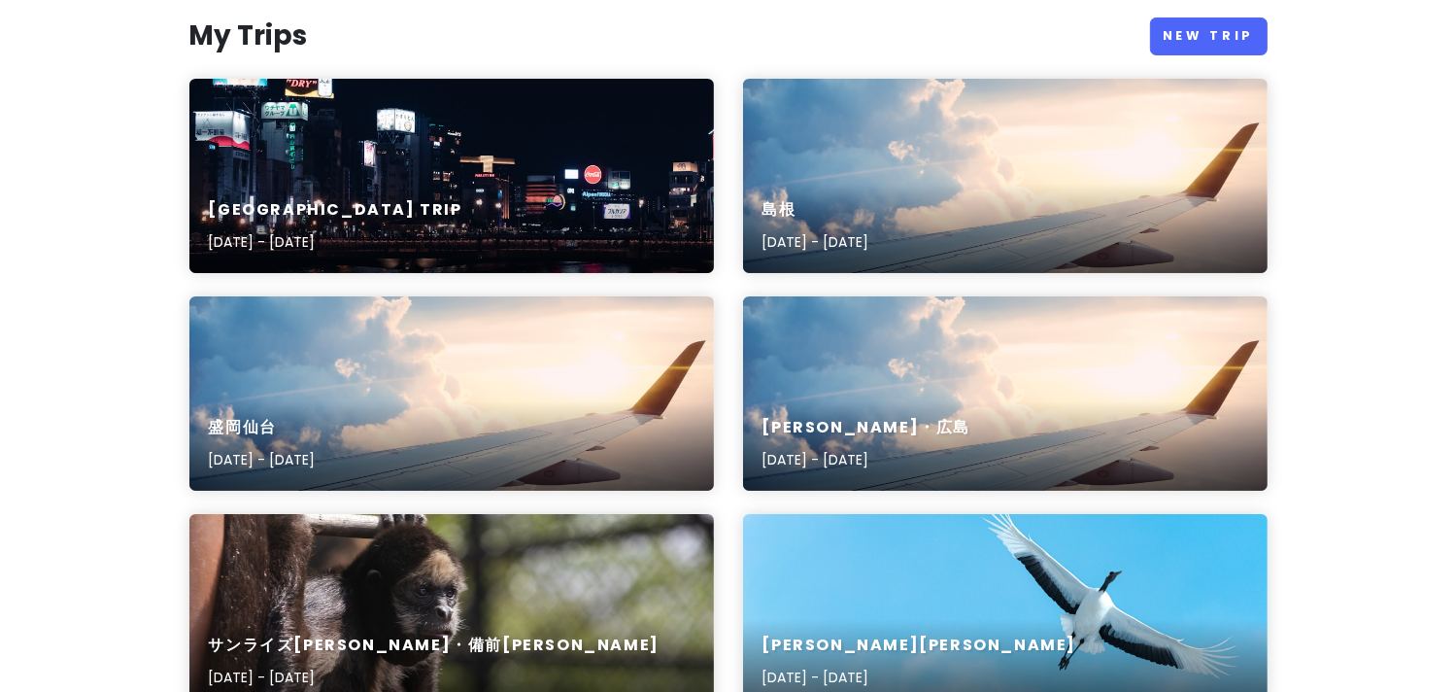
scroll to position [161, 0]
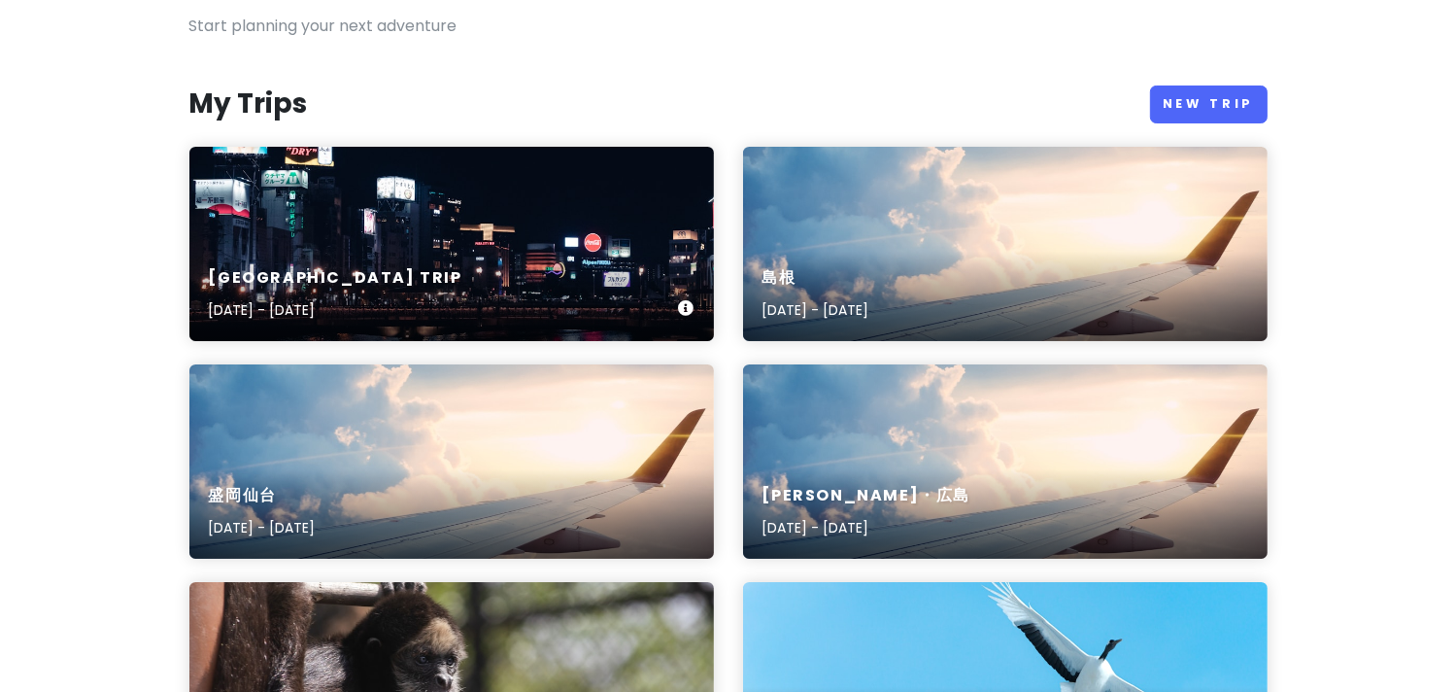
click at [507, 279] on div "福岡市 Trip Jan 17, 2026 - Jan 19, 2026" at bounding box center [451, 295] width 524 height 92
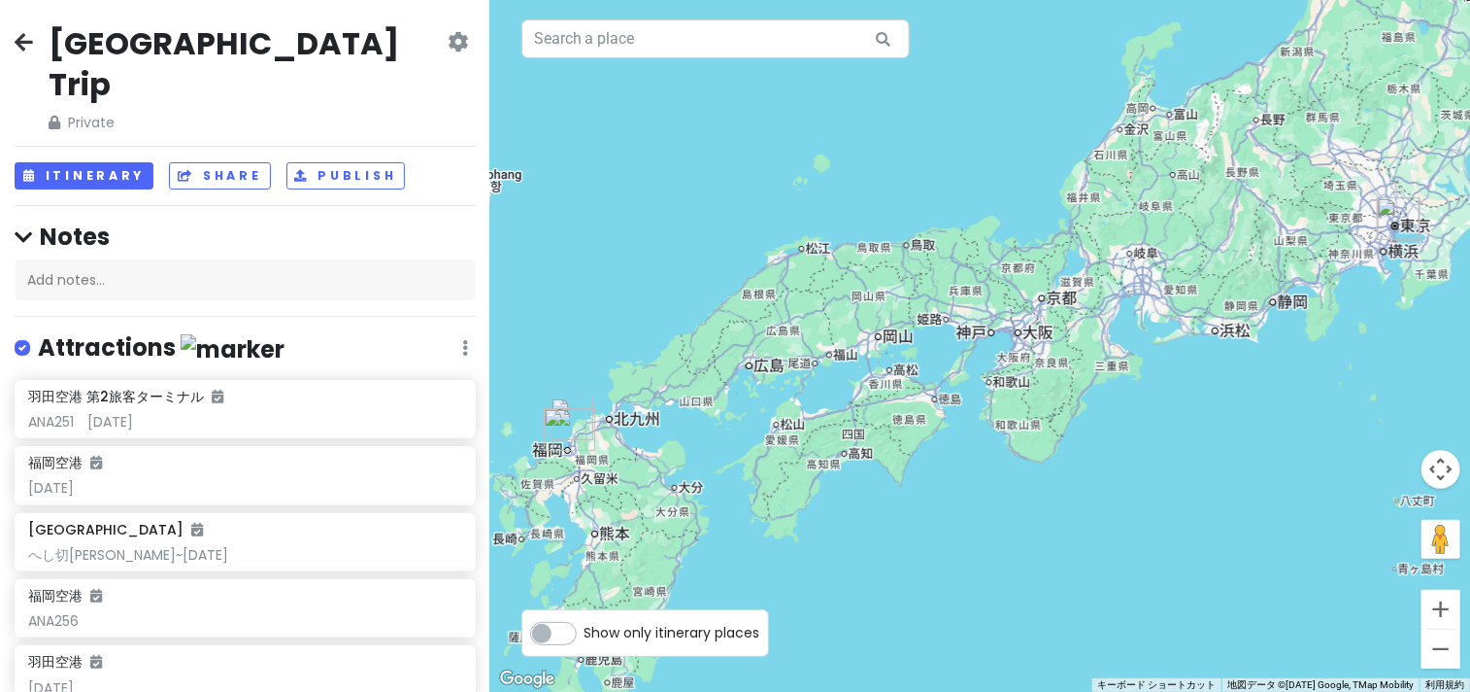
click at [448, 46] on icon at bounding box center [458, 42] width 20 height 16
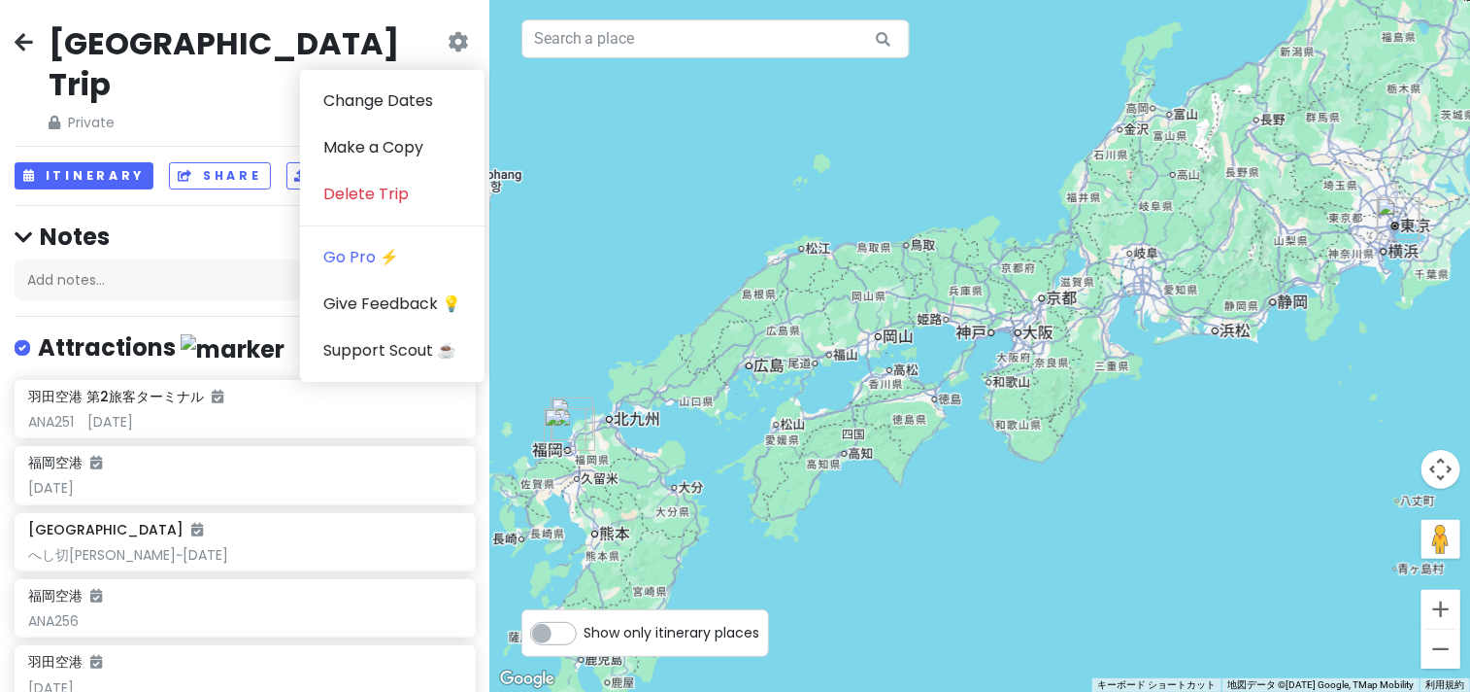
click at [321, 30] on div "福岡市 Trip Private Change Dates Make a Copy Delete Trip Go Pro ⚡️ Give Feedback 💡…" at bounding box center [245, 78] width 461 height 111
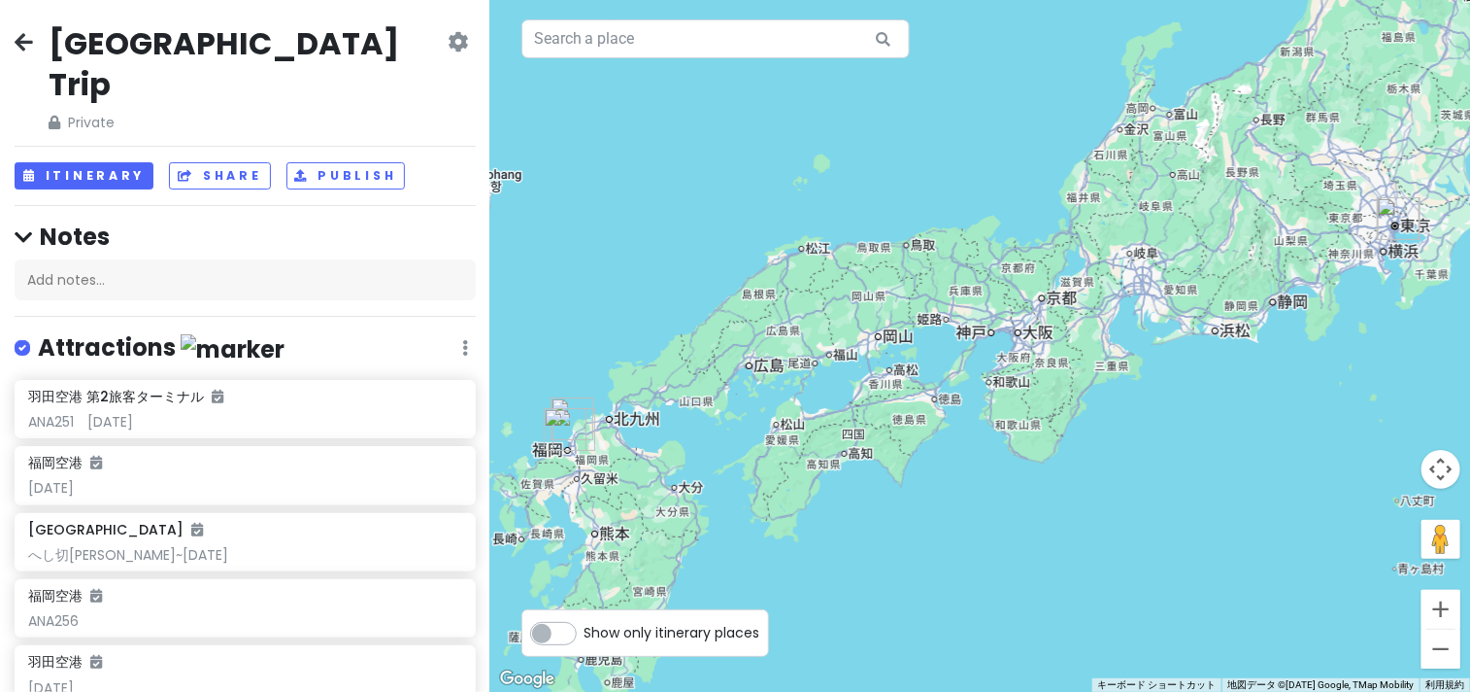
click at [124, 38] on h2 "福岡市 Trip" at bounding box center [246, 63] width 395 height 81
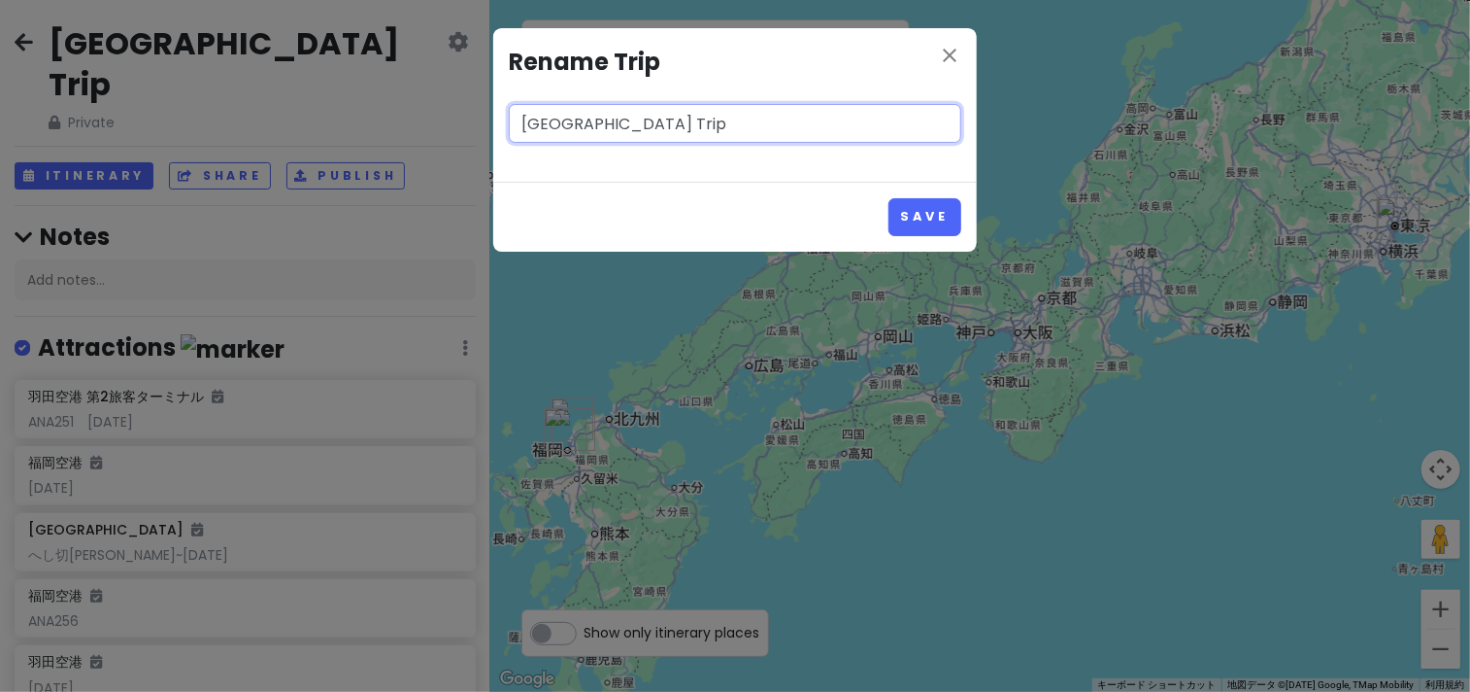
drag, startPoint x: 658, startPoint y: 121, endPoint x: 556, endPoint y: 119, distance: 103.0
click at [556, 119] on input "福岡市 Trip" at bounding box center [735, 123] width 453 height 39
click at [657, 116] on input "福岡市 Trip" at bounding box center [735, 123] width 453 height 39
type input "[GEOGRAPHIC_DATA]"
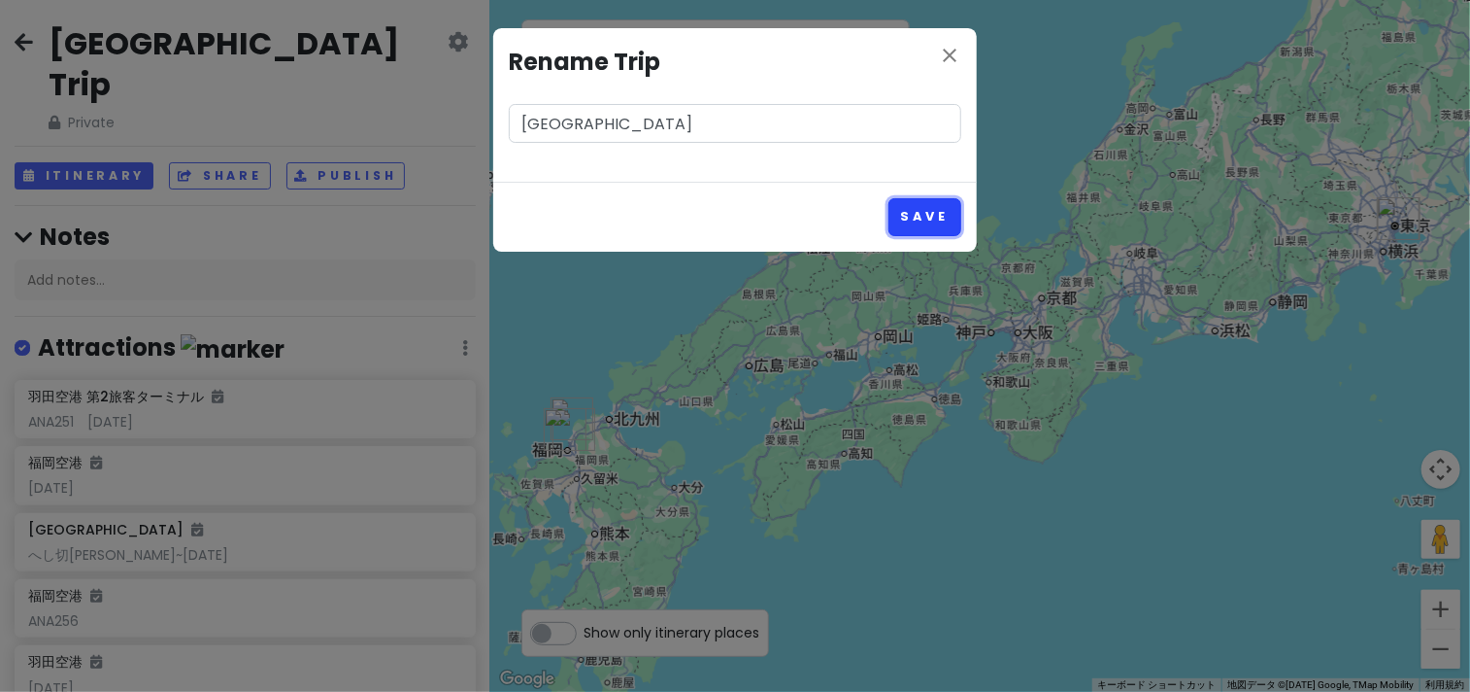
click at [907, 214] on button "Save" at bounding box center [925, 217] width 73 height 38
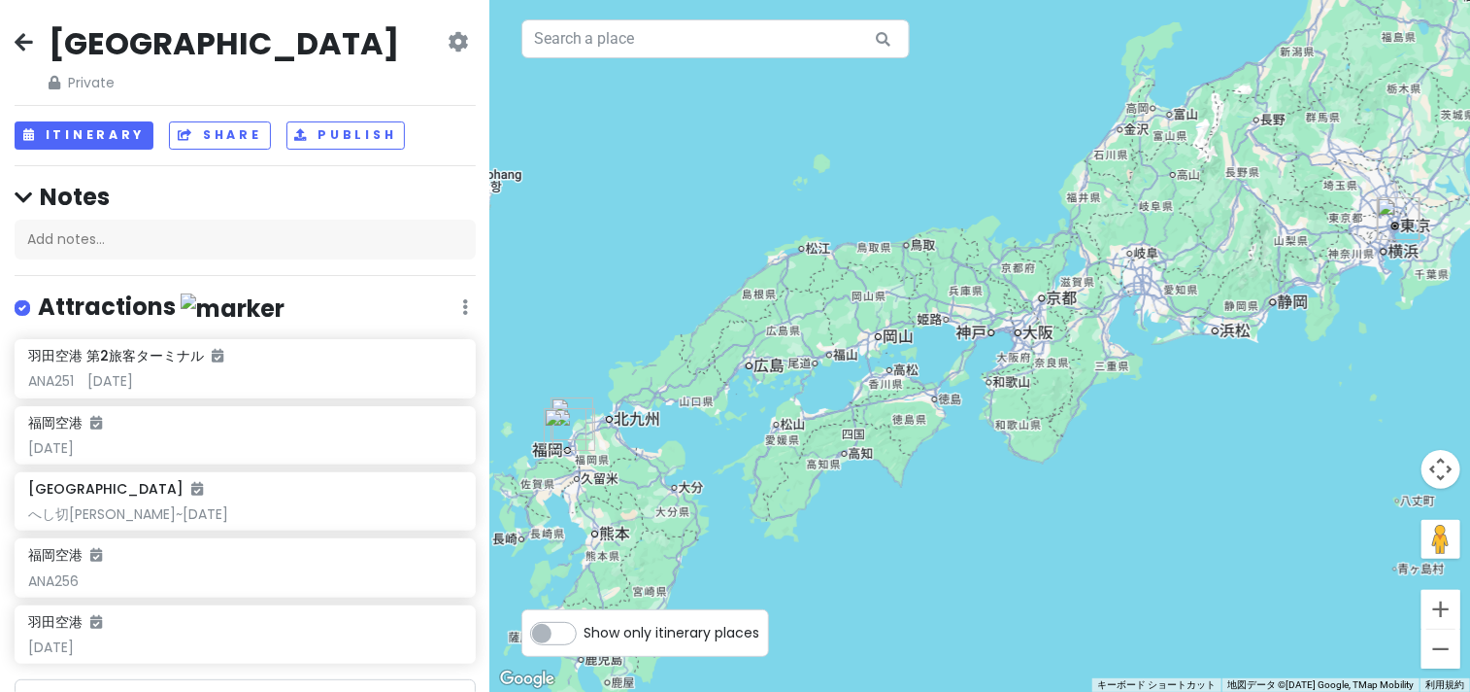
click at [17, 35] on icon at bounding box center [24, 42] width 18 height 16
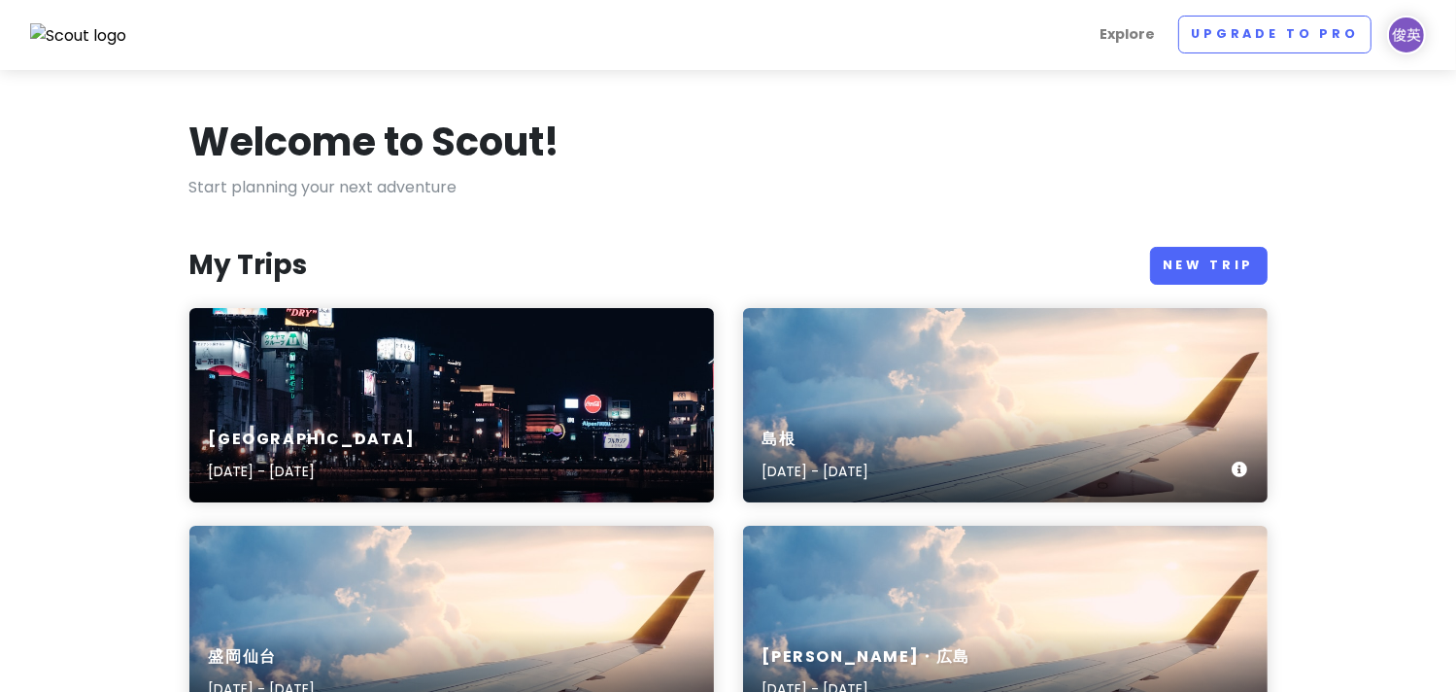
click at [959, 420] on div "島根 Sep 27, 2025 - Sep 30, 2025" at bounding box center [1005, 456] width 524 height 92
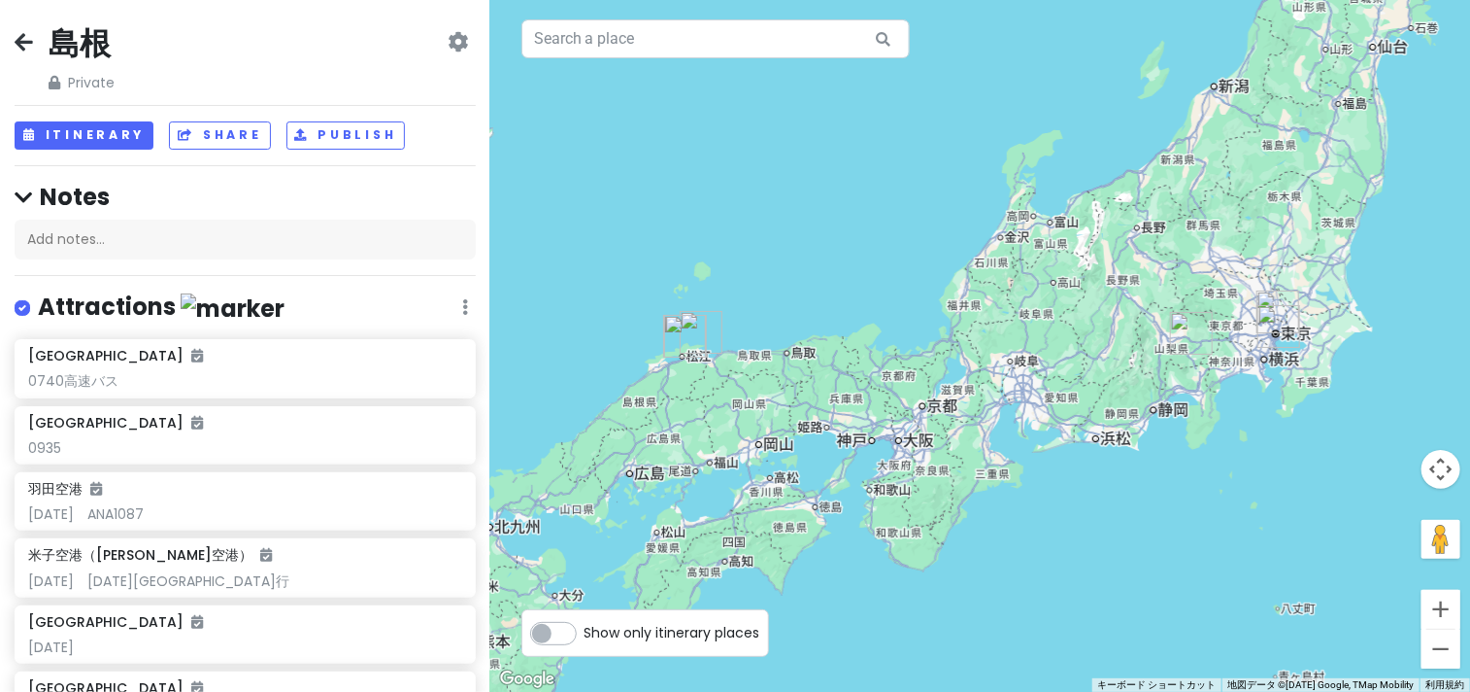
click at [135, 41] on div "島根 Private Change Dates Make a Copy Delete Trip Go Pro ⚡️ Give Feedback 💡 Suppo…" at bounding box center [245, 58] width 461 height 70
click at [91, 46] on h2 "島根" at bounding box center [82, 43] width 66 height 41
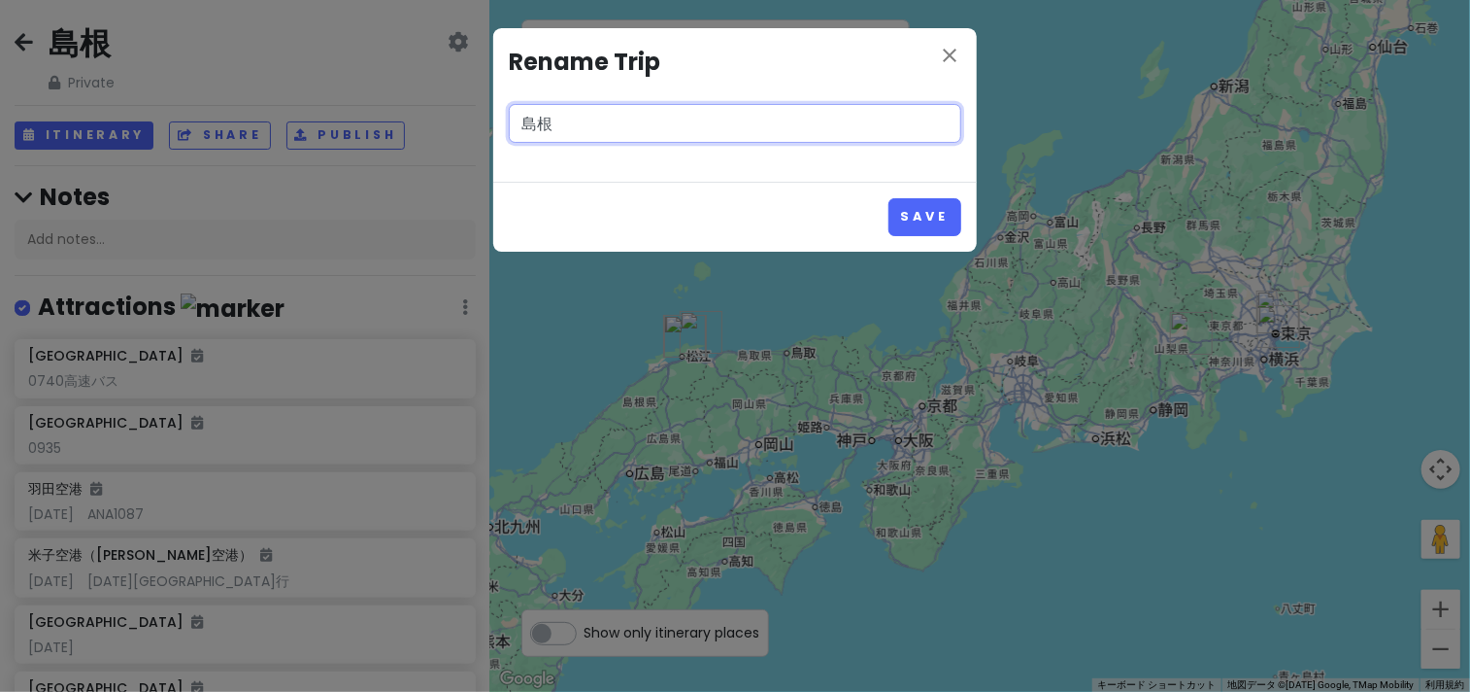
drag, startPoint x: 572, startPoint y: 119, endPoint x: 508, endPoint y: 120, distance: 64.1
click at [508, 120] on div "close Rename Trip 島根" at bounding box center [735, 104] width 484 height 153
type input "奥出雲"
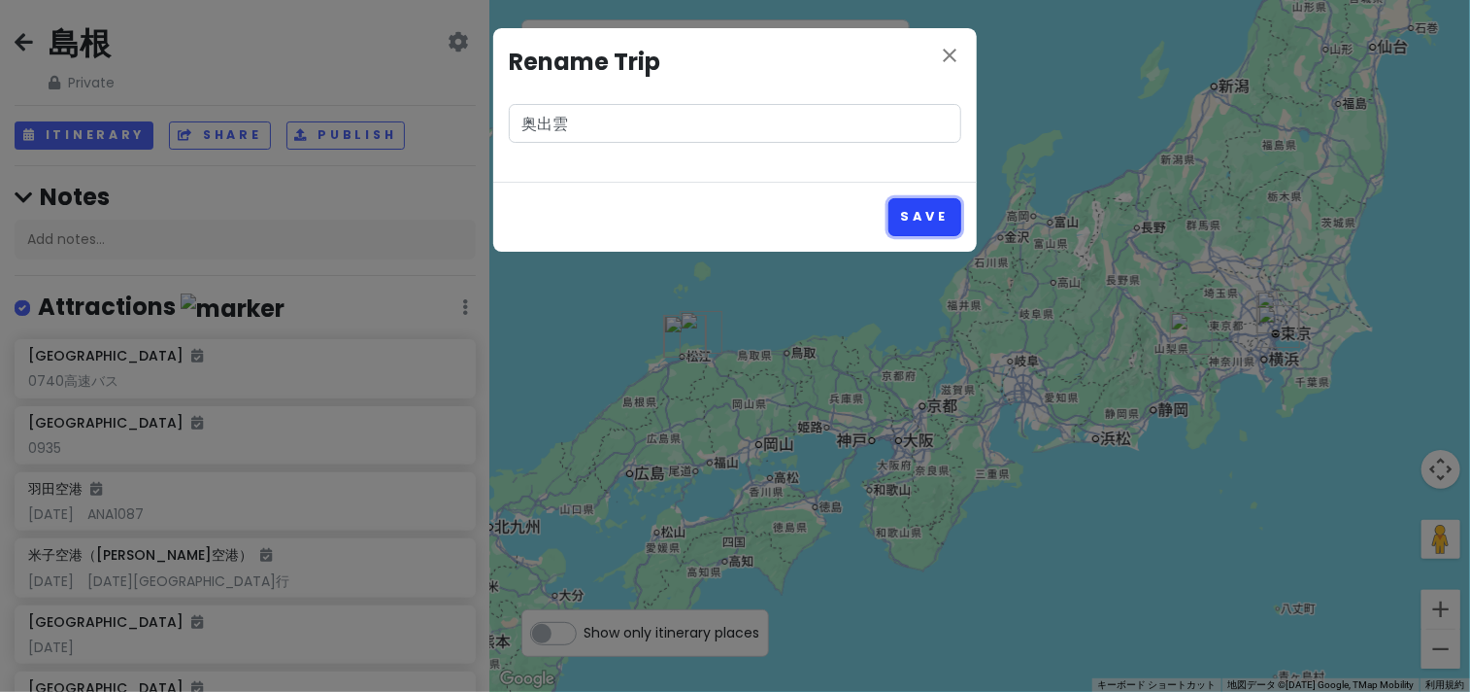
click at [922, 213] on button "Save" at bounding box center [925, 217] width 73 height 38
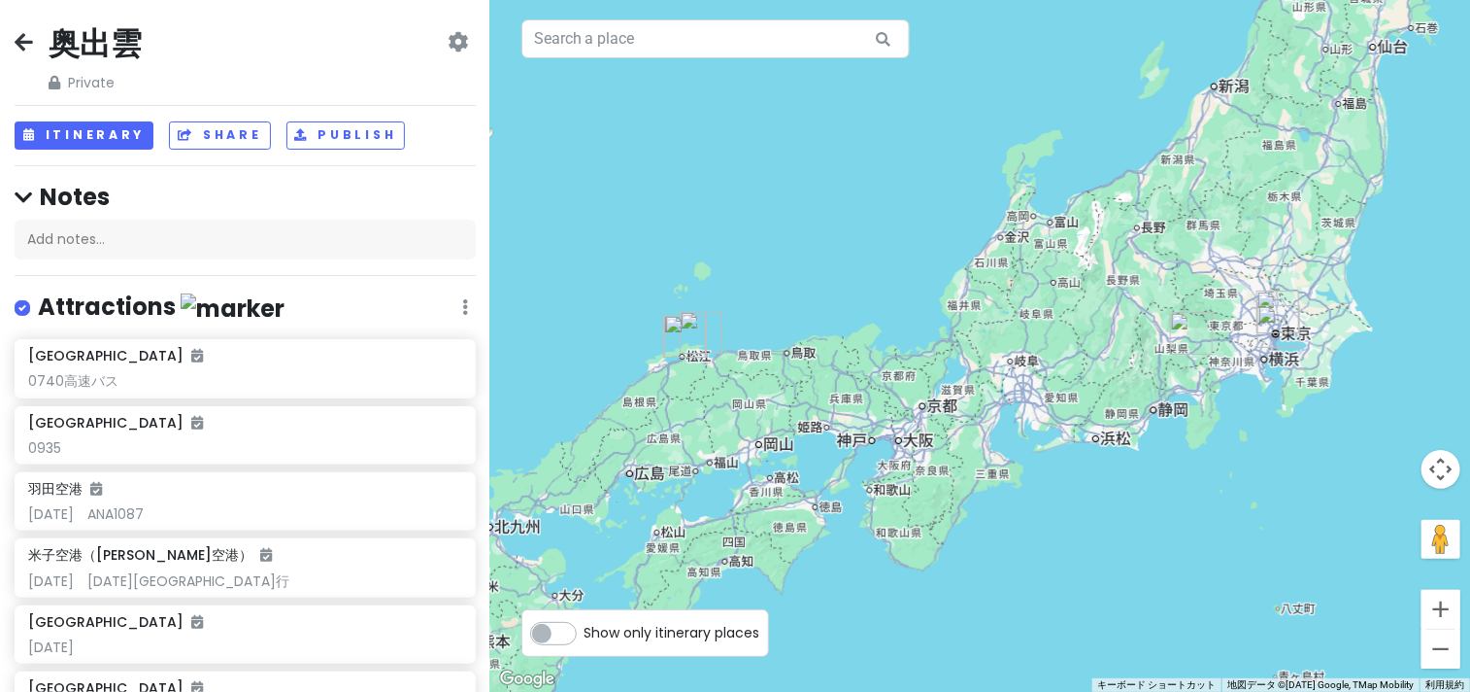
click at [24, 45] on icon at bounding box center [24, 42] width 18 height 16
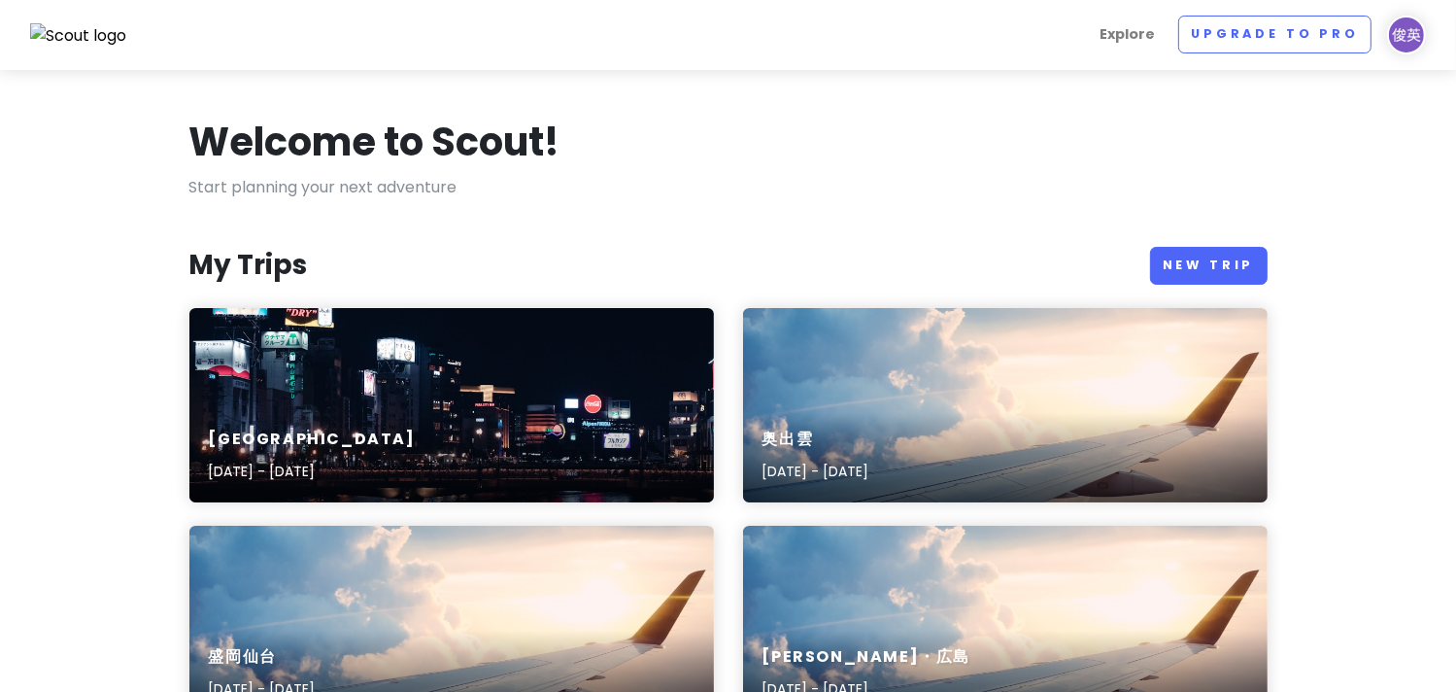
scroll to position [161, 0]
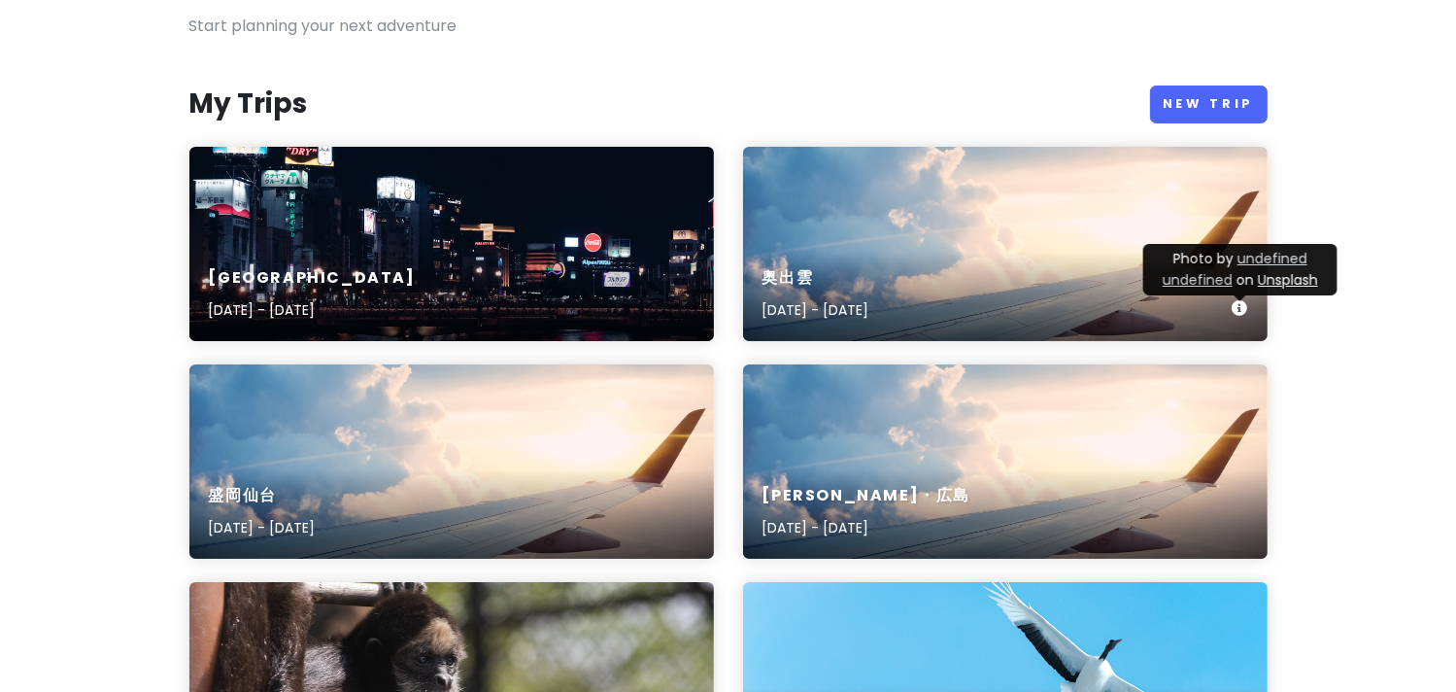
click at [1257, 258] on link "undefined undefined" at bounding box center [1235, 269] width 145 height 41
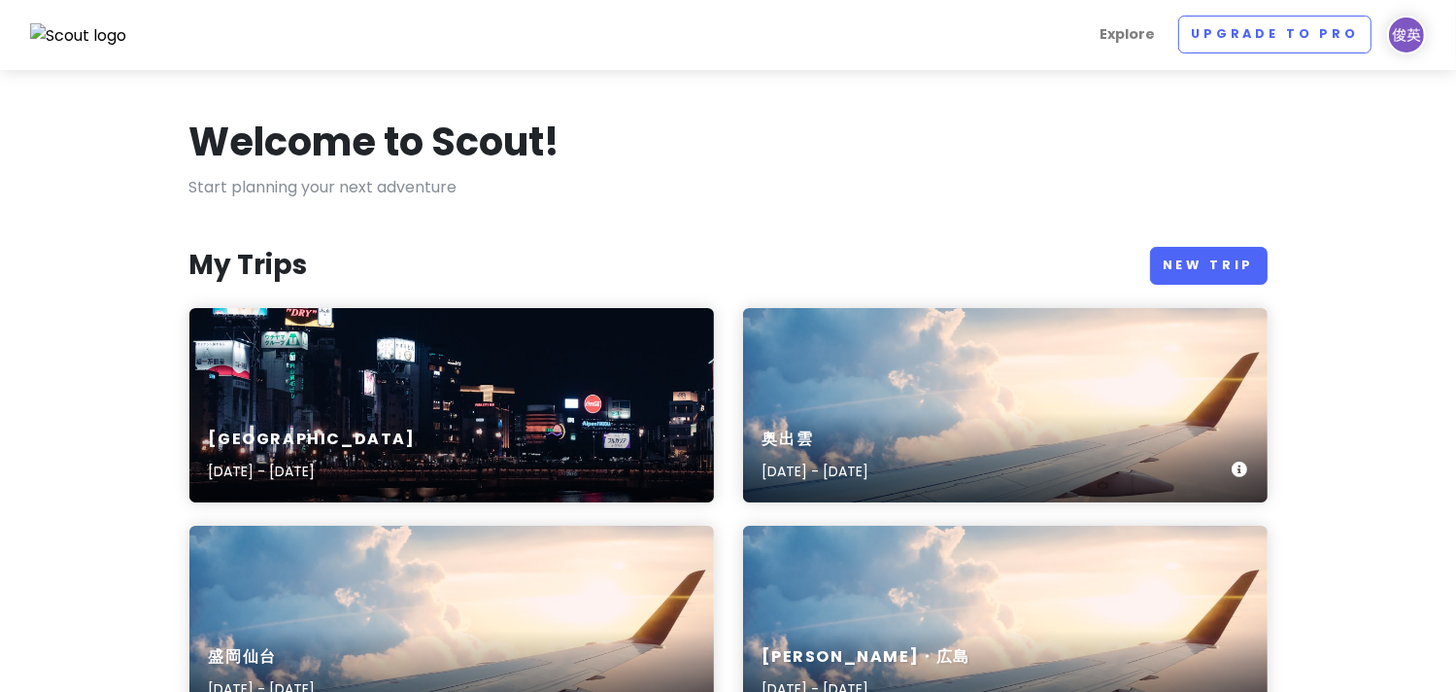
click at [869, 436] on h6 "奥出雲" at bounding box center [815, 439] width 107 height 20
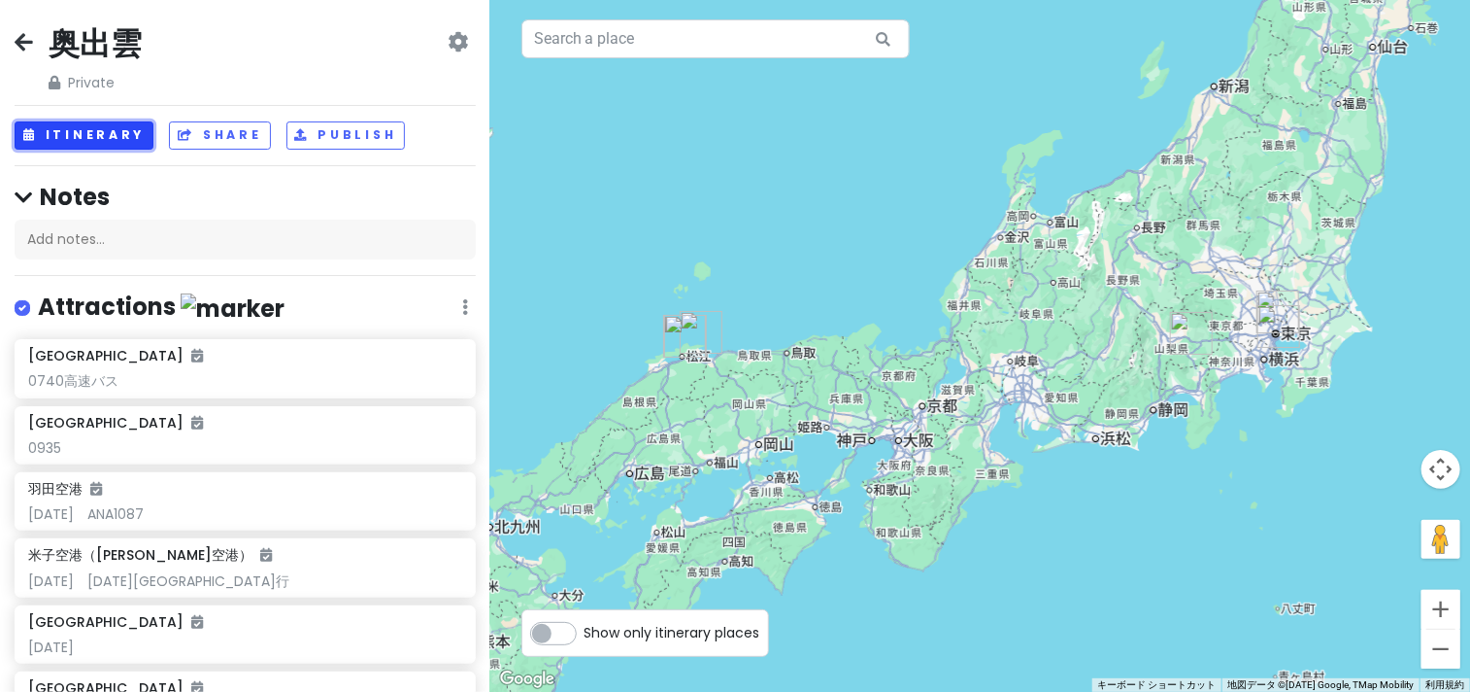
click at [89, 134] on button "Itinerary" at bounding box center [84, 135] width 139 height 28
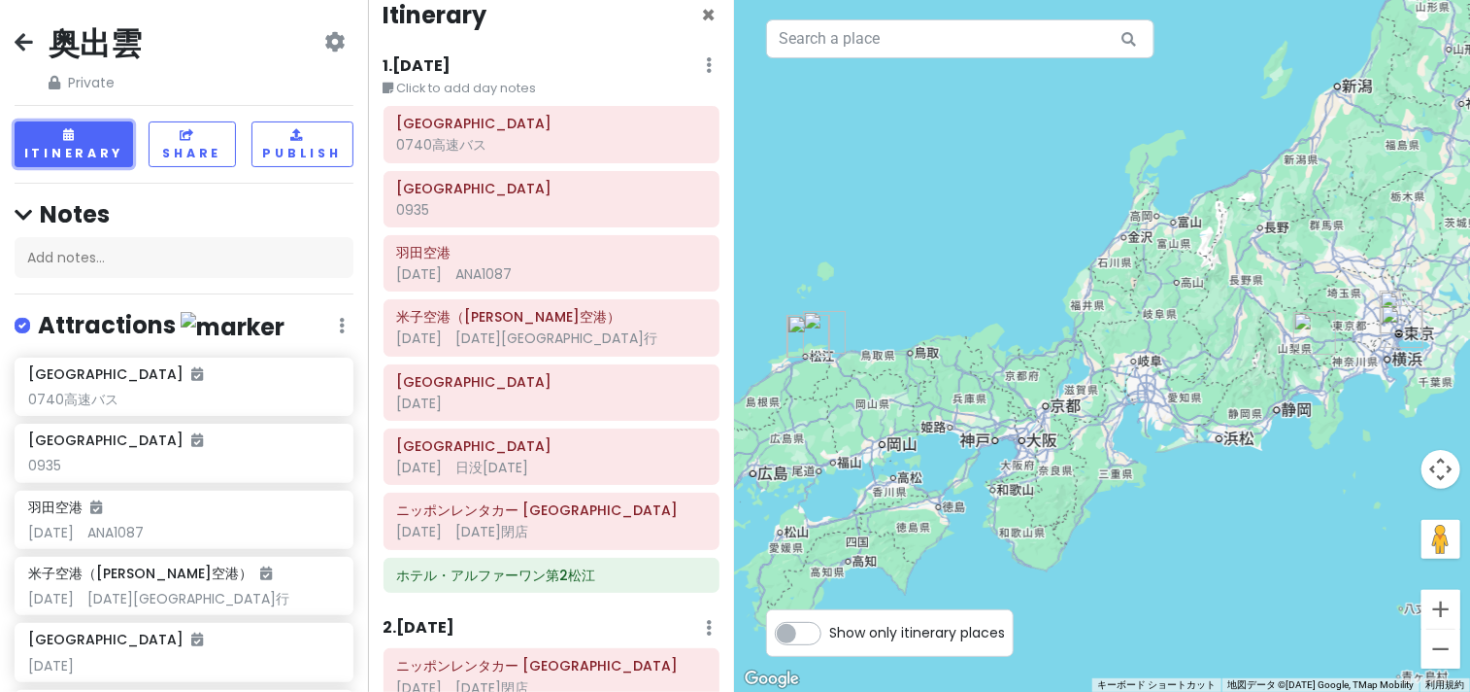
scroll to position [30, 0]
